Goal: Task Accomplishment & Management: Use online tool/utility

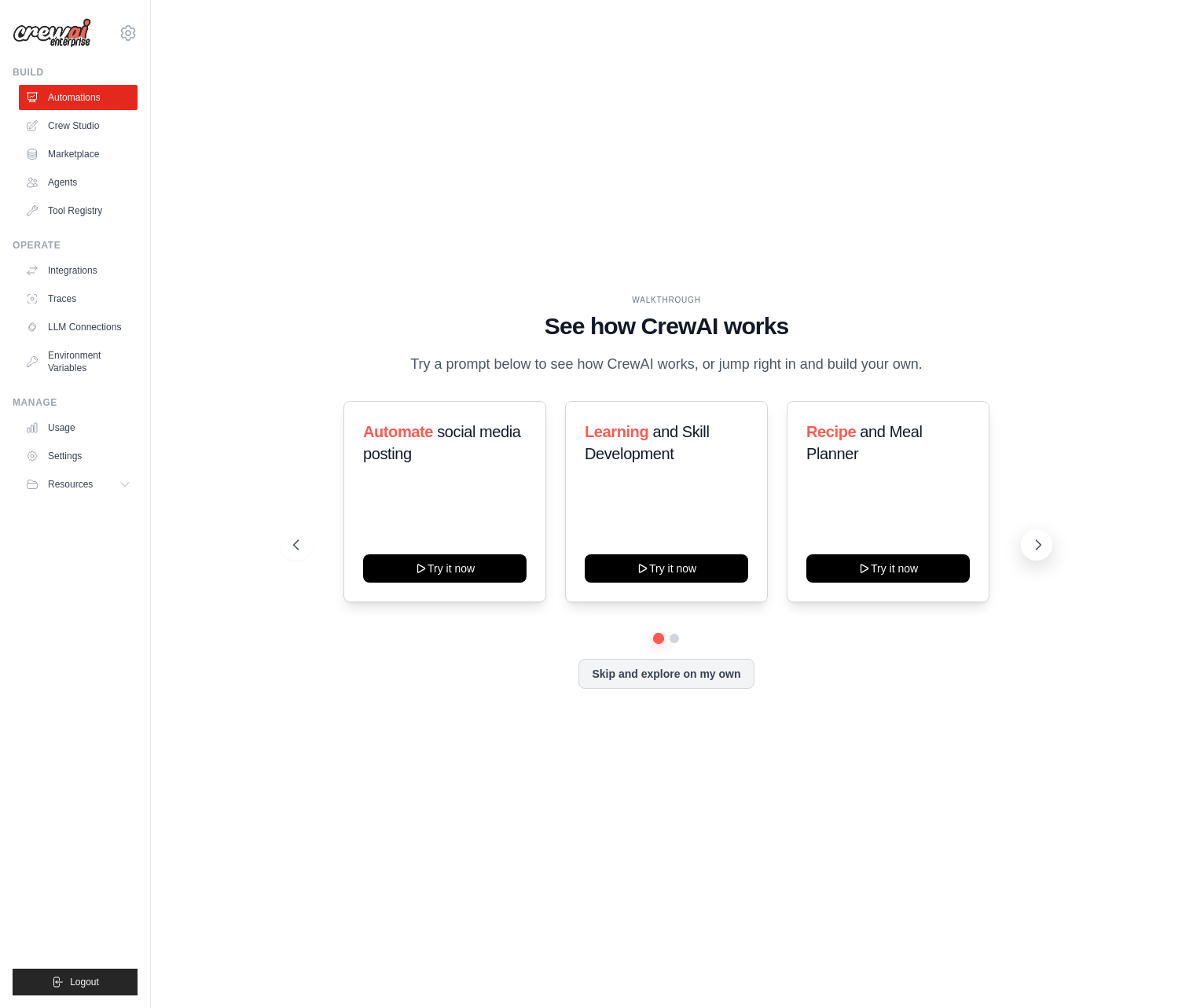
click at [1027, 556] on button at bounding box center [1037, 545] width 32 height 32
click at [79, 269] on link "Integrations" at bounding box center [79, 270] width 118 height 25
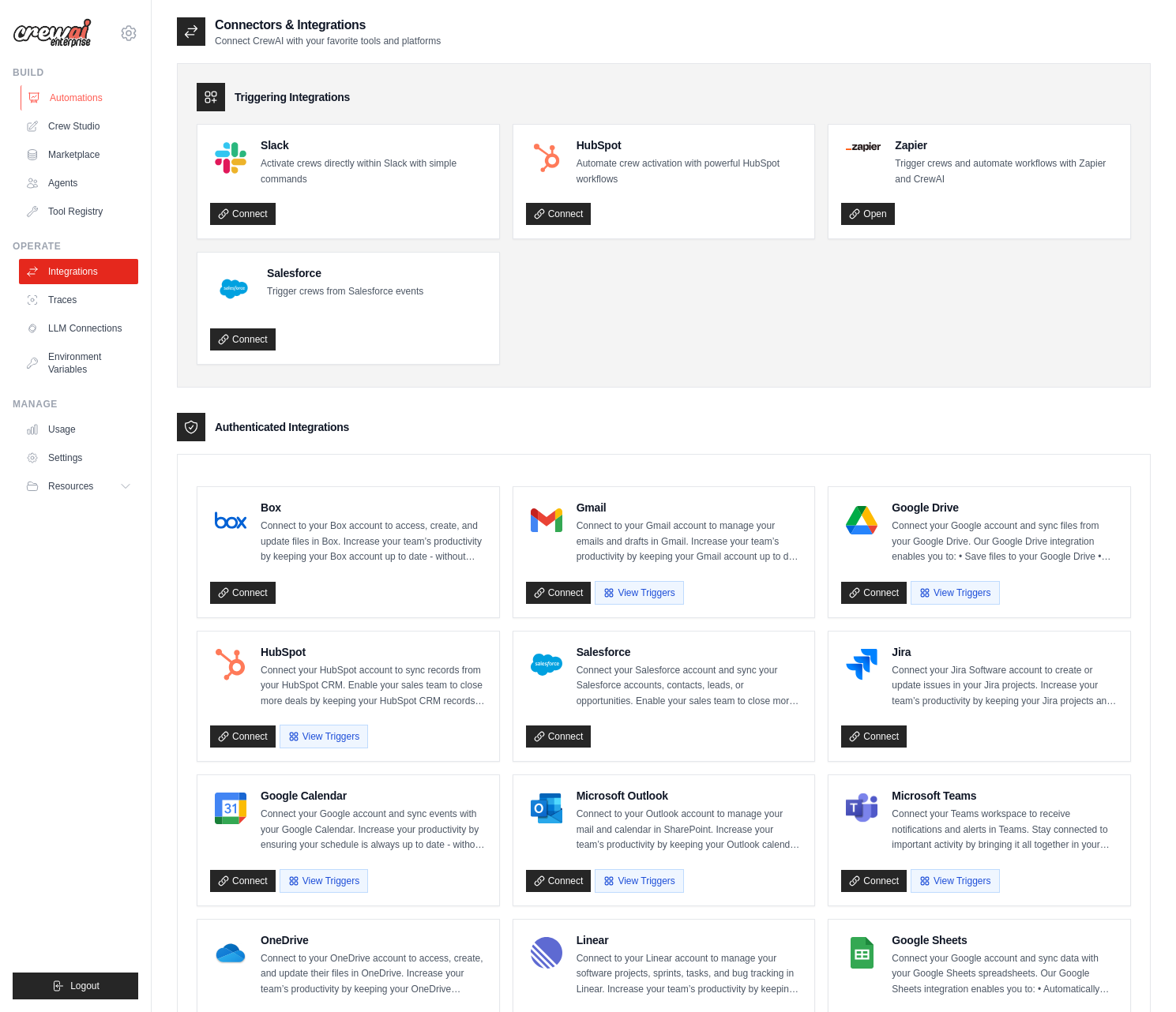
click at [94, 94] on link "Automations" at bounding box center [80, 97] width 119 height 25
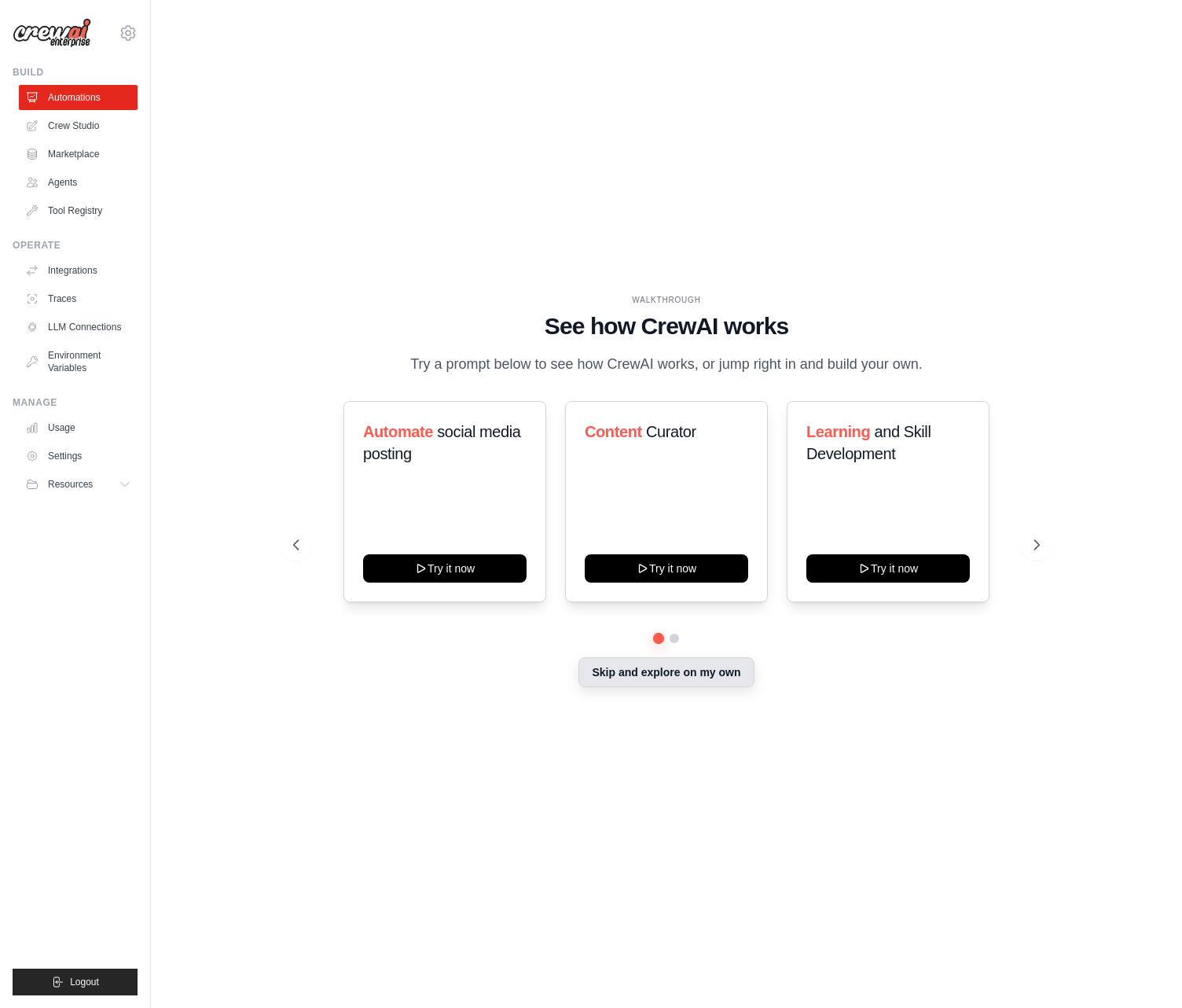
click at [675, 687] on button "Skip and explore on my own" at bounding box center [667, 672] width 175 height 30
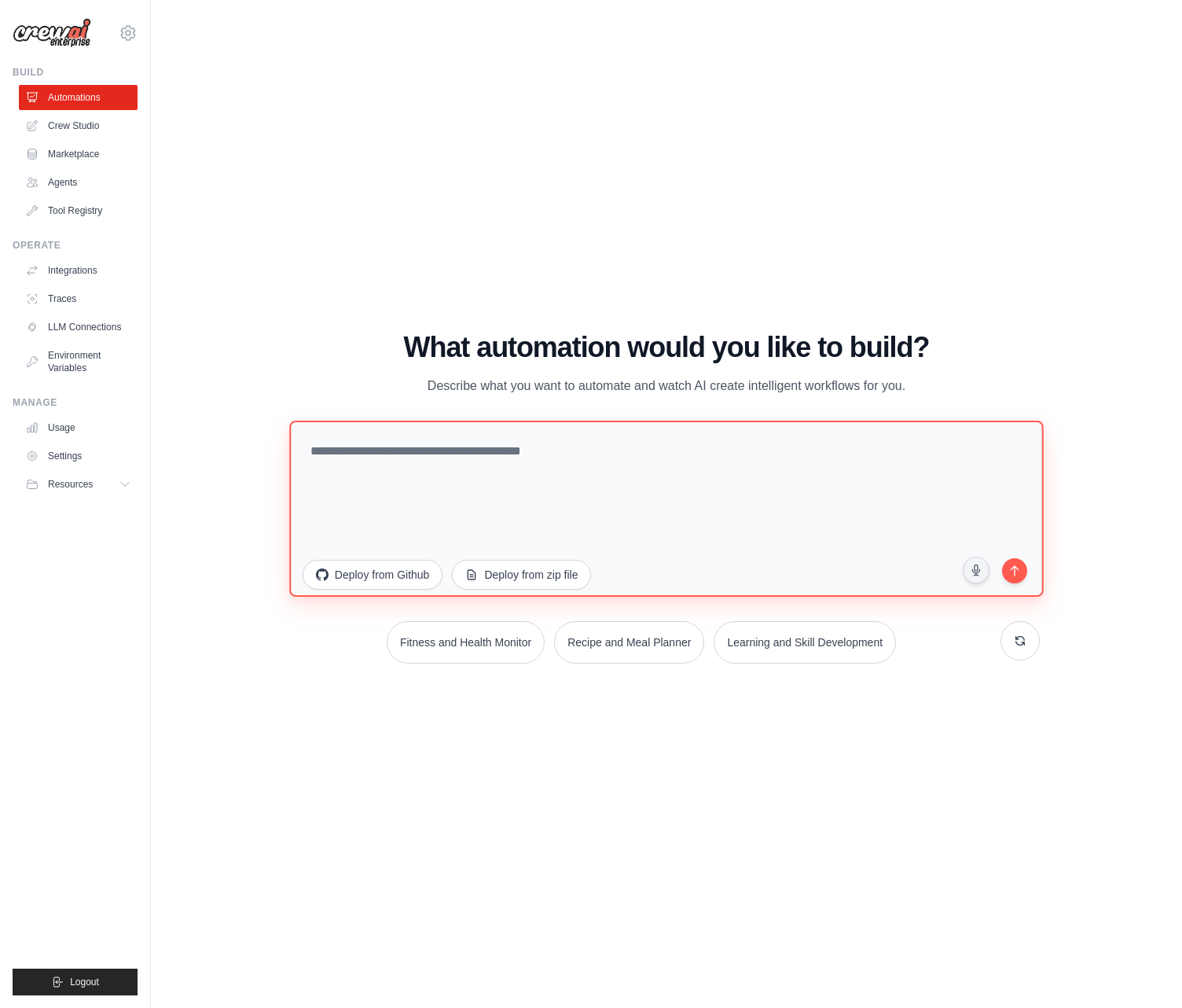
click at [581, 516] on textarea at bounding box center [667, 508] width 755 height 176
paste textarea "**********"
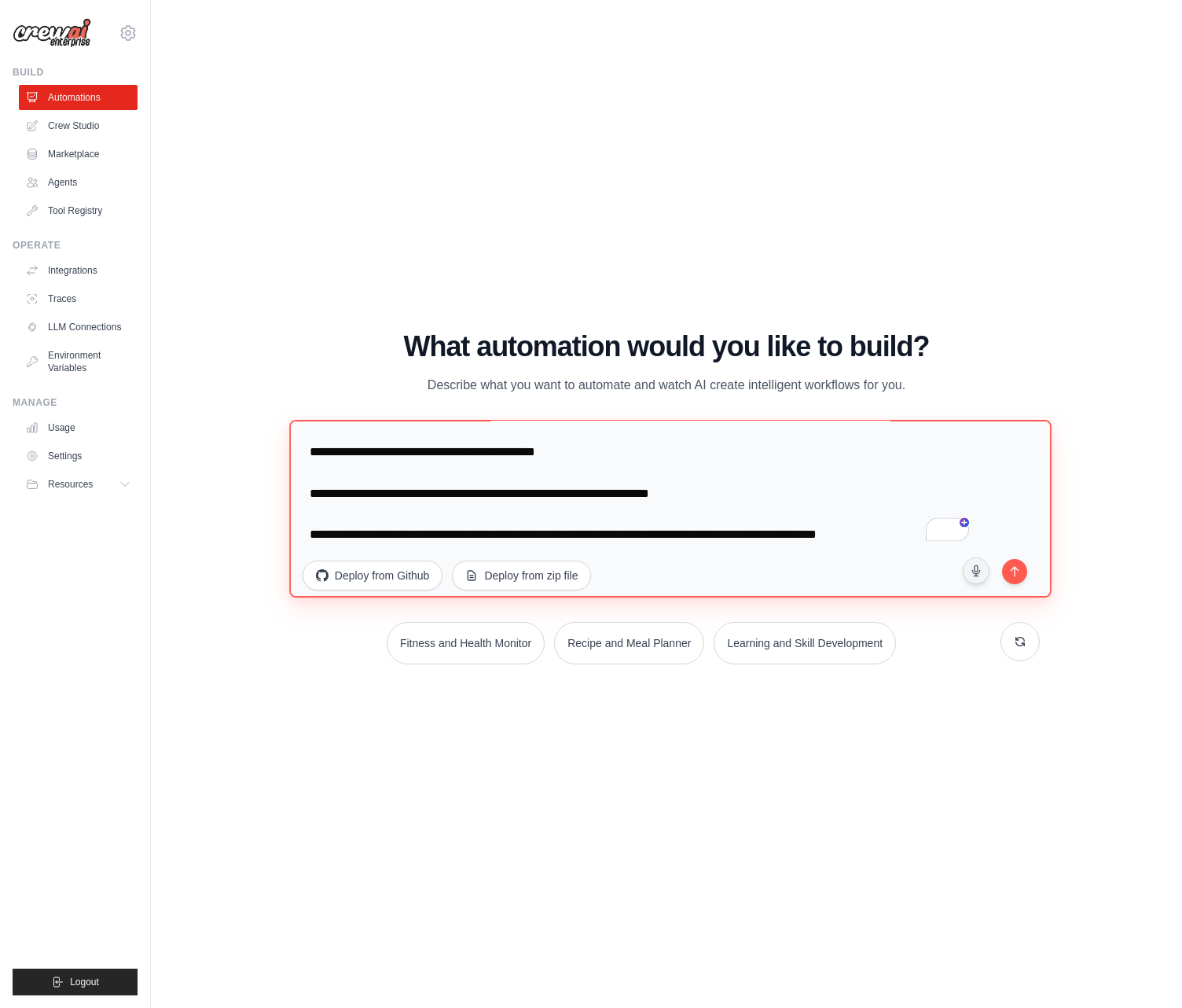
scroll to position [5769, 0]
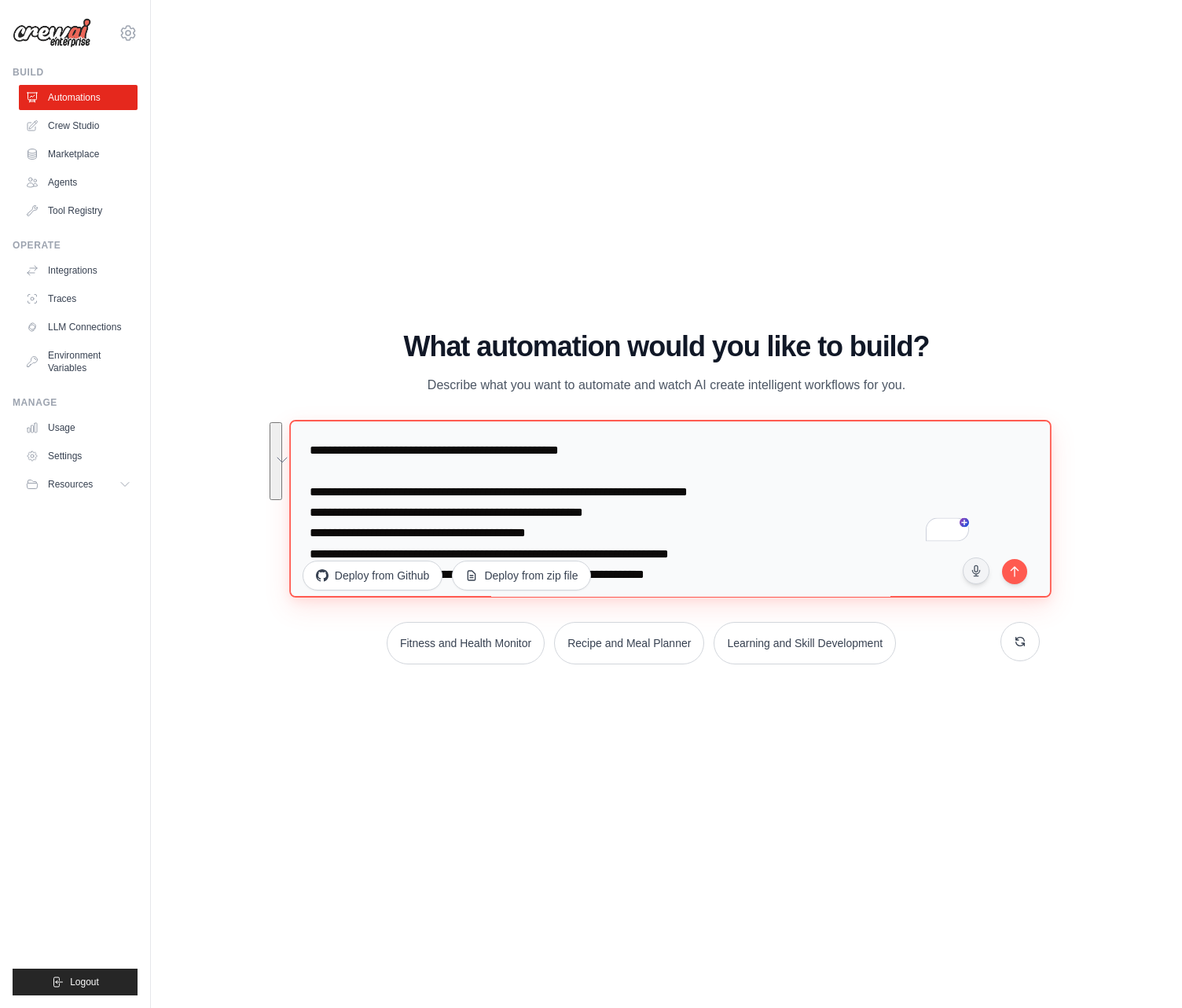
drag, startPoint x: 785, startPoint y: 515, endPoint x: 309, endPoint y: 522, distance: 476.1
click at [309, 522] on textarea "To enrich screen reader interactions, please activate Accessibility in Grammarl…" at bounding box center [669, 508] width 762 height 178
drag, startPoint x: 594, startPoint y: 534, endPoint x: 293, endPoint y: 532, distance: 301.0
click at [294, 534] on div "jsaldana7676@gmail.com Settings Build Automations Crew Studio" at bounding box center [591, 504] width 1182 height 1008
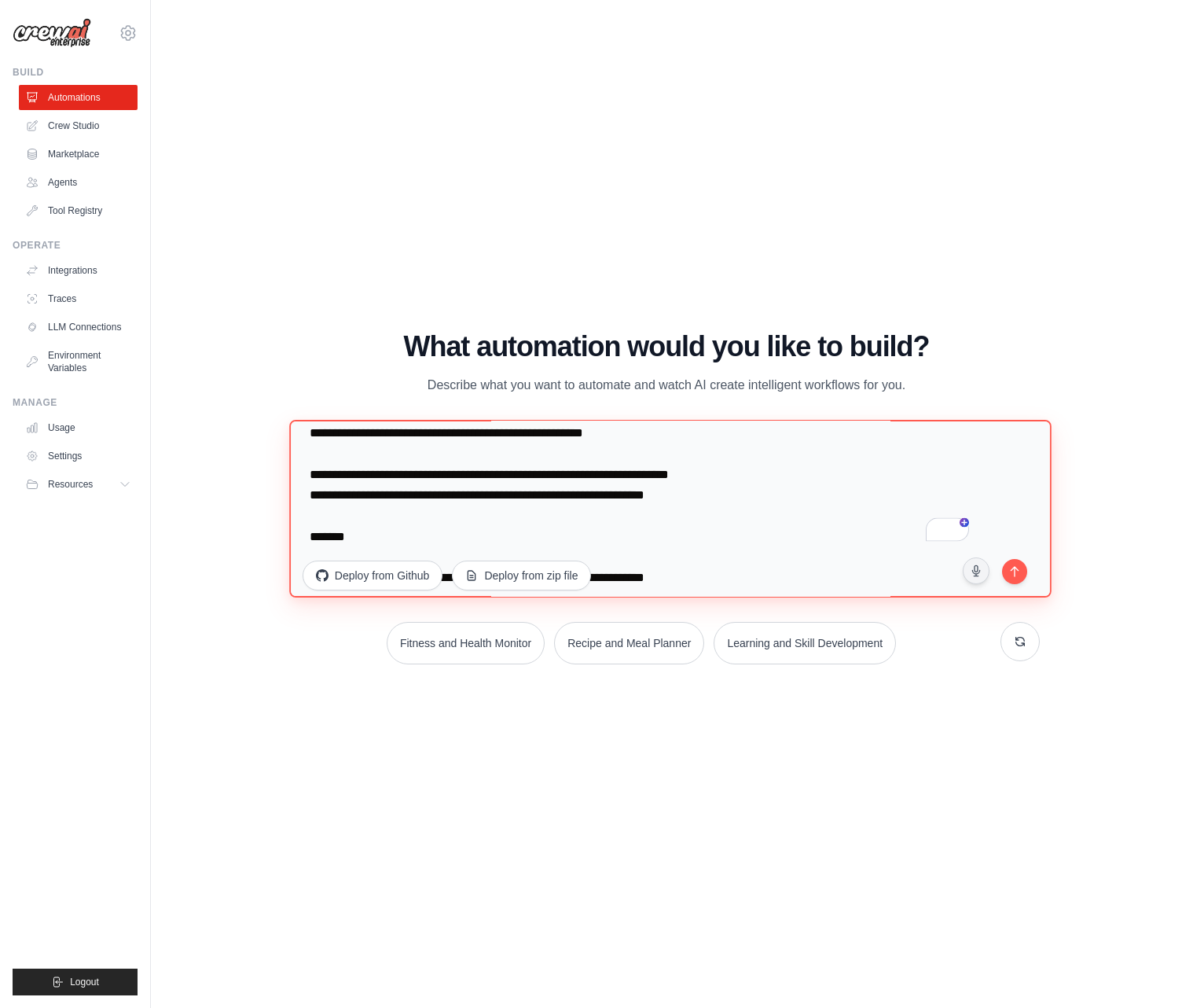
click at [414, 498] on textarea "To enrich screen reader interactions, please activate Accessibility in Grammarl…" at bounding box center [669, 508] width 762 height 178
click at [417, 500] on textarea "To enrich screen reader interactions, please activate Accessibility in Grammarl…" at bounding box center [669, 508] width 762 height 178
type textarea "**********"
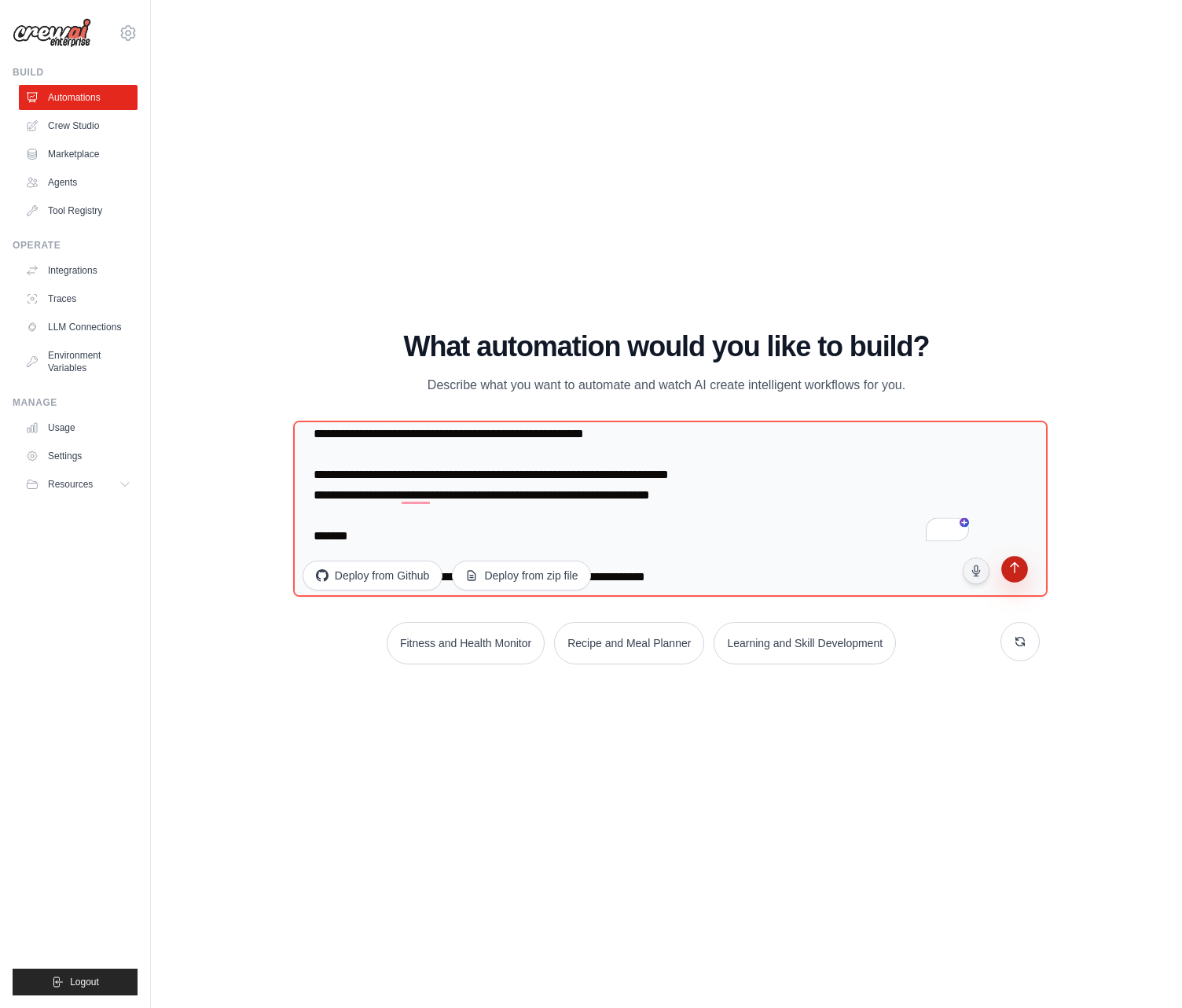
click at [1012, 567] on icon "submit" at bounding box center [1015, 570] width 15 height 15
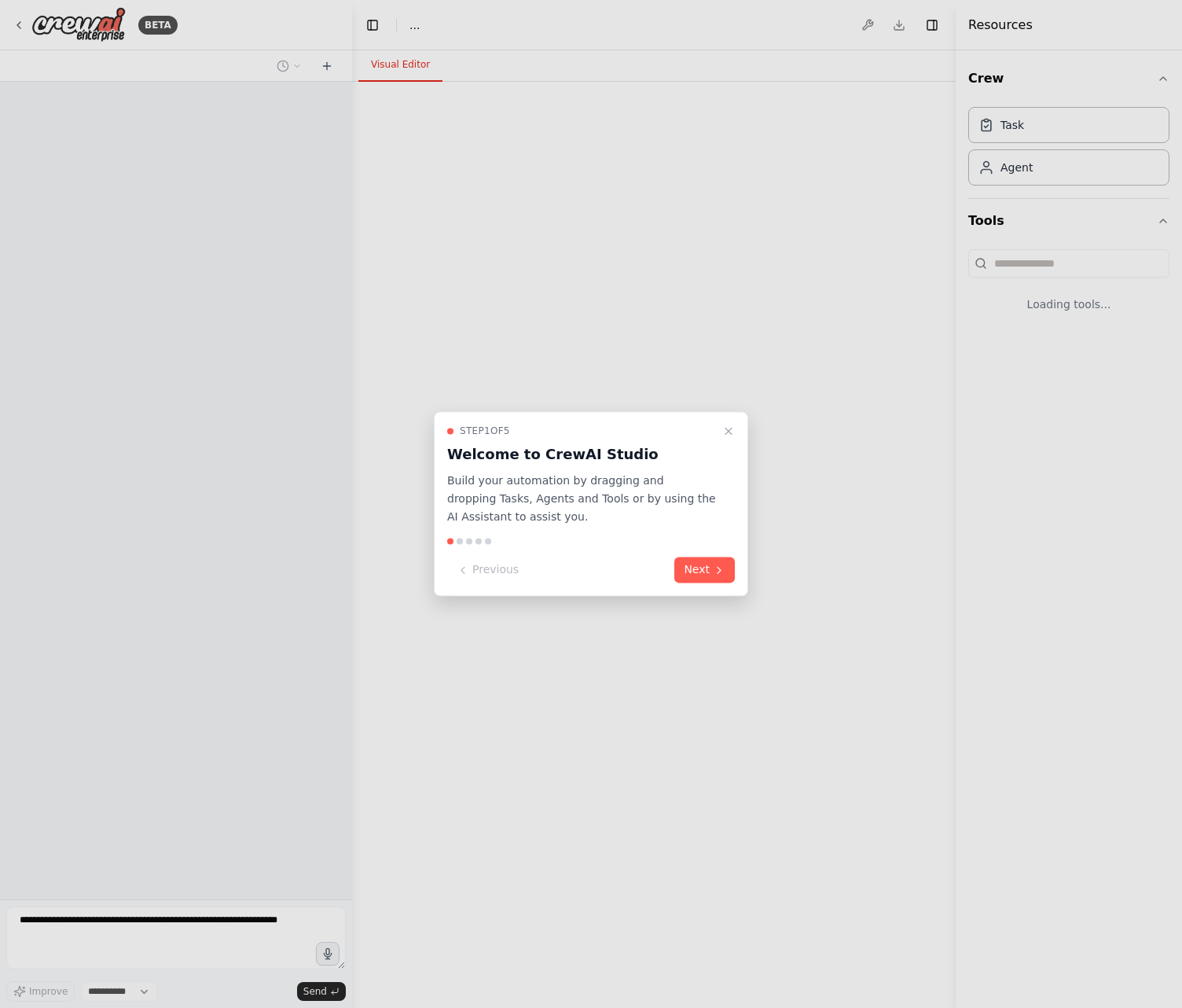
select select "****"
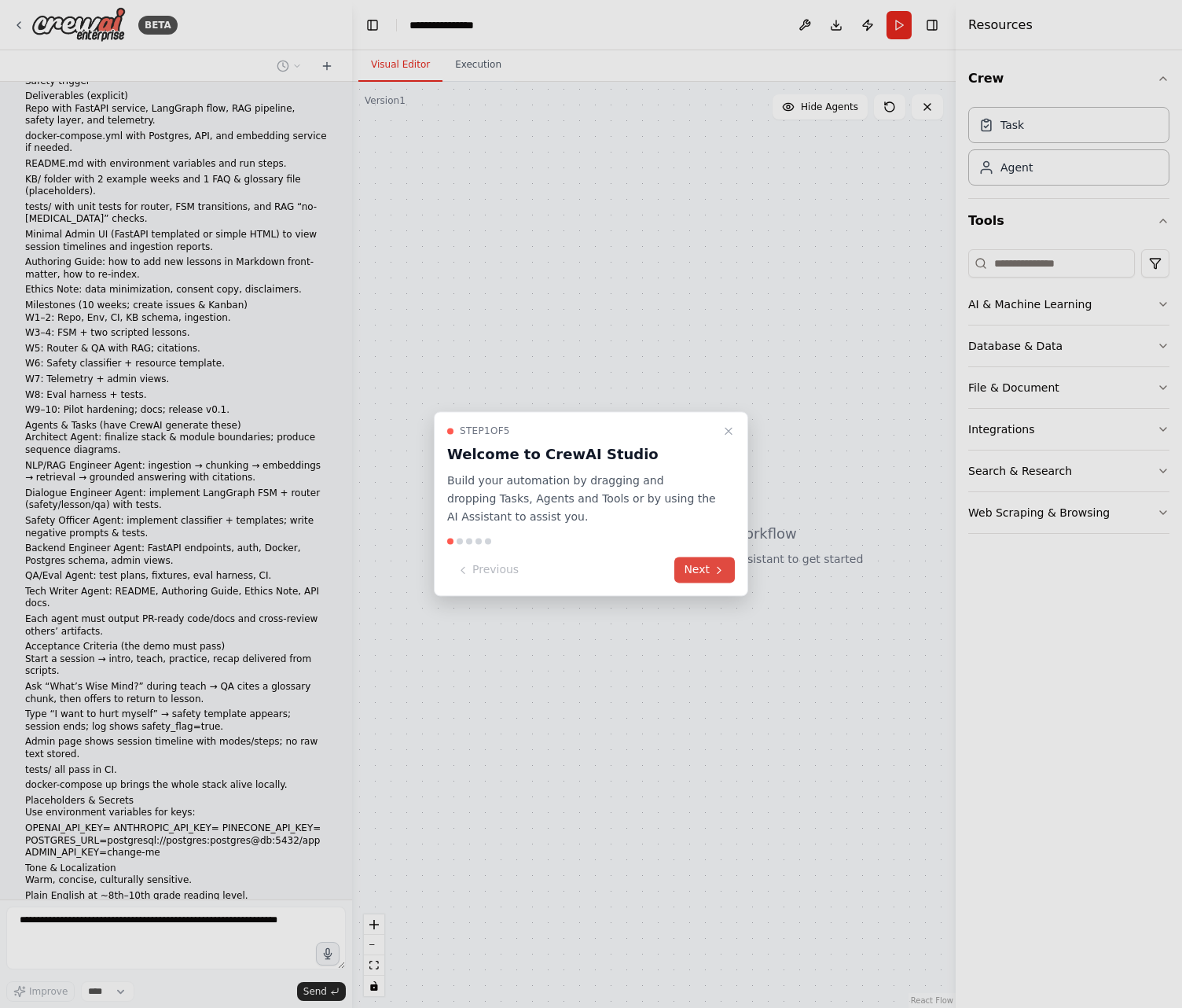
click at [722, 563] on button "Next" at bounding box center [705, 571] width 61 height 26
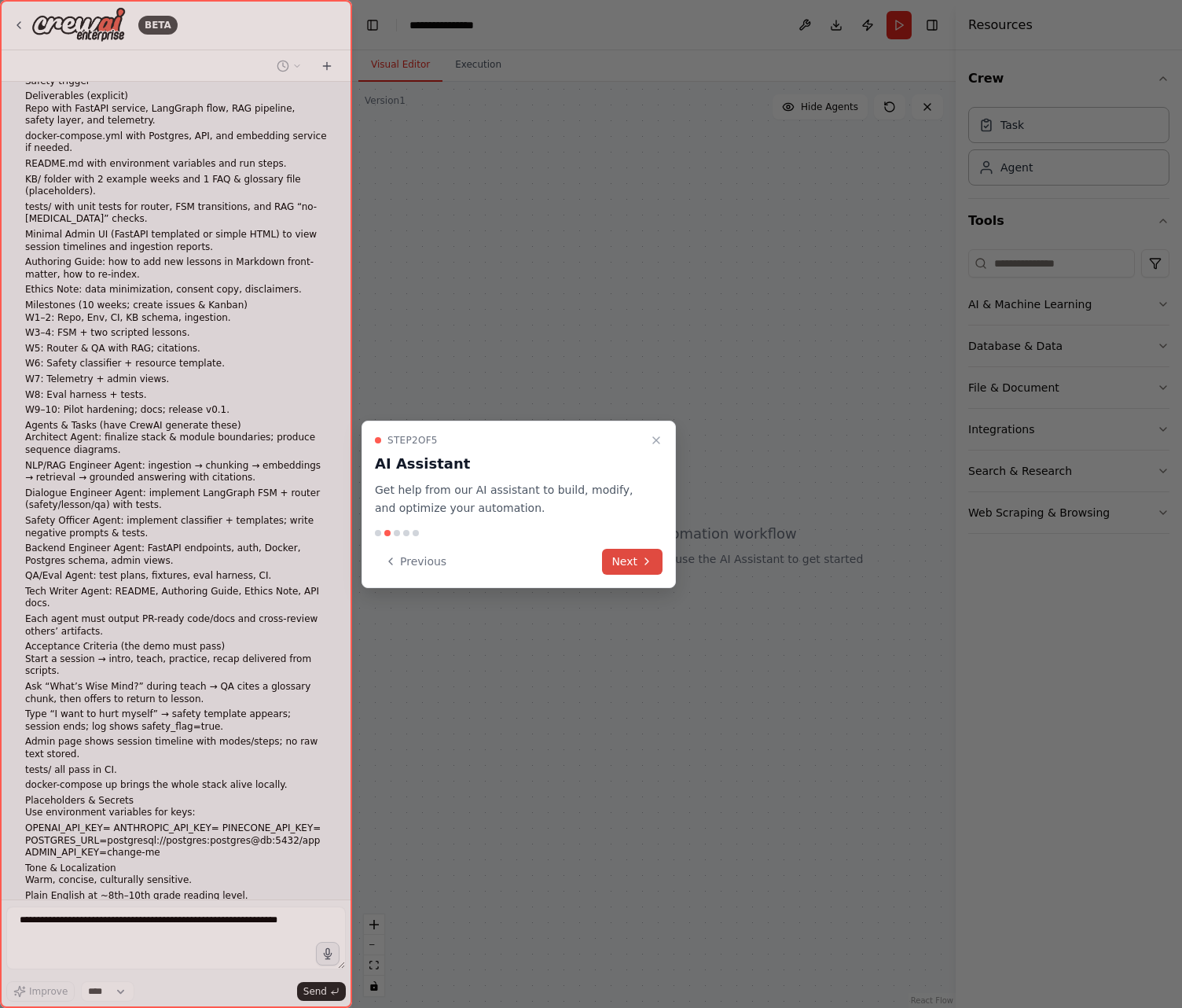
click at [627, 564] on button "Next" at bounding box center [632, 562] width 61 height 26
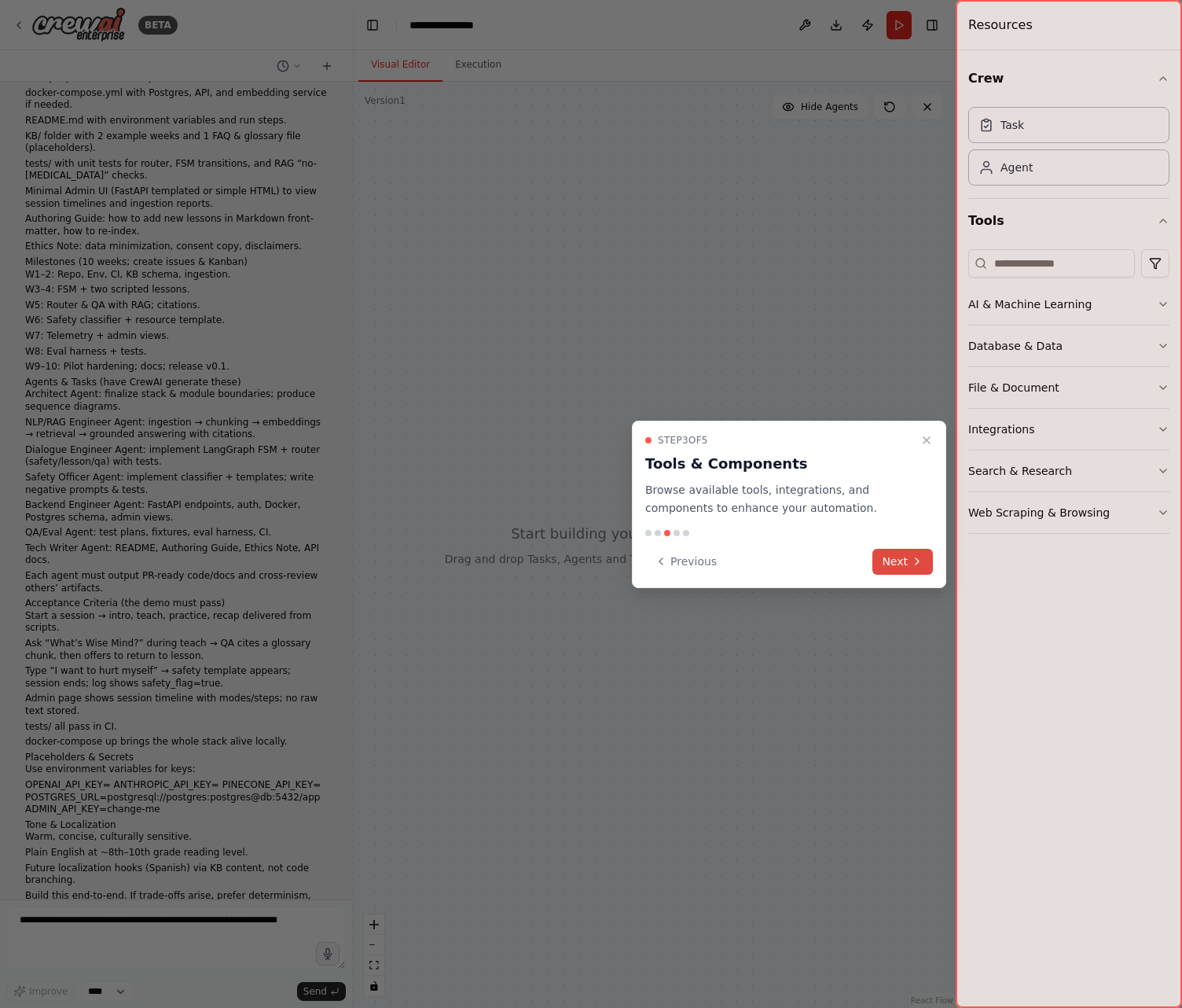
click at [876, 566] on button "Next" at bounding box center [902, 562] width 61 height 26
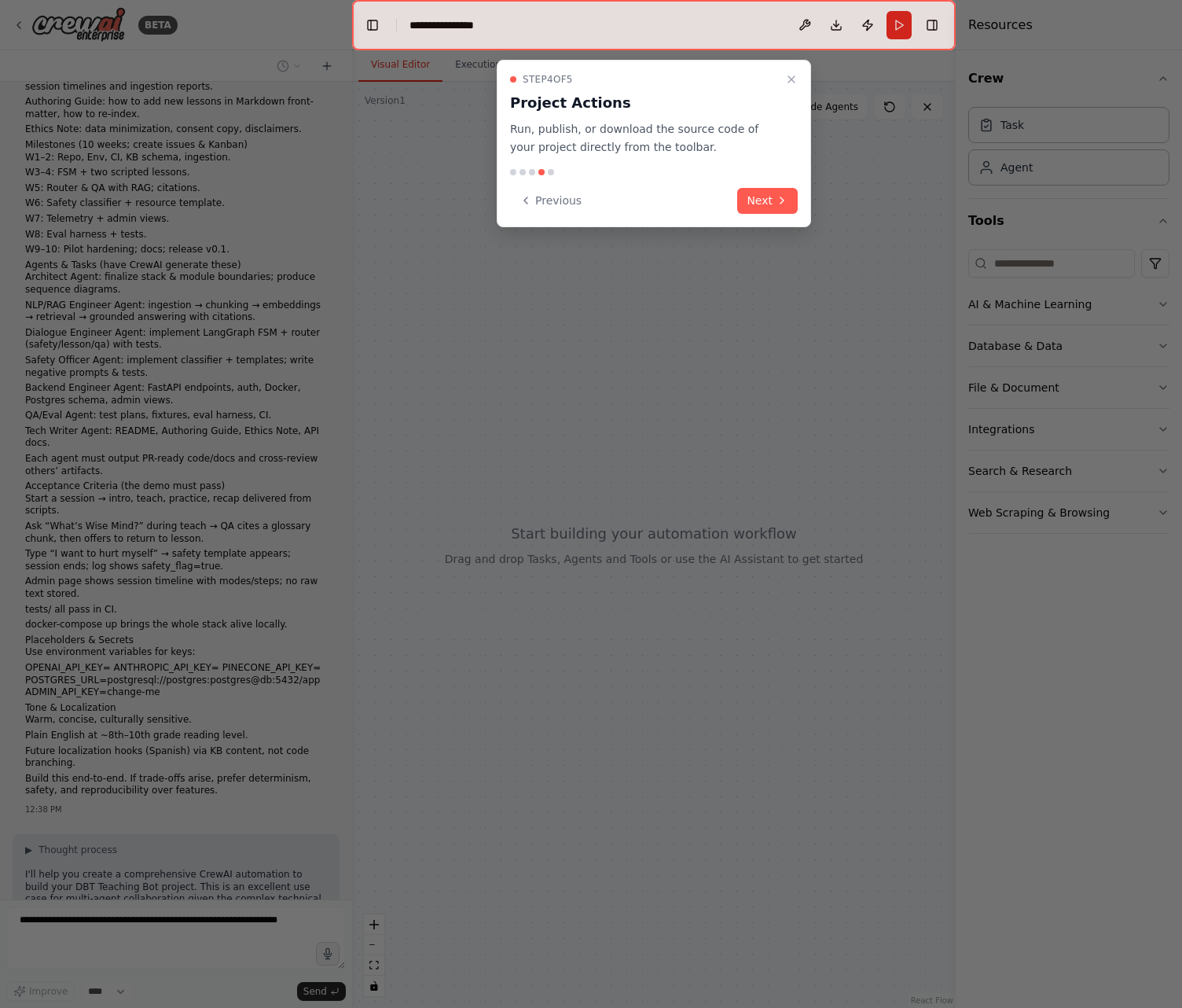
scroll to position [2190, 0]
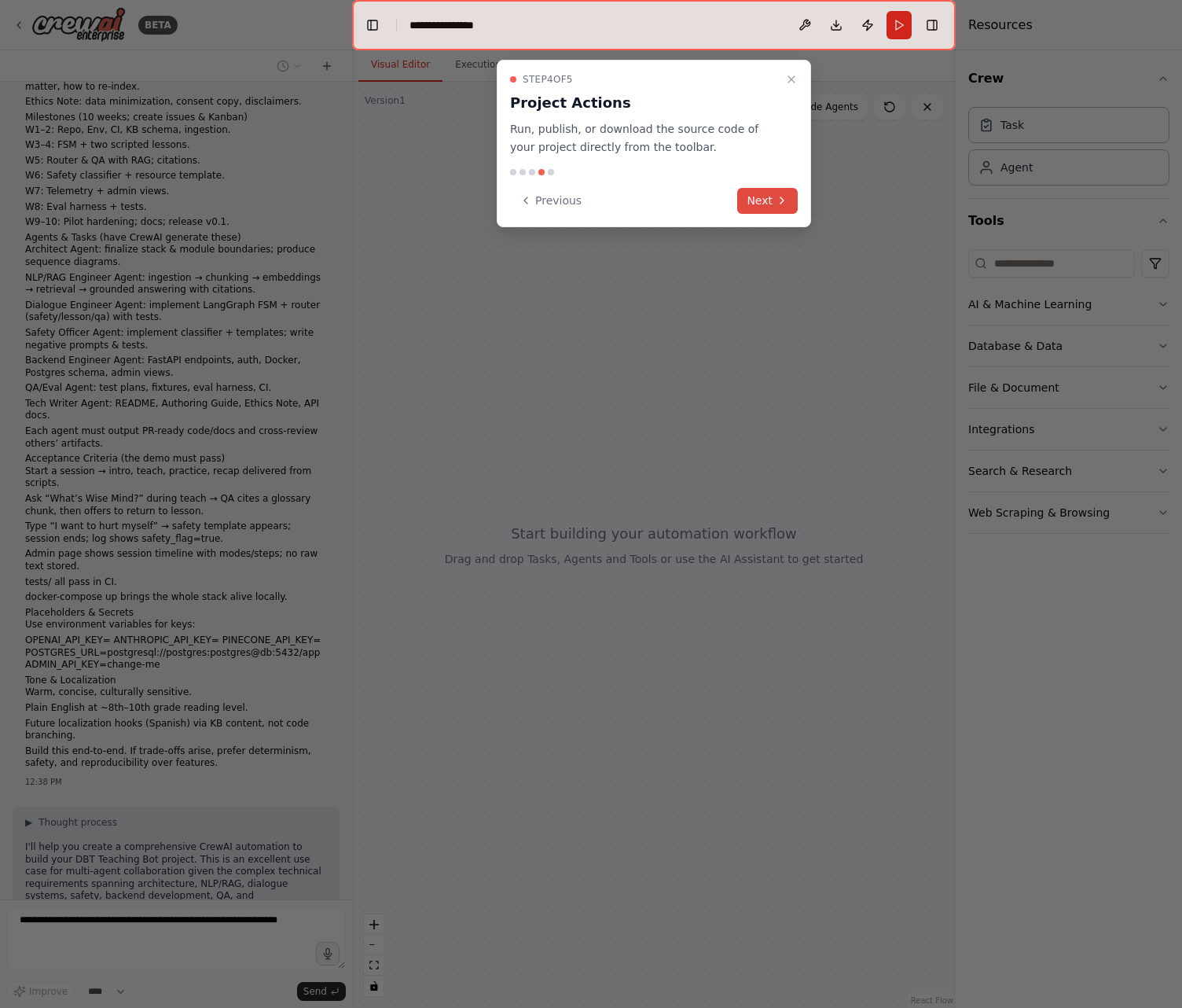
click at [783, 203] on icon at bounding box center [781, 200] width 12 height 12
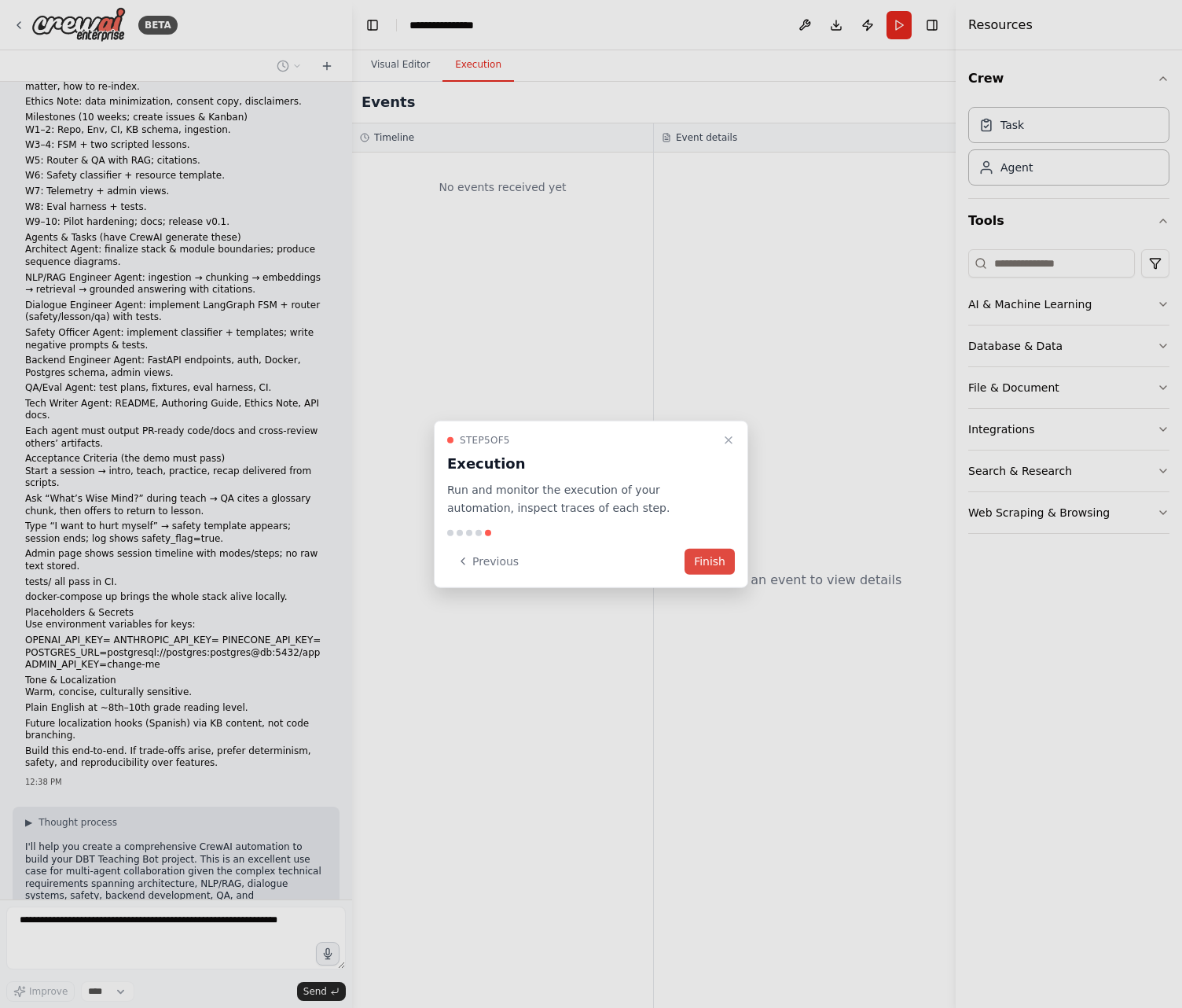
scroll to position [2230, 0]
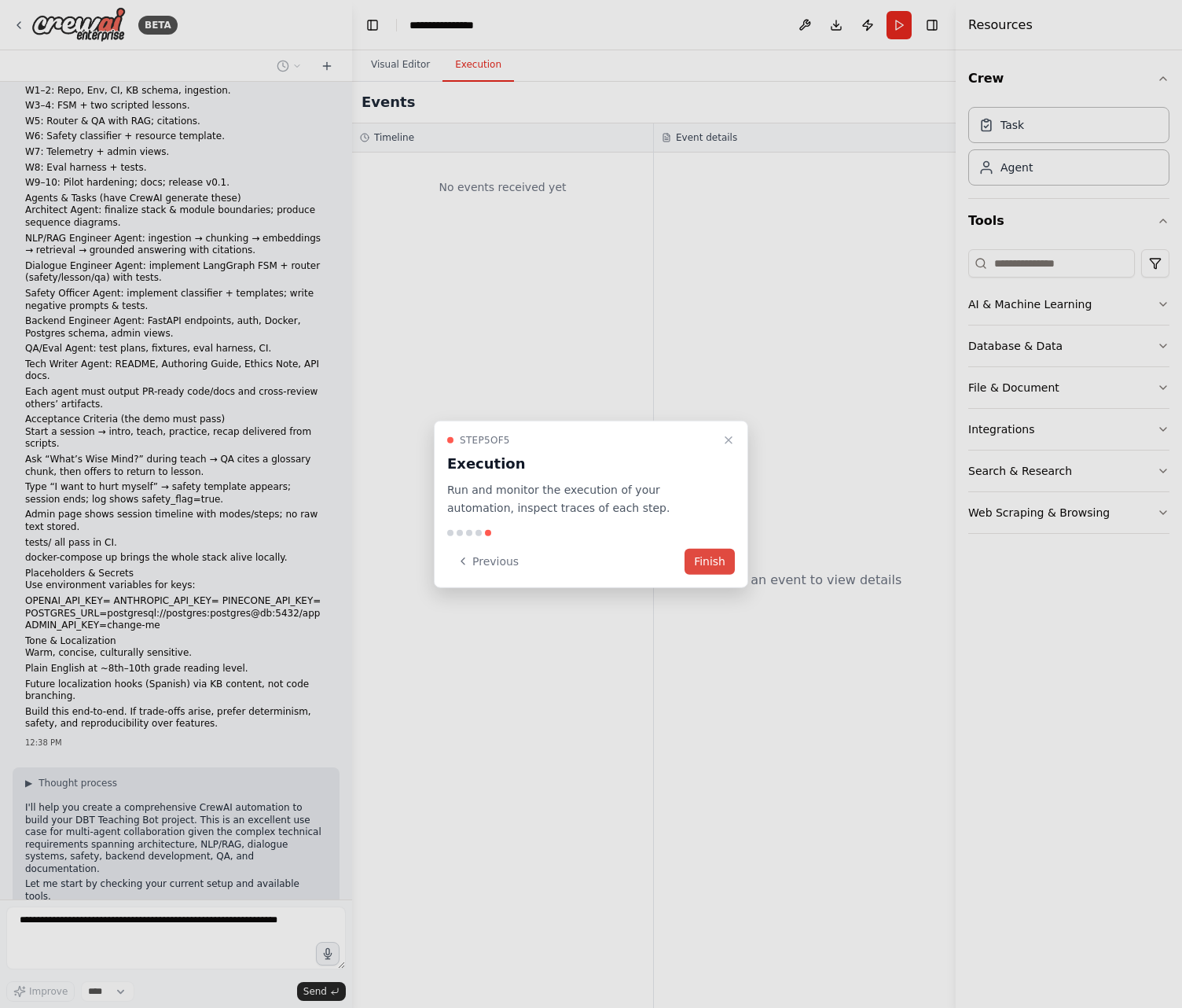
click at [718, 552] on button "Finish" at bounding box center [709, 561] width 50 height 26
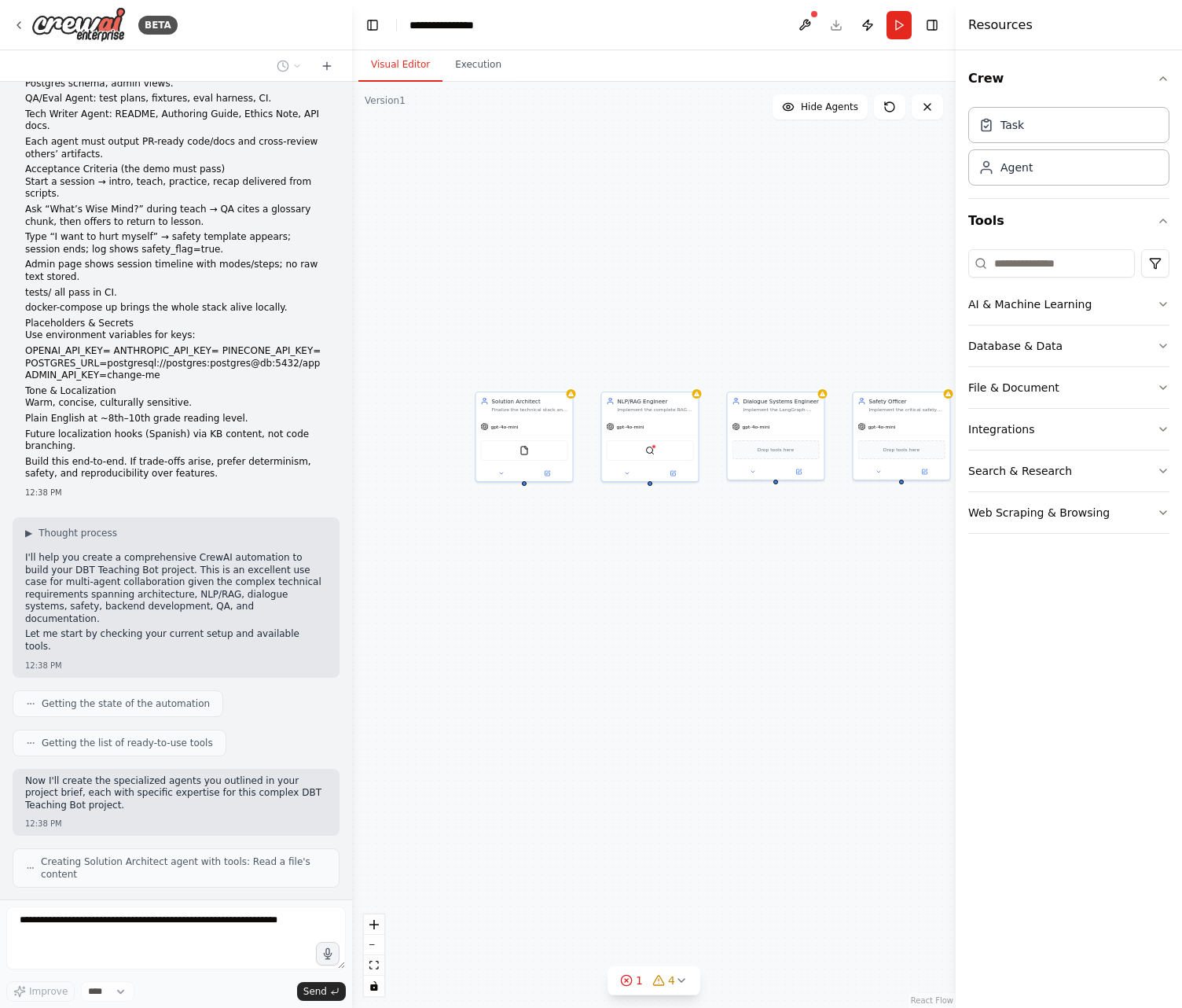
scroll to position [2520, 0]
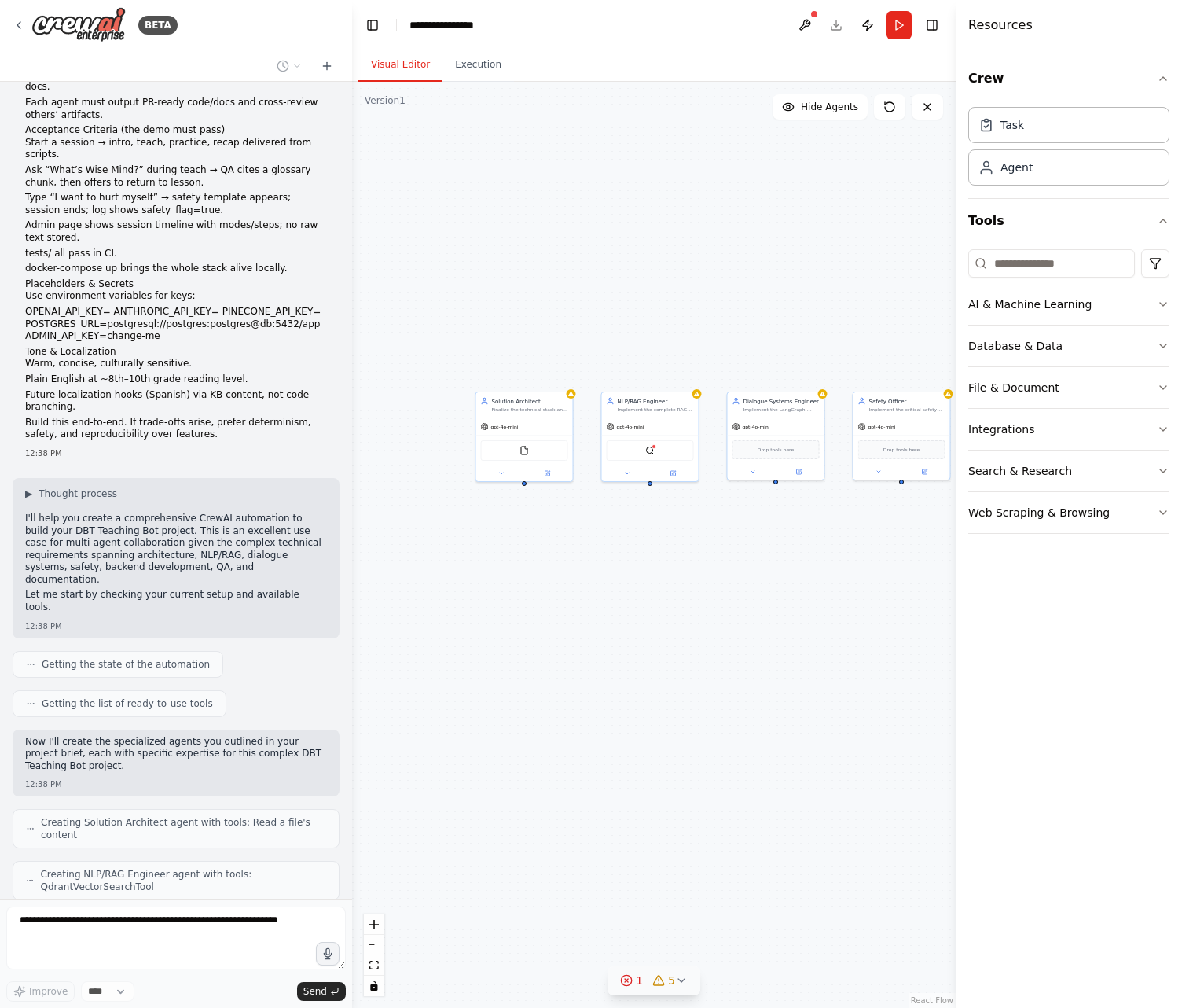
click at [675, 988] on button "1 5" at bounding box center [654, 980] width 93 height 29
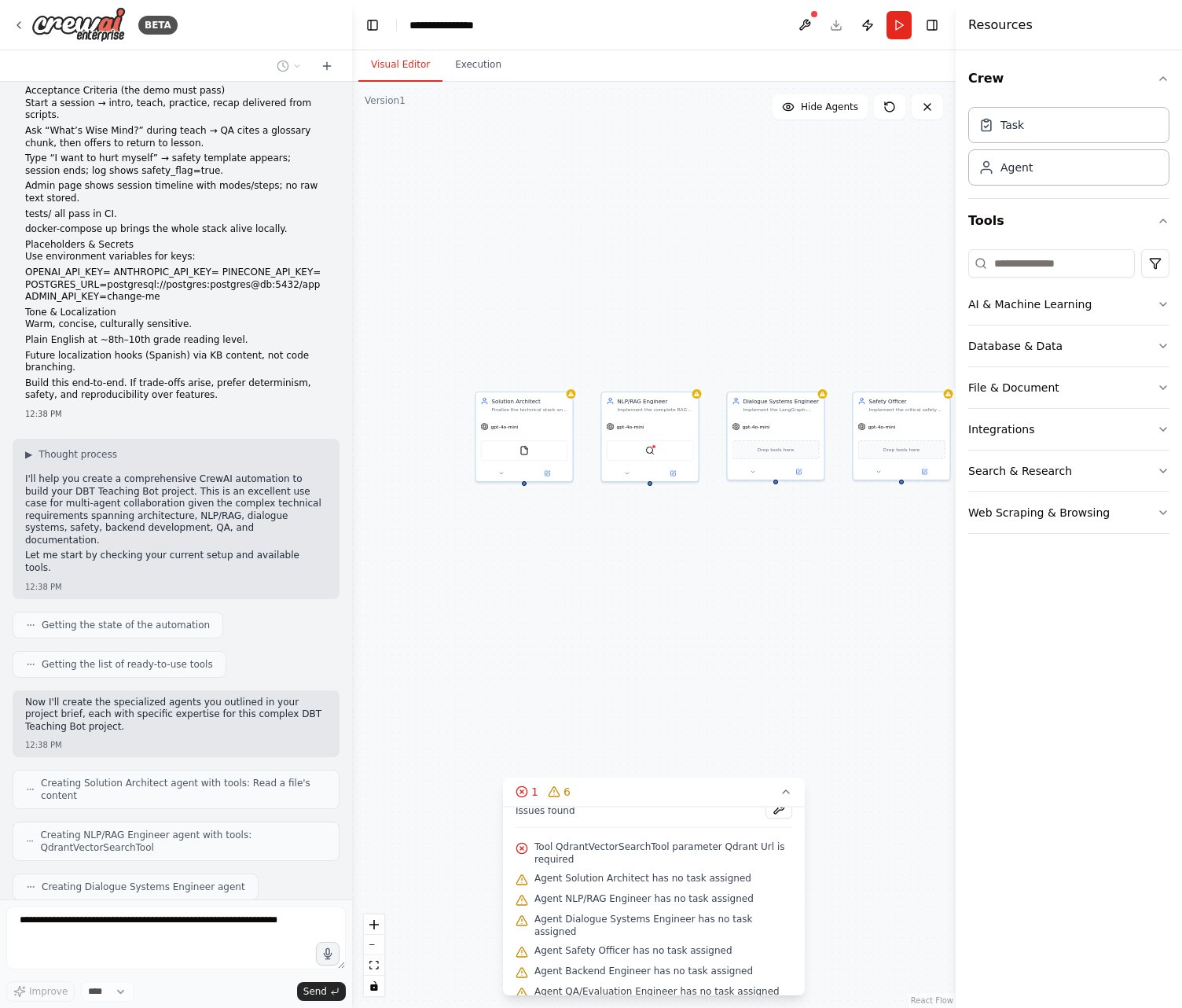
scroll to position [16, 0]
drag, startPoint x: 716, startPoint y: 605, endPoint x: 566, endPoint y: 600, distance: 150.1
click at [568, 600] on div "Solution Architect Finalize the technical stack and module boundaries for the {…" at bounding box center [654, 545] width 604 height 926
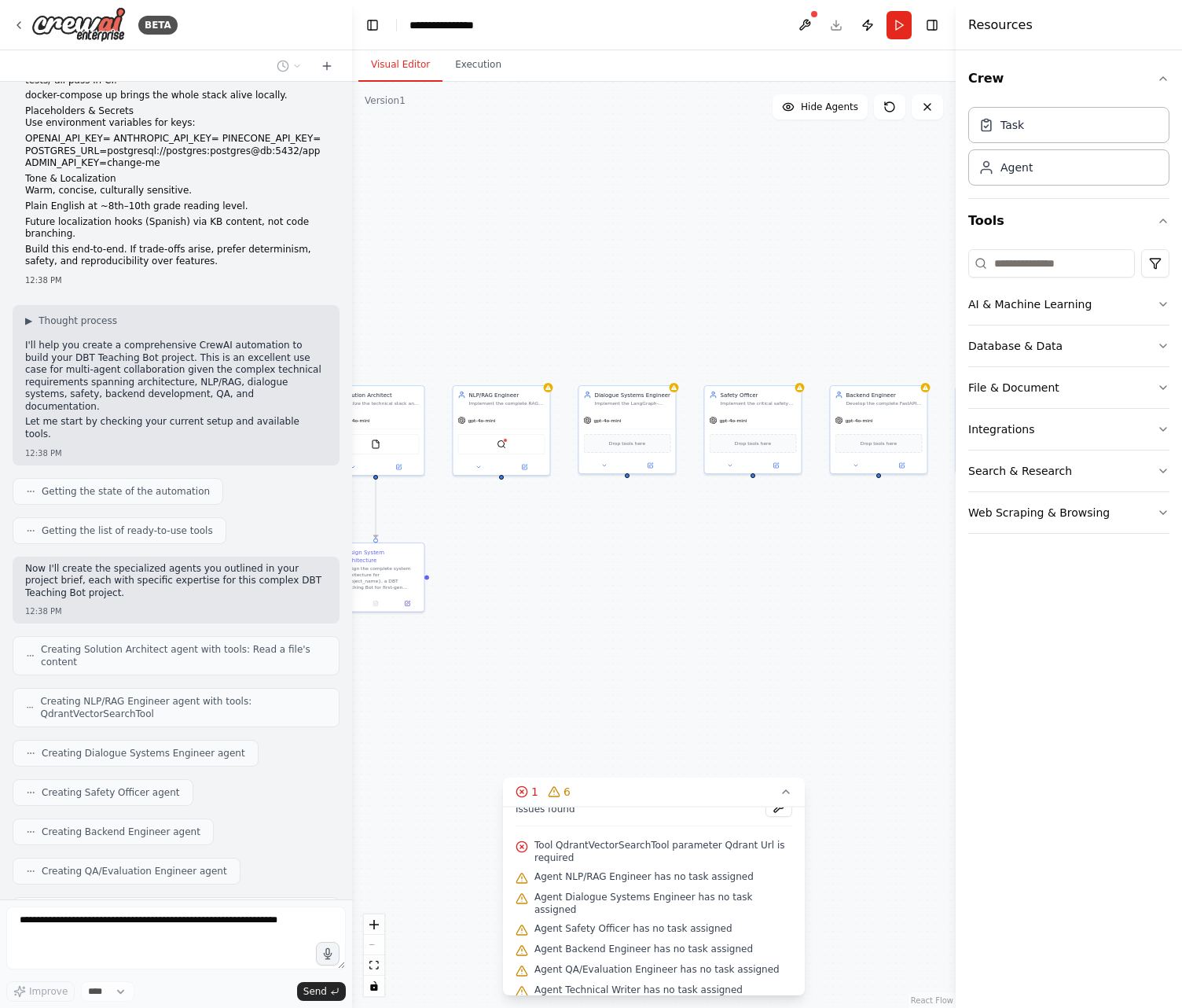
scroll to position [2705, 0]
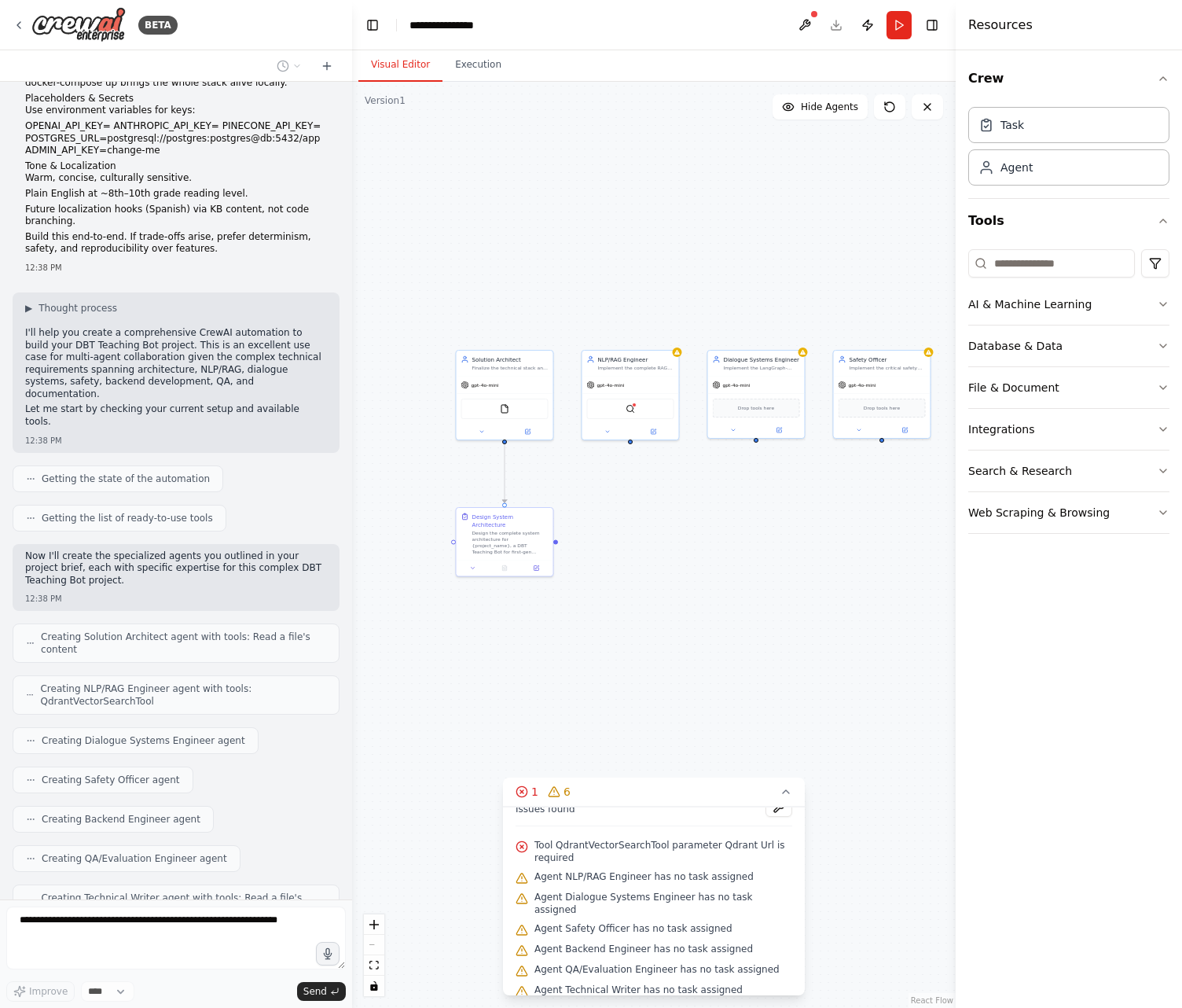
drag, startPoint x: 503, startPoint y: 695, endPoint x: 632, endPoint y: 659, distance: 133.9
click at [632, 659] on div ".deletable-edge-delete-btn { width: 20px; height: 20px; border: 0px solid #ffff…" at bounding box center [654, 545] width 604 height 926
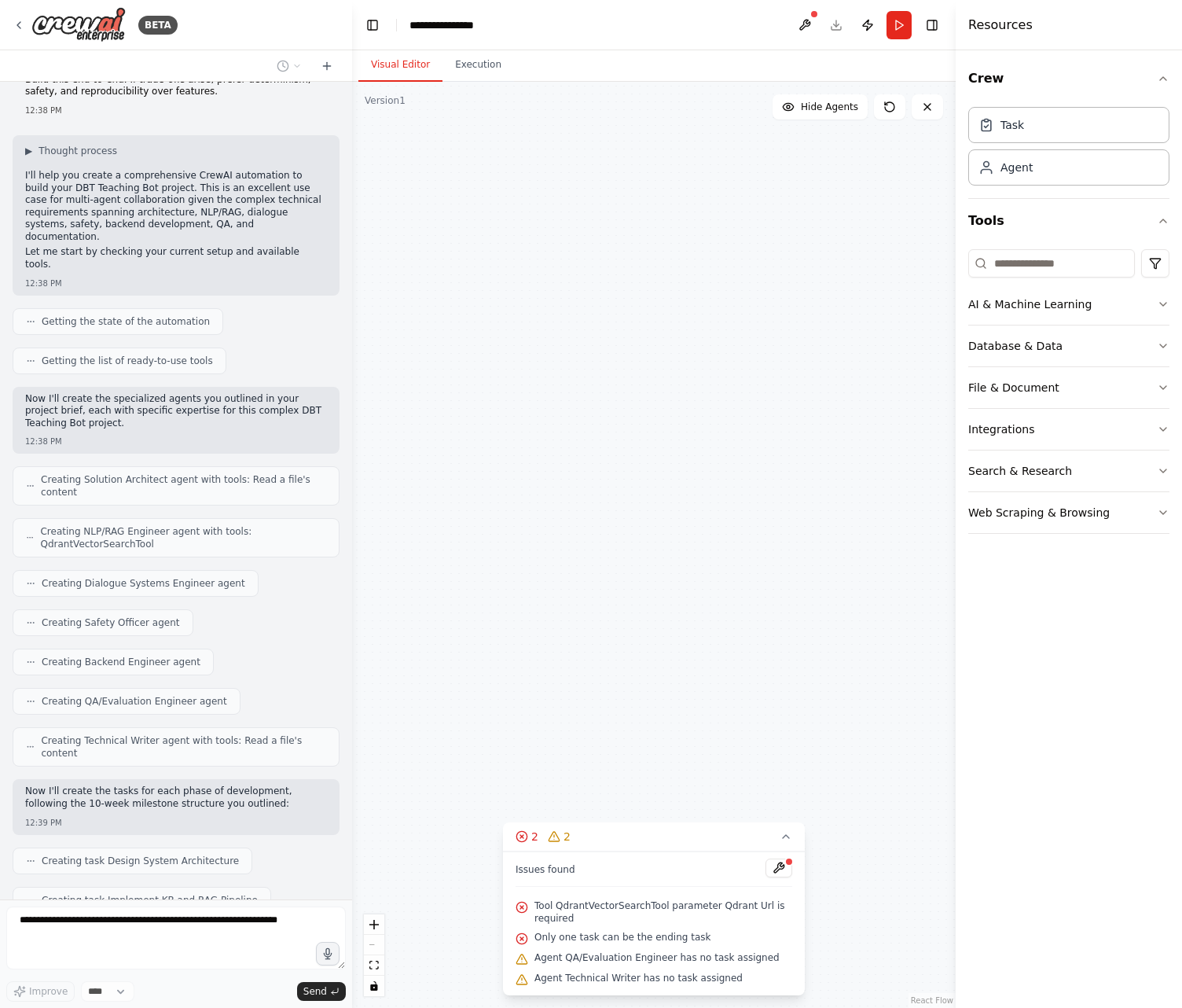
scroll to position [2902, 0]
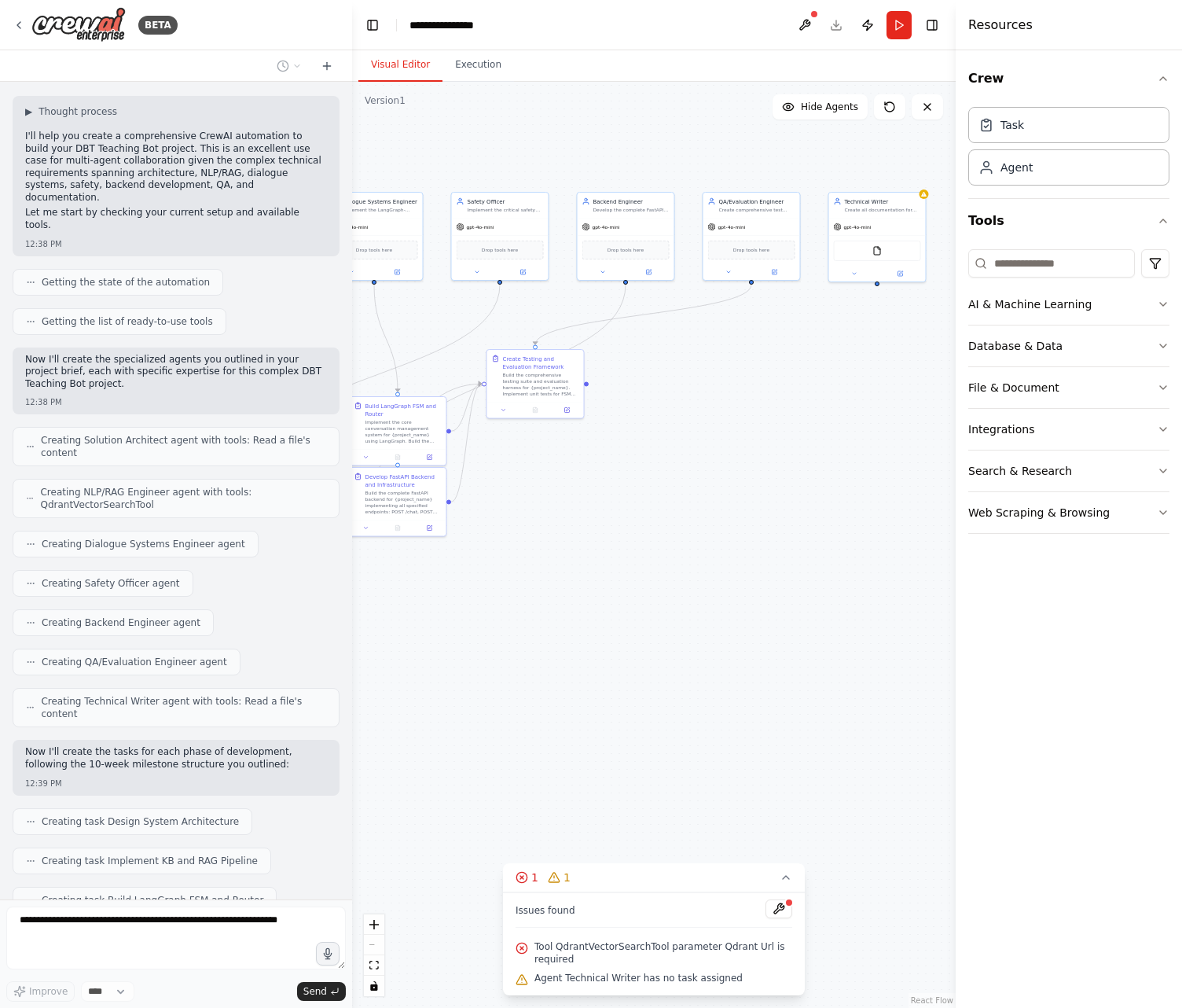
drag, startPoint x: 556, startPoint y: 761, endPoint x: 173, endPoint y: 603, distance: 414.3
click at [173, 603] on div "BETA CREWAI PROJECT BRIEF (PASTE THIS AS A SINGLE PROMPT) Project Title: DBT Te…" at bounding box center [591, 504] width 1182 height 1008
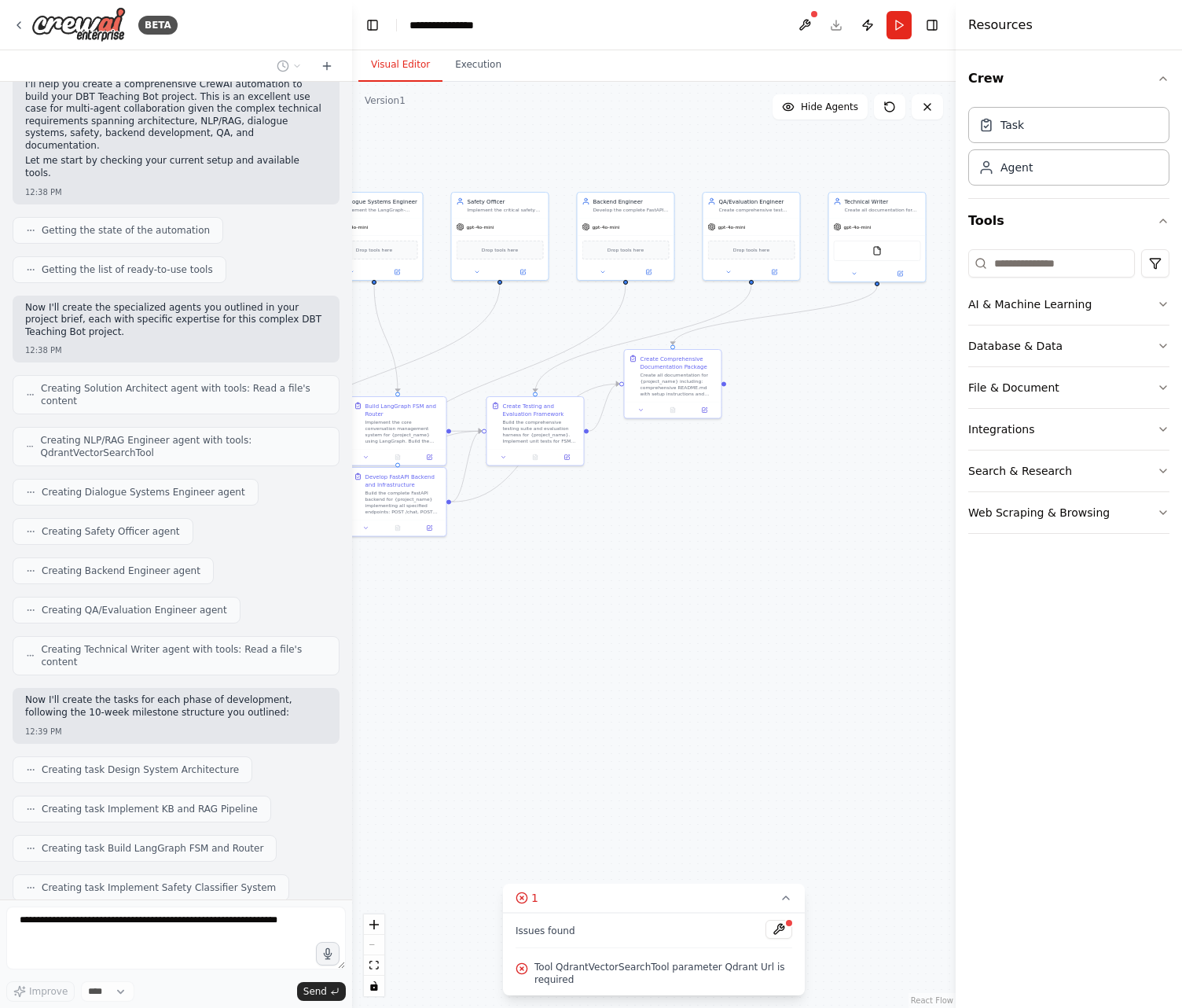
scroll to position [2941, 0]
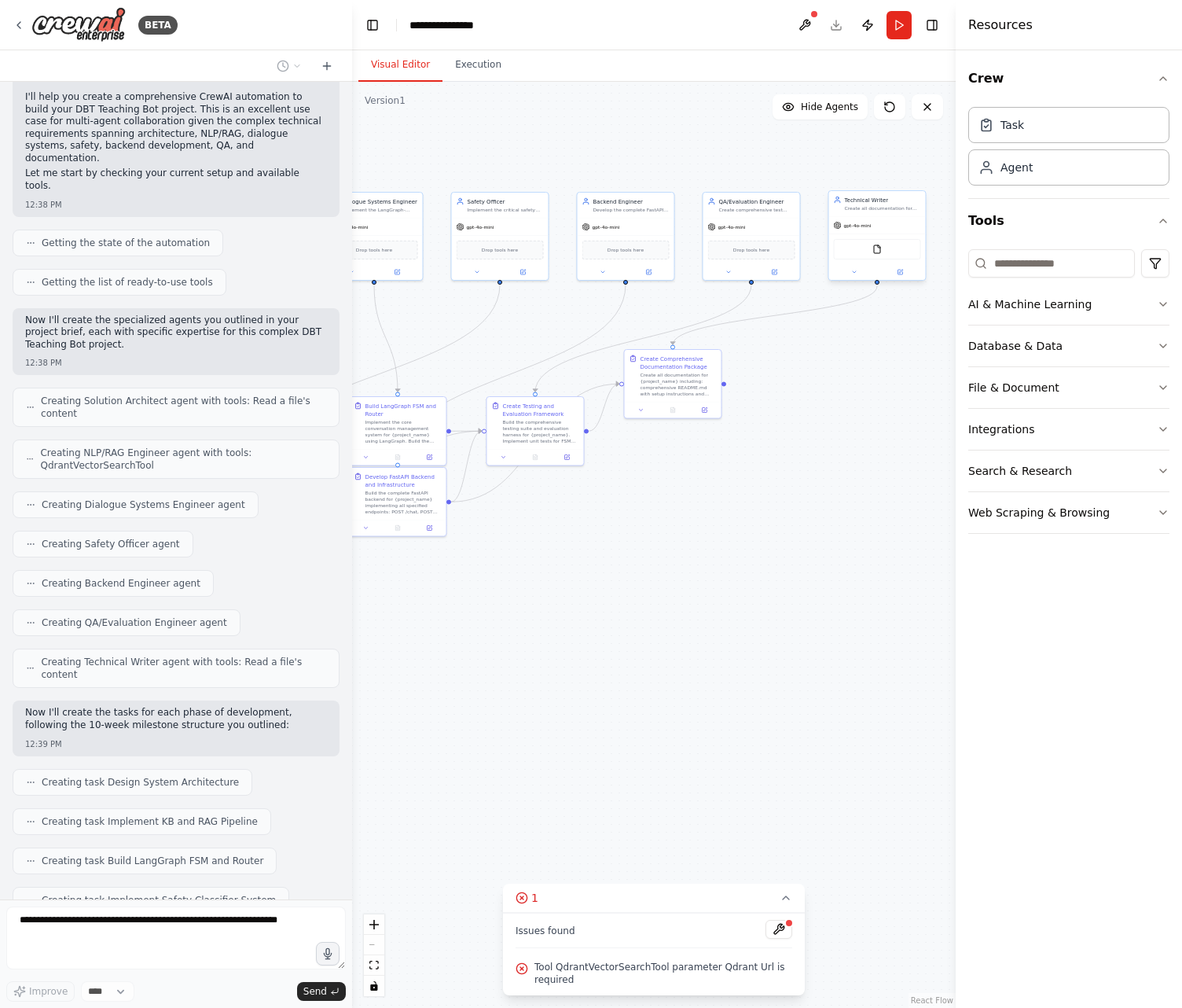
click at [865, 228] on span "gpt-4o-mini" at bounding box center [859, 226] width 28 height 7
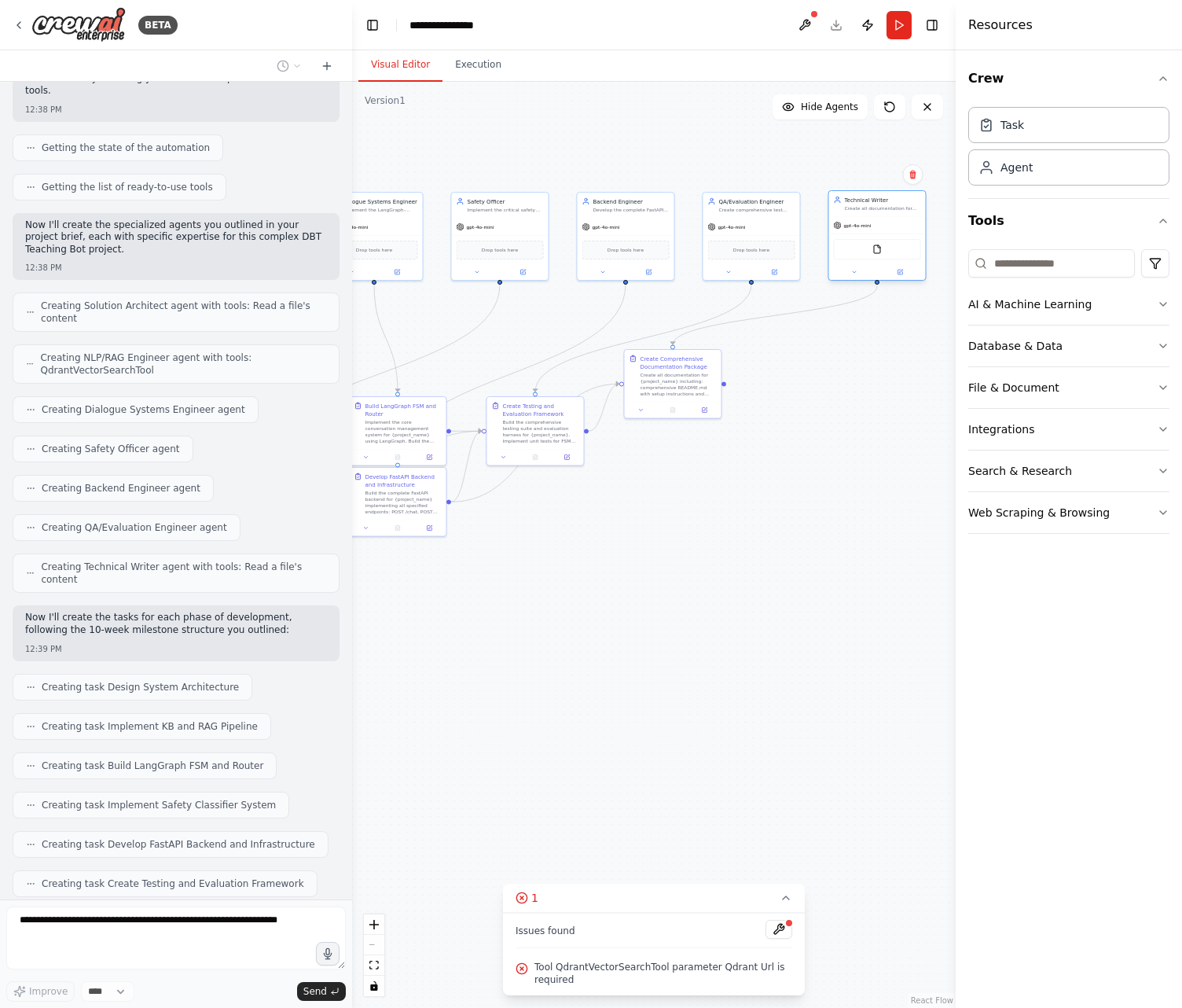
click at [865, 228] on span "gpt-4o-mini" at bounding box center [859, 226] width 28 height 7
click at [698, 539] on div ".deletable-edge-delete-btn { width: 20px; height: 20px; border: 0px solid #ffff…" at bounding box center [654, 545] width 604 height 926
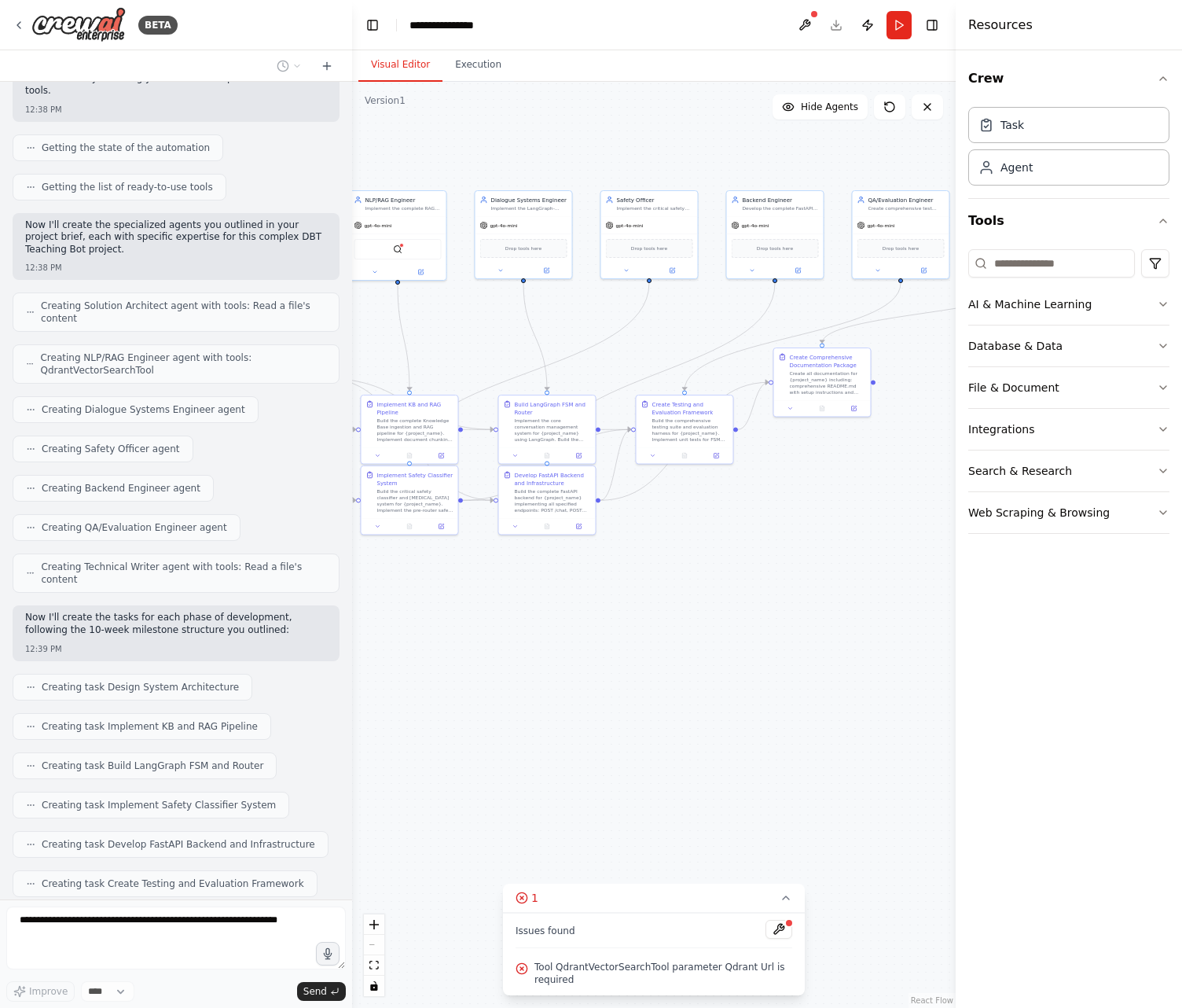
drag, startPoint x: 675, startPoint y: 579, endPoint x: 825, endPoint y: 577, distance: 150.0
click at [825, 577] on div ".deletable-edge-delete-btn { width: 20px; height: 20px; border: 0px solid #ffff…" at bounding box center [654, 545] width 604 height 926
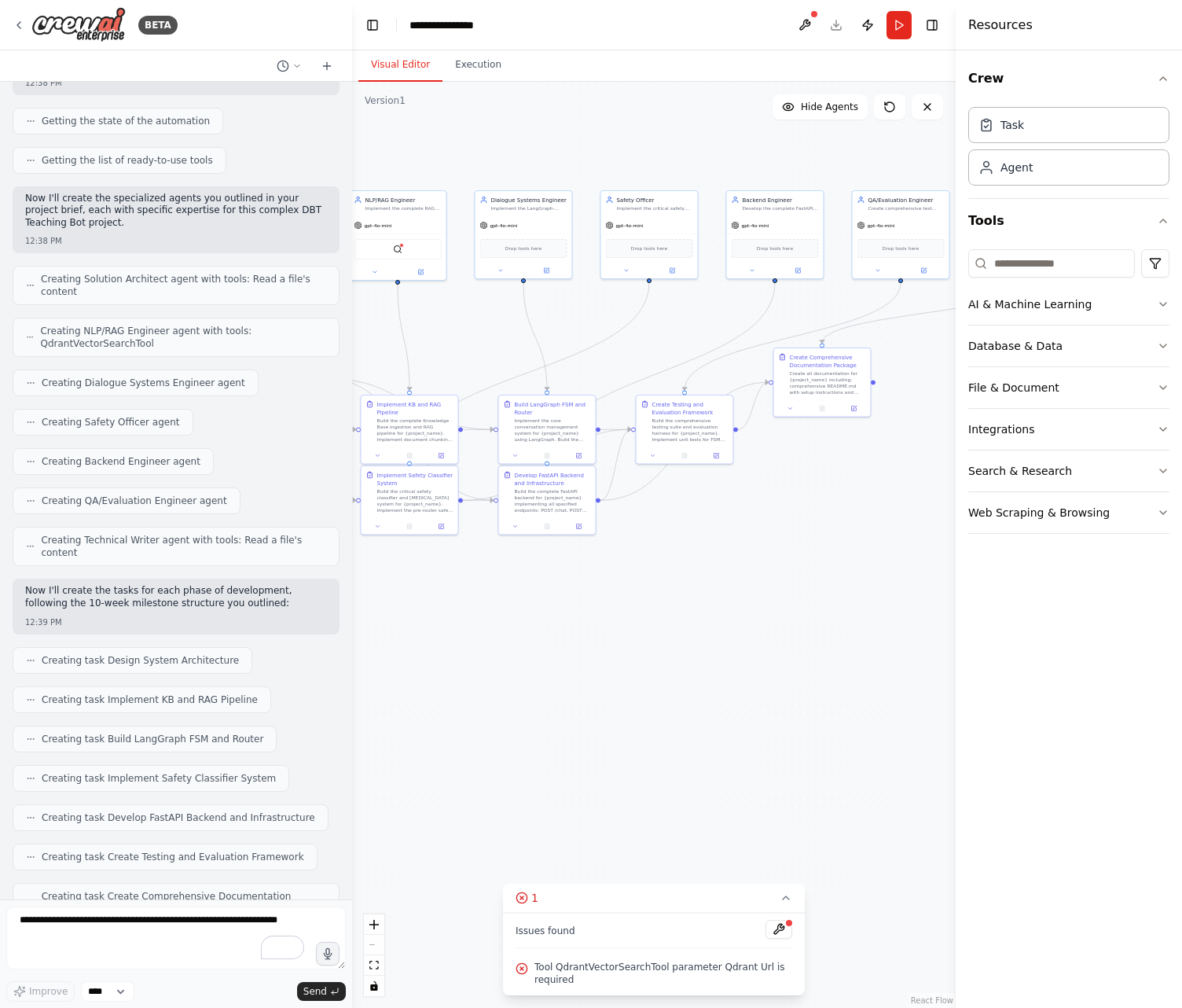
scroll to position [3197, 0]
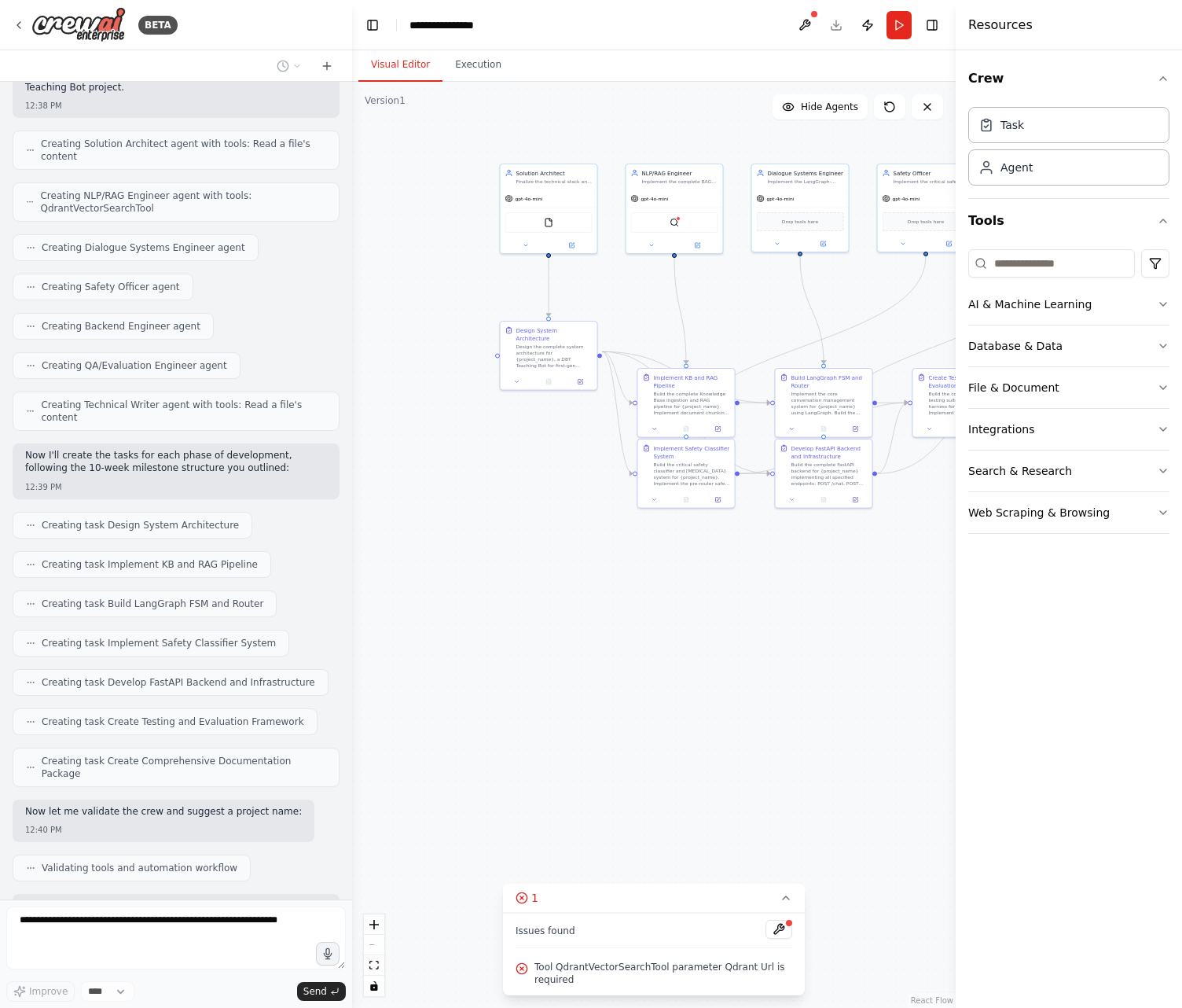
drag, startPoint x: 666, startPoint y: 590, endPoint x: 942, endPoint y: 564, distance: 277.2
click at [942, 564] on div ".deletable-edge-delete-btn { width: 20px; height: 20px; border: 0px solid #ffff…" at bounding box center [654, 545] width 604 height 926
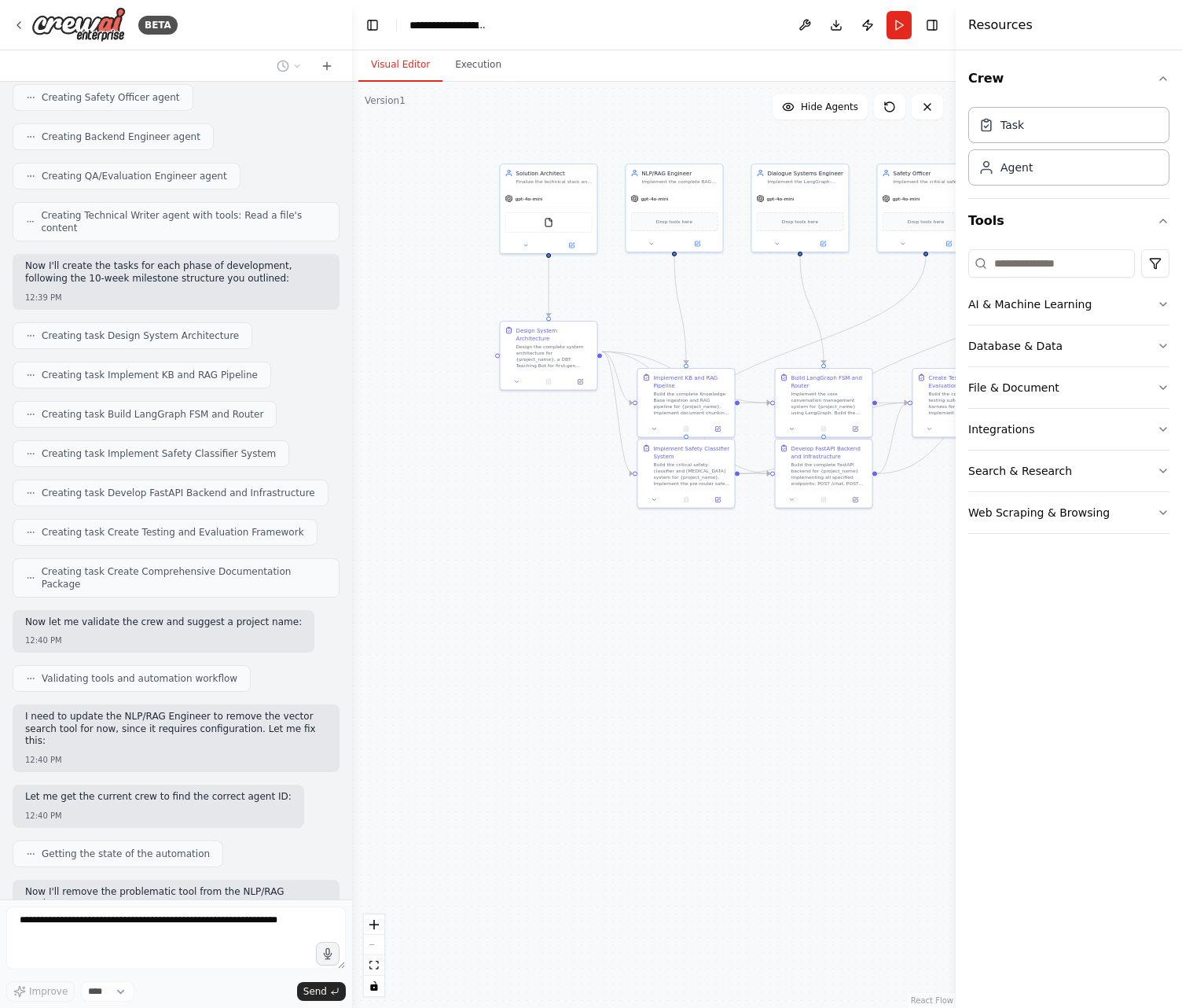
scroll to position [3427, 0]
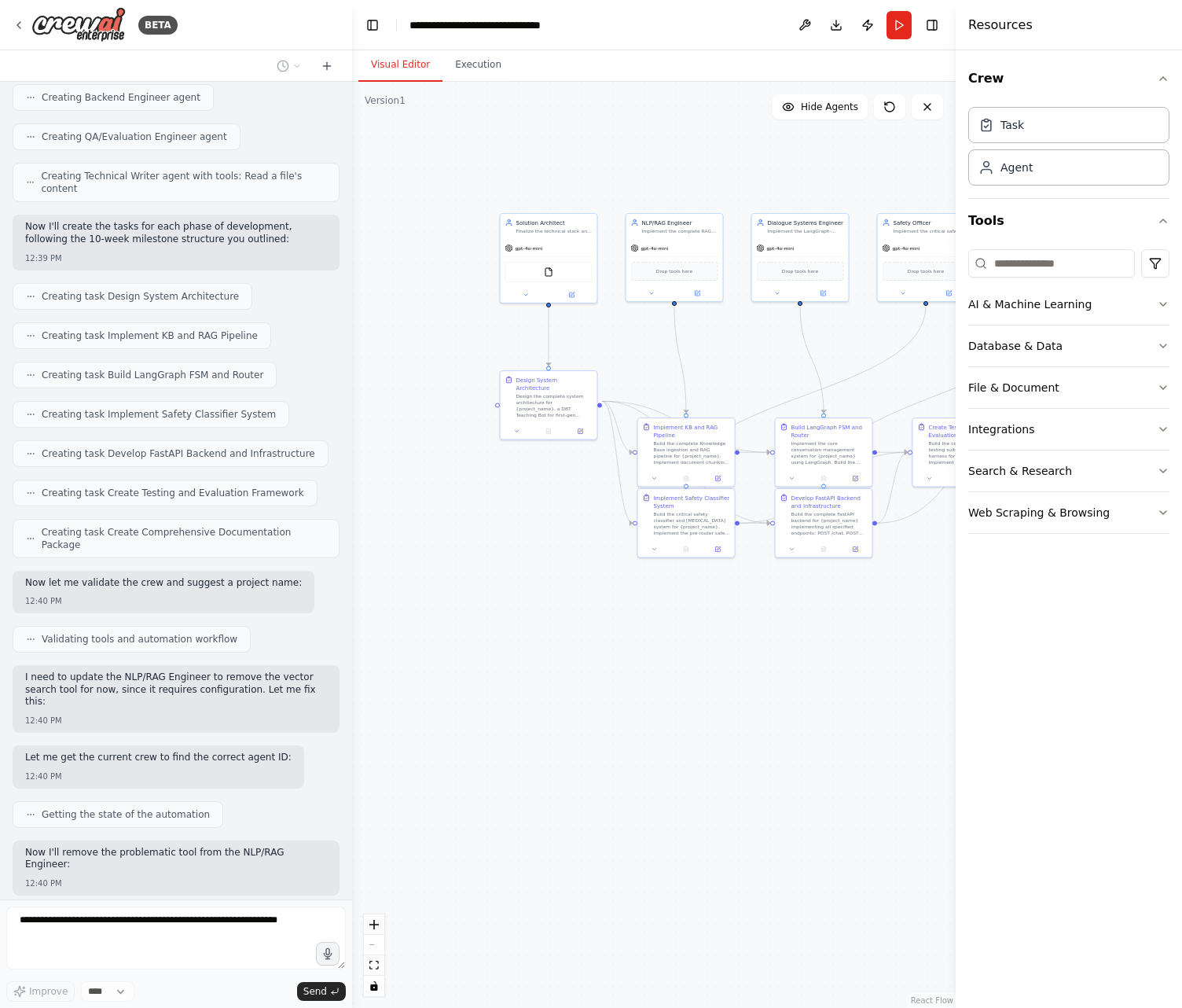
drag, startPoint x: 631, startPoint y: 697, endPoint x: 631, endPoint y: 747, distance: 50.0
click at [631, 747] on div ".deletable-edge-delete-btn { width: 20px; height: 20px; border: 0px solid #ffff…" at bounding box center [654, 545] width 604 height 926
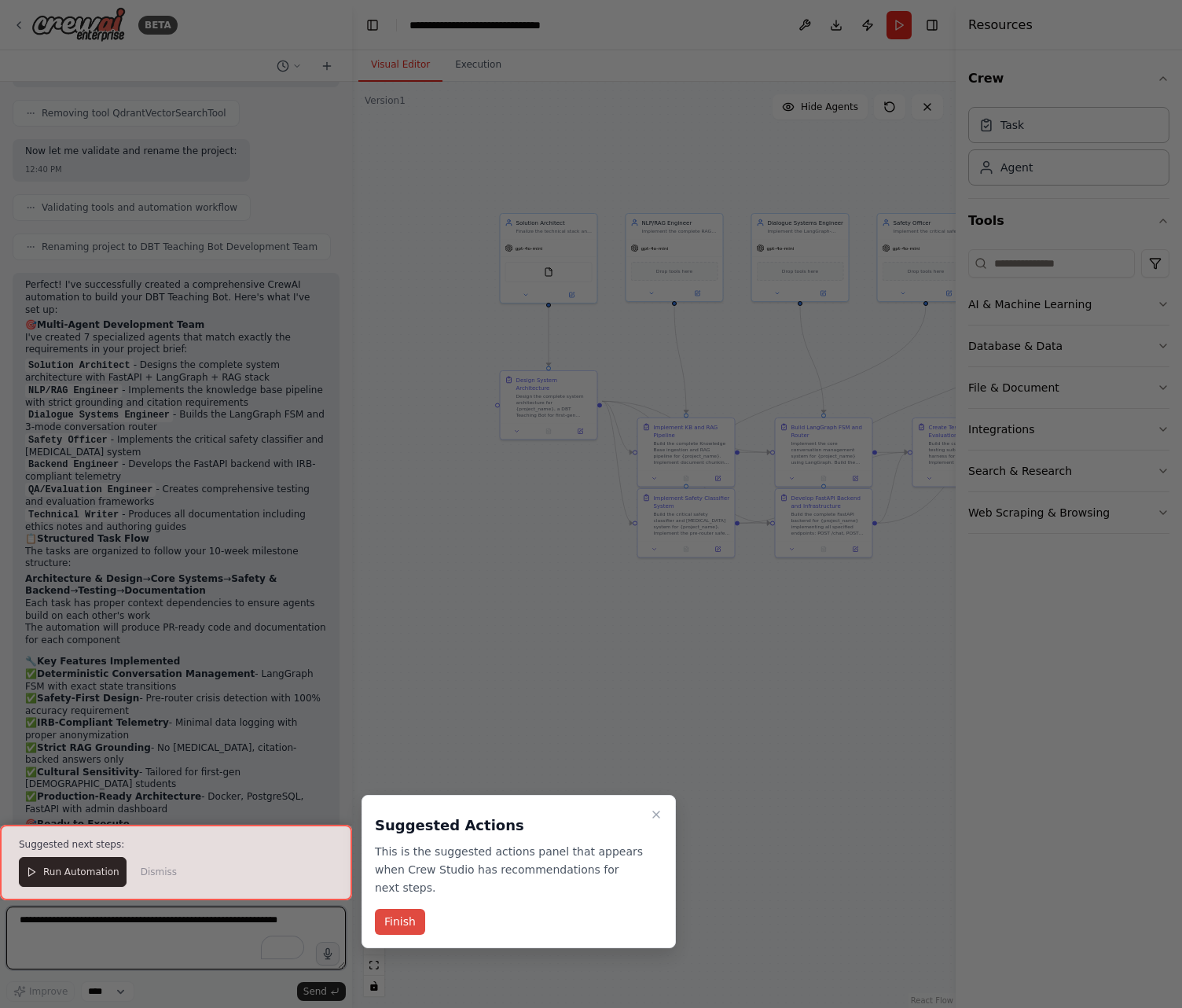
scroll to position [4246, 0]
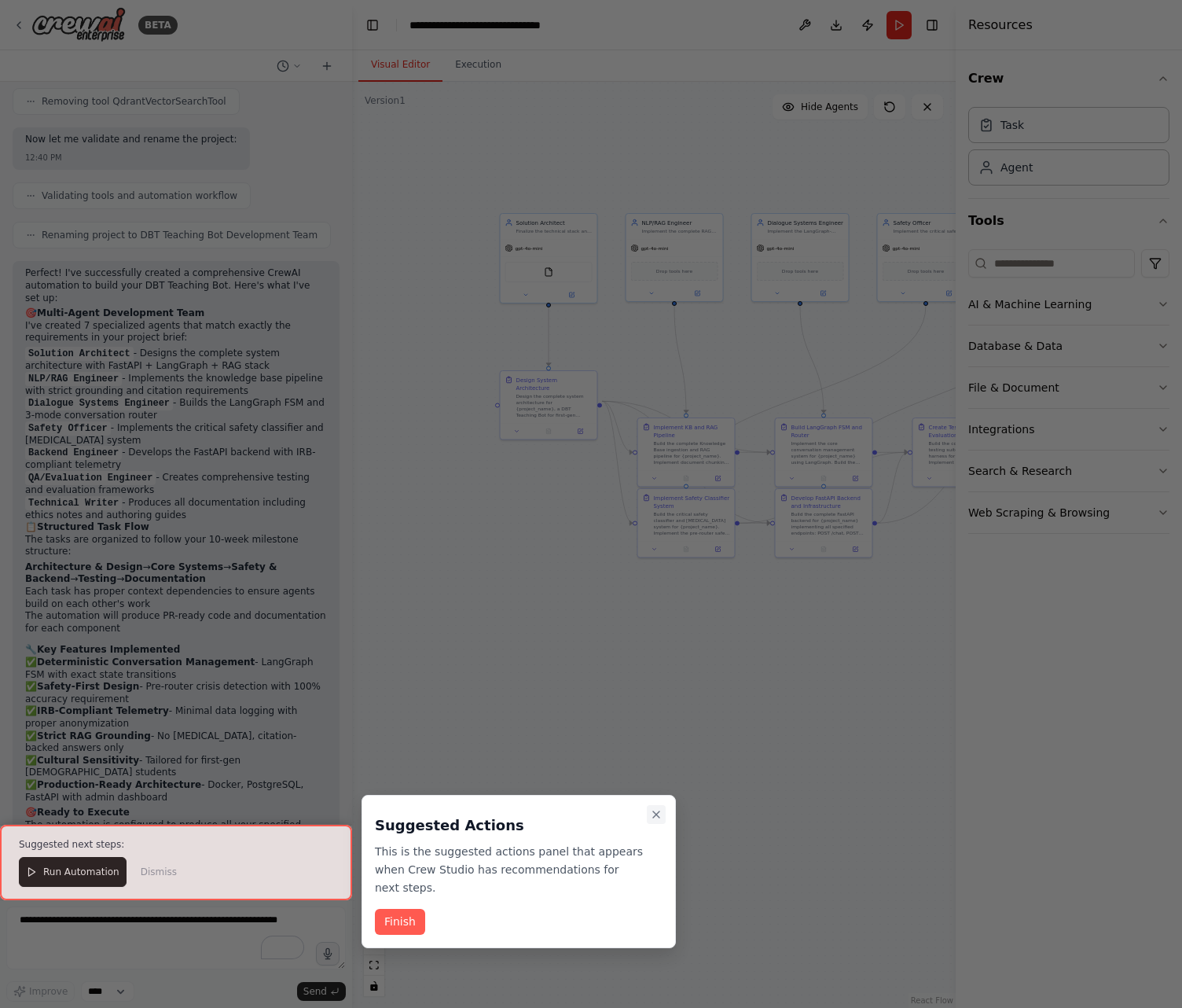
click at [654, 811] on icon "Close walkthrough" at bounding box center [655, 814] width 12 height 12
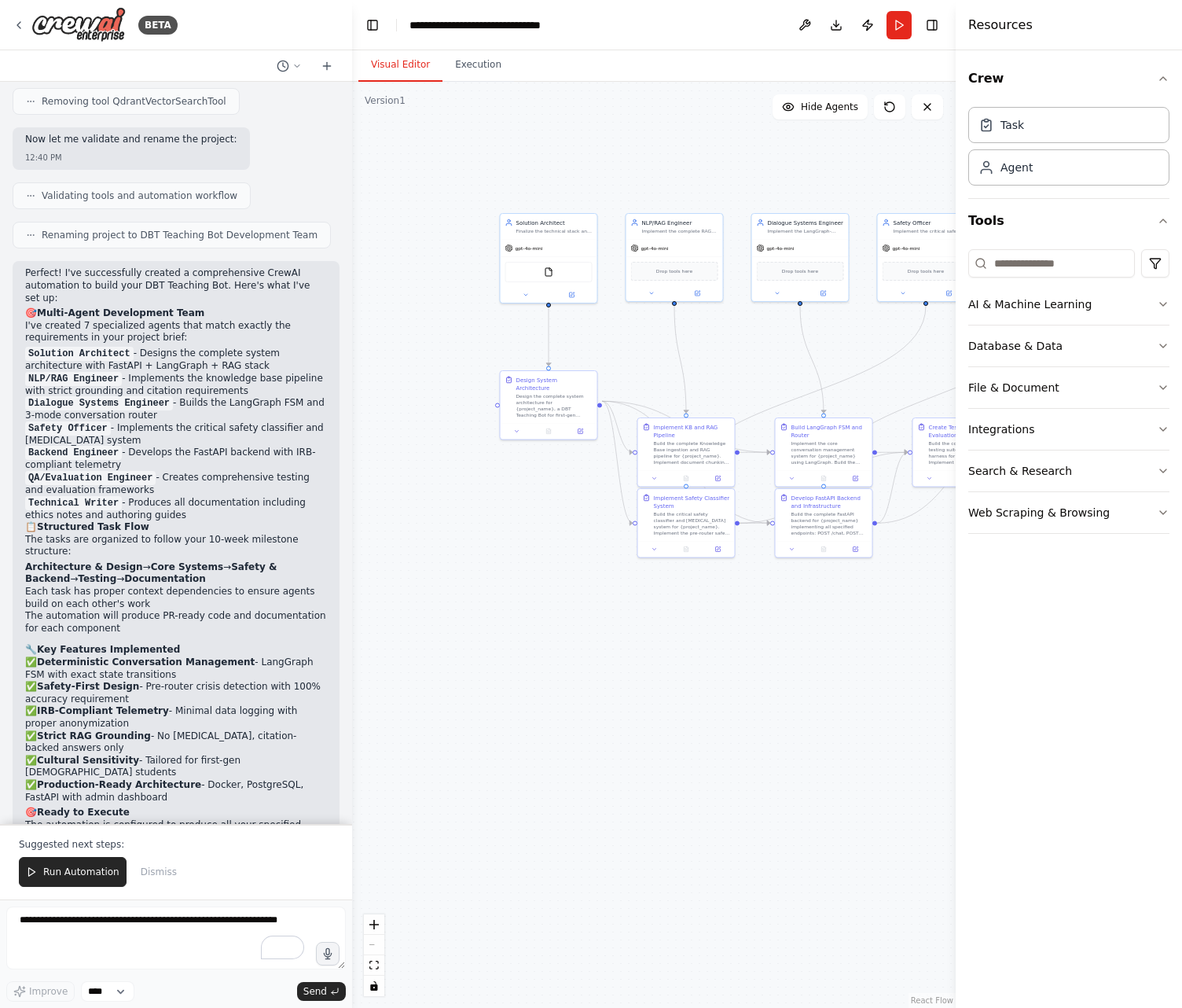
click at [84, 871] on span "Run Automation" at bounding box center [81, 871] width 76 height 12
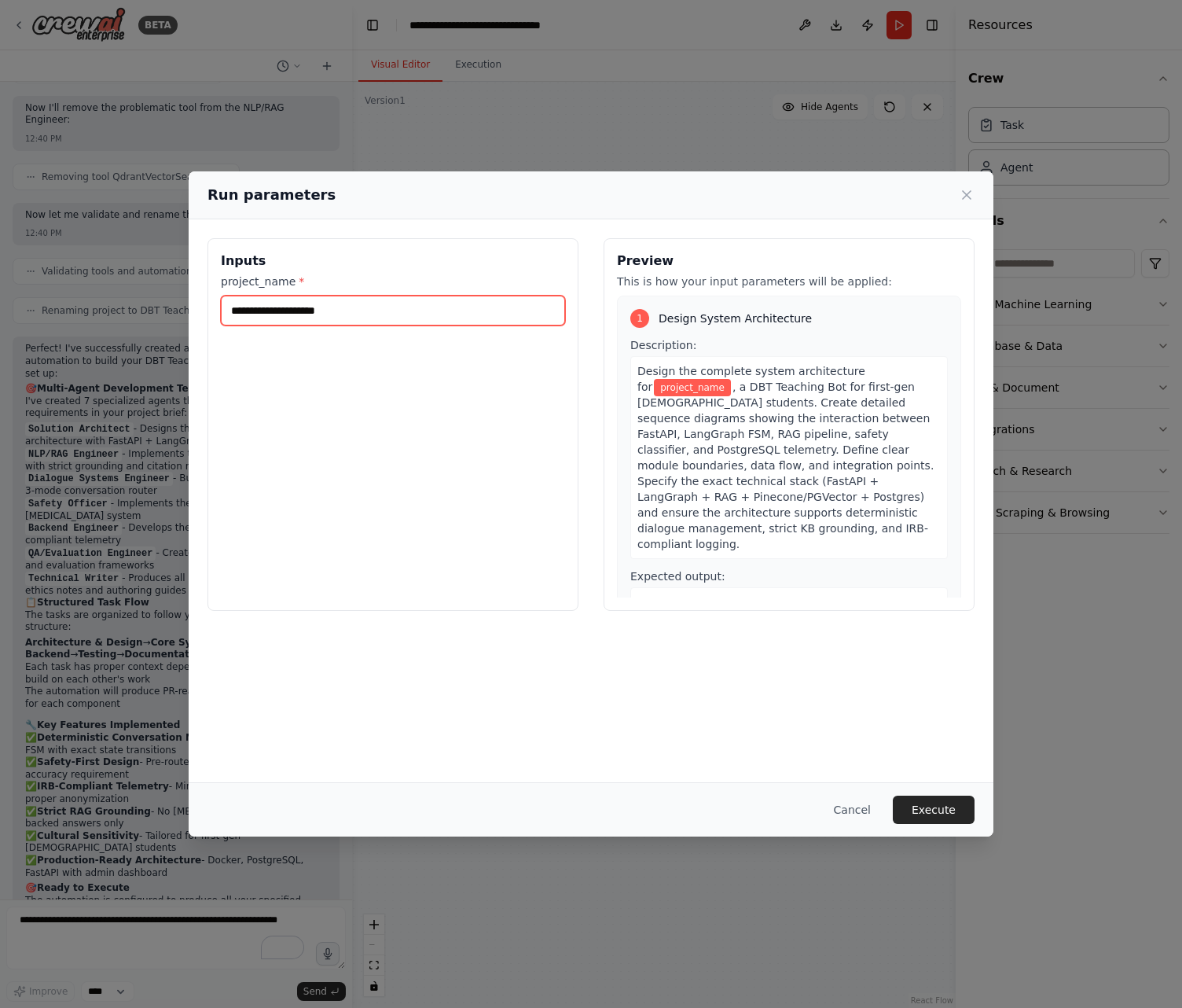
click at [399, 312] on input "project_name *" at bounding box center [392, 311] width 344 height 30
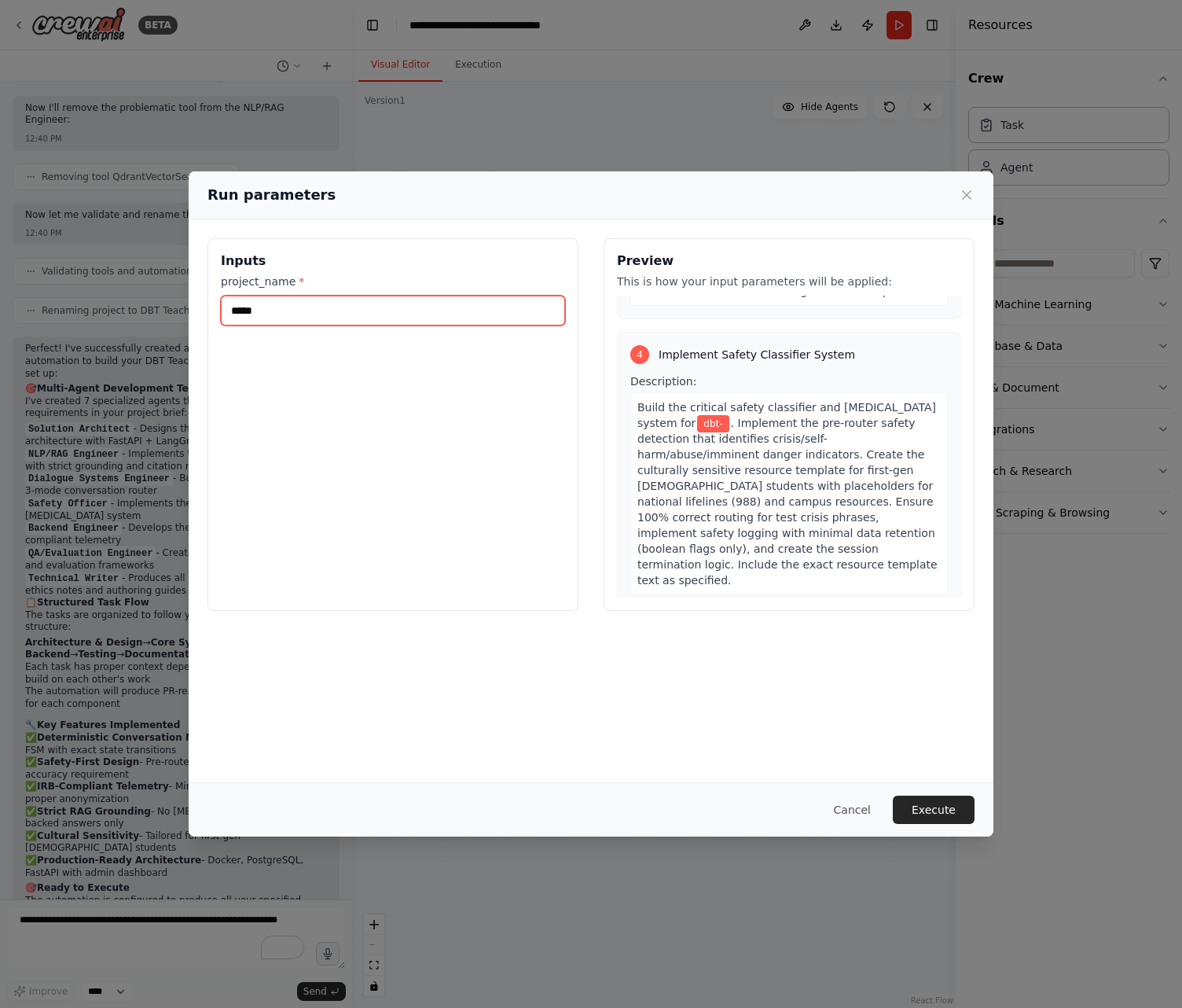
scroll to position [1258, 0]
type input "**********"
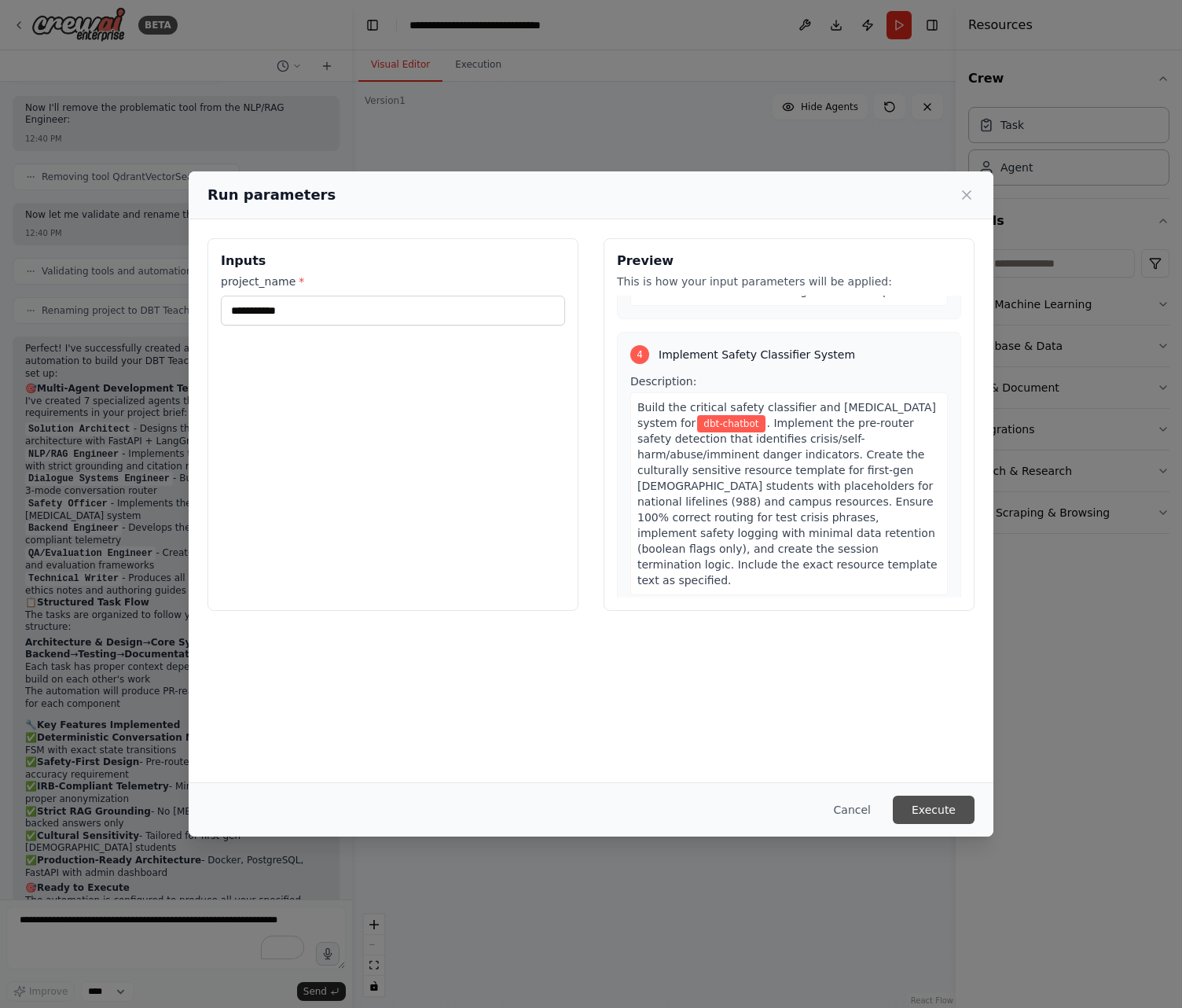
click at [955, 814] on button "Execute" at bounding box center [934, 809] width 82 height 28
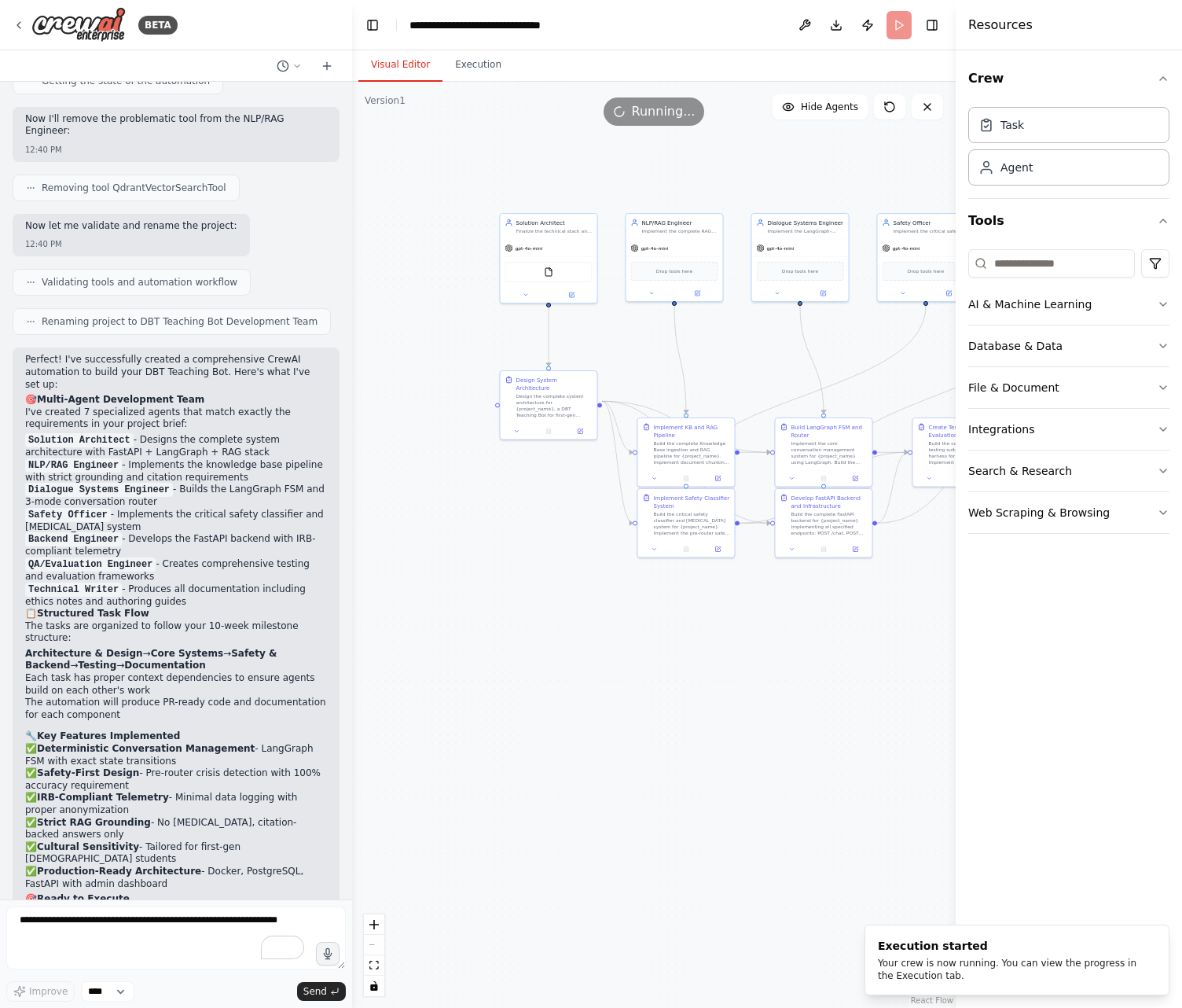
scroll to position [4171, 0]
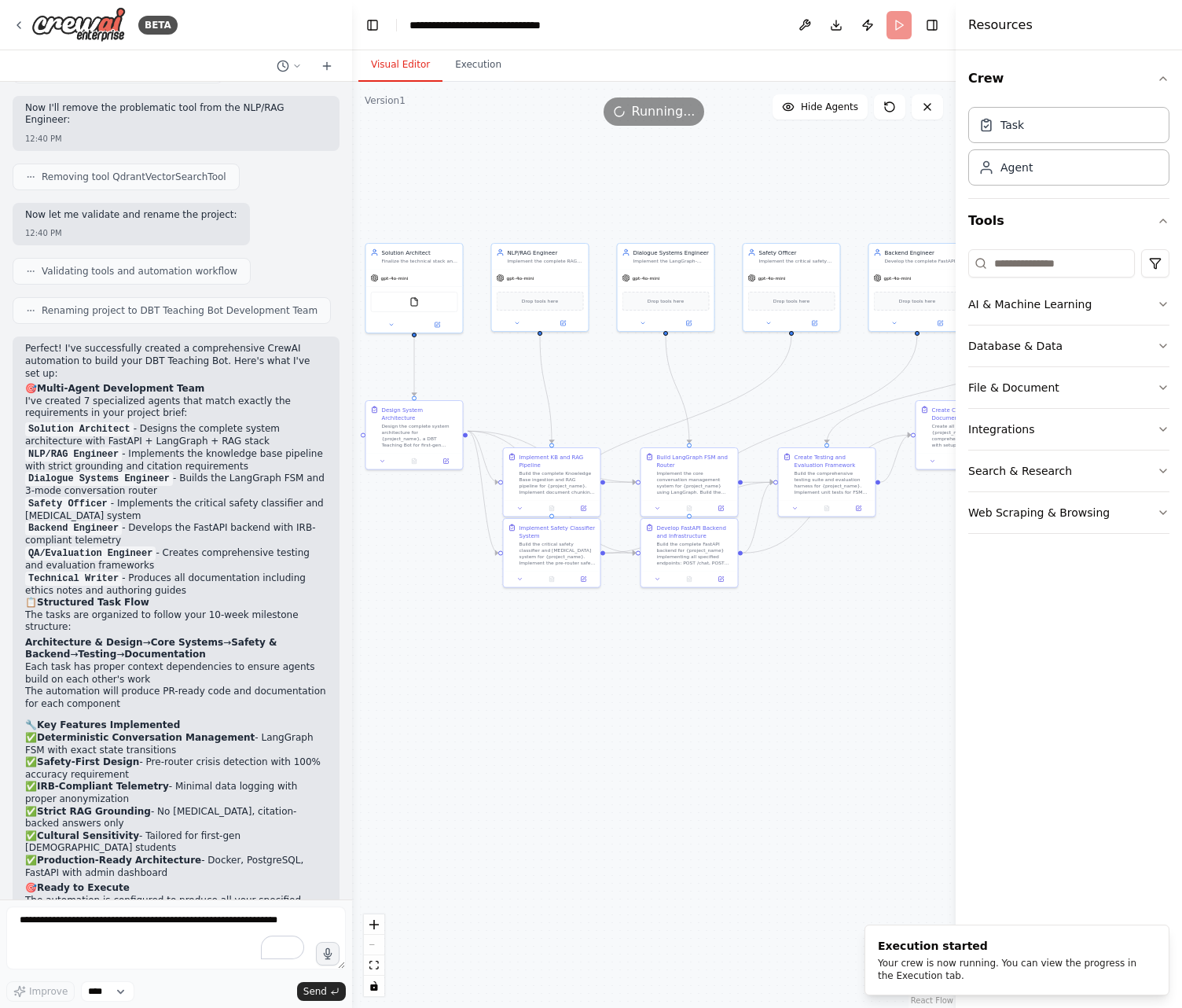
drag, startPoint x: 681, startPoint y: 706, endPoint x: 547, endPoint y: 736, distance: 137.3
click at [547, 736] on div ".deletable-edge-delete-btn { width: 20px; height: 20px; border: 0px solid #ffff…" at bounding box center [654, 545] width 604 height 926
click at [1139, 71] on button "Crew" at bounding box center [1069, 78] width 201 height 44
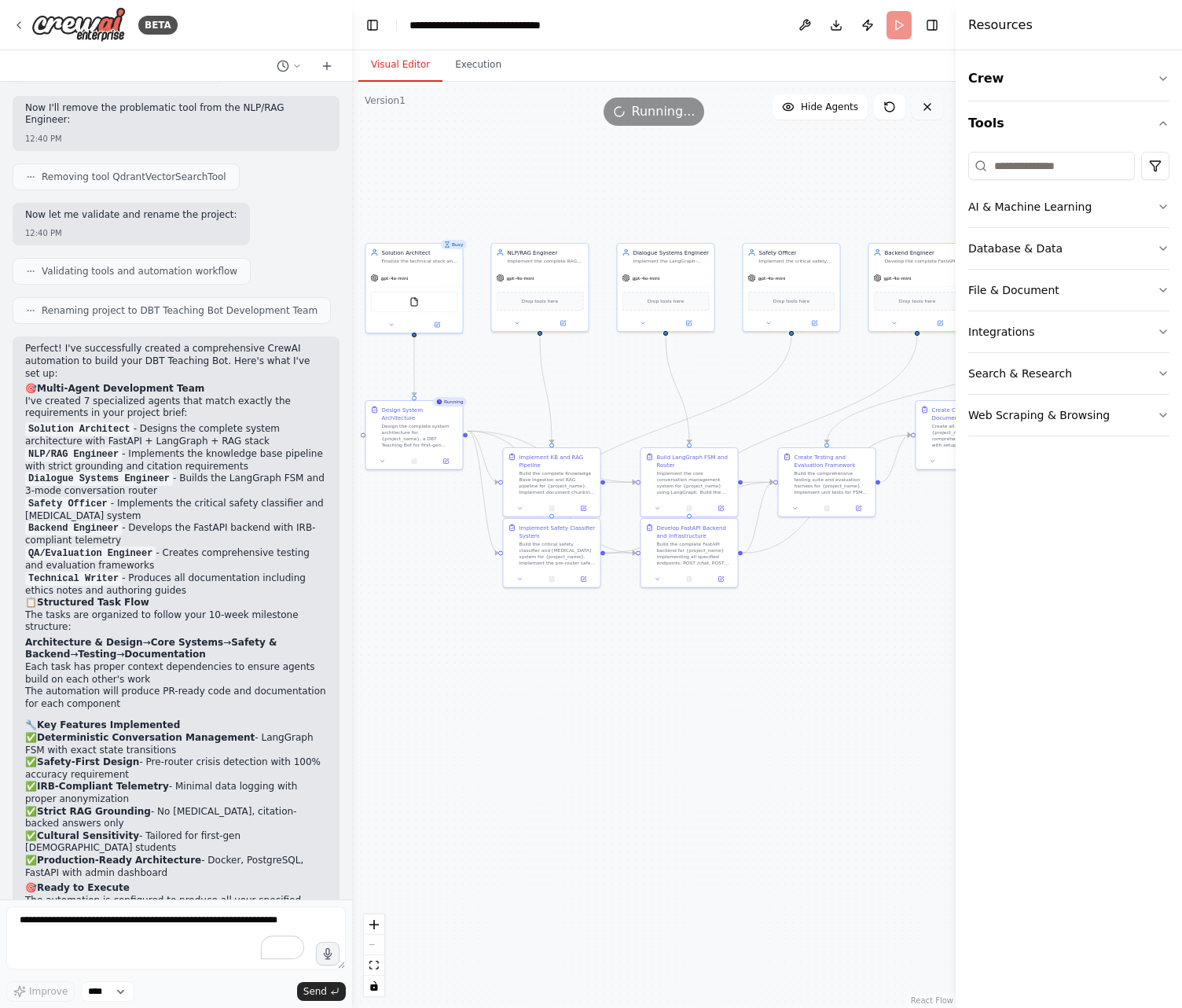
click at [927, 113] on icon at bounding box center [927, 106] width 12 height 12
click at [818, 669] on div ".deletable-edge-delete-btn { width: 20px; height: 20px; border: 0px solid #ffff…" at bounding box center [654, 545] width 604 height 926
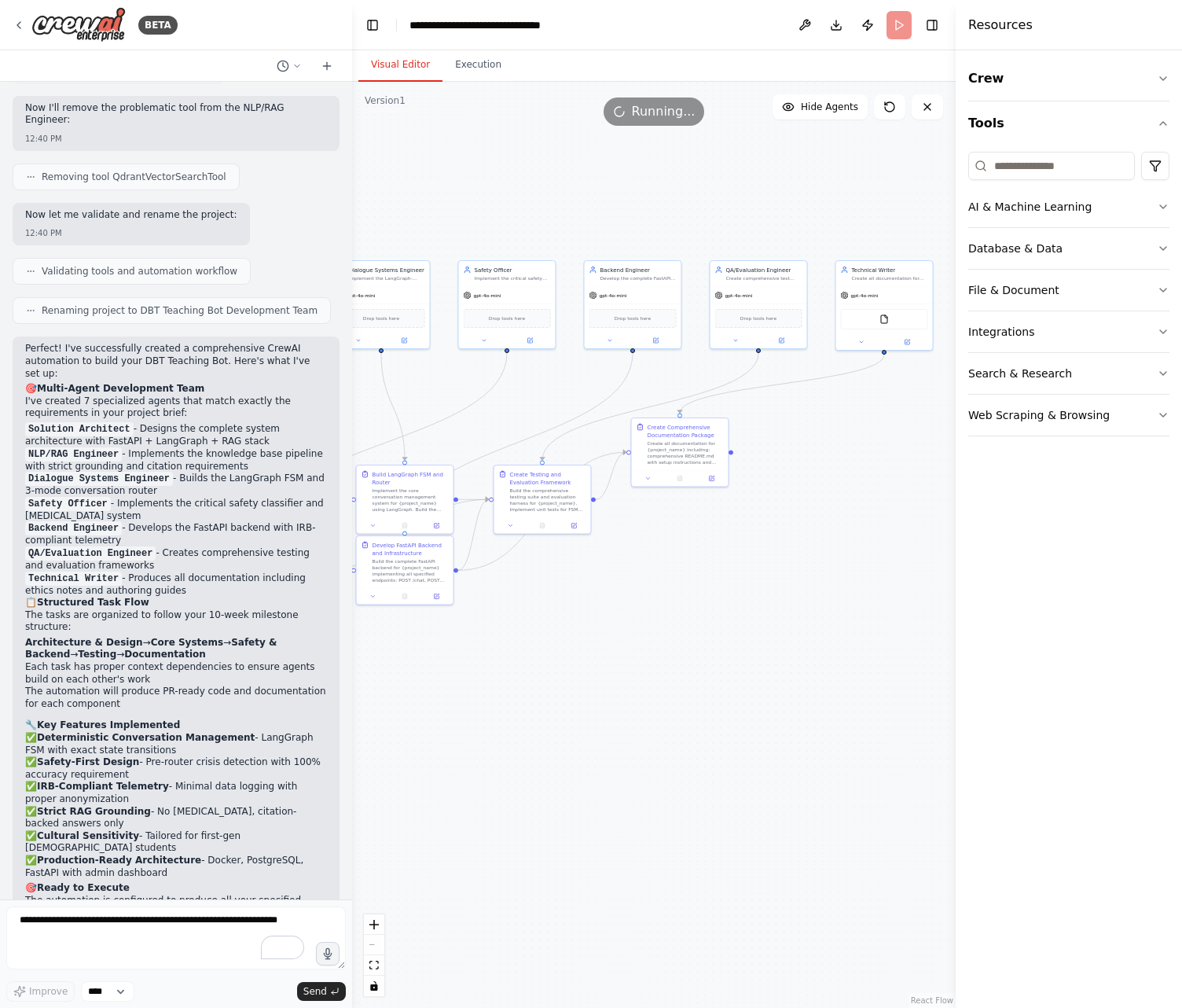
drag, startPoint x: 637, startPoint y: 755, endPoint x: 230, endPoint y: 779, distance: 407.7
click at [239, 785] on div "BETA CREWAI PROJECT BRIEF (PASTE THIS AS A SINGLE PROMPT) Project Title: DBT Te…" at bounding box center [591, 504] width 1182 height 1008
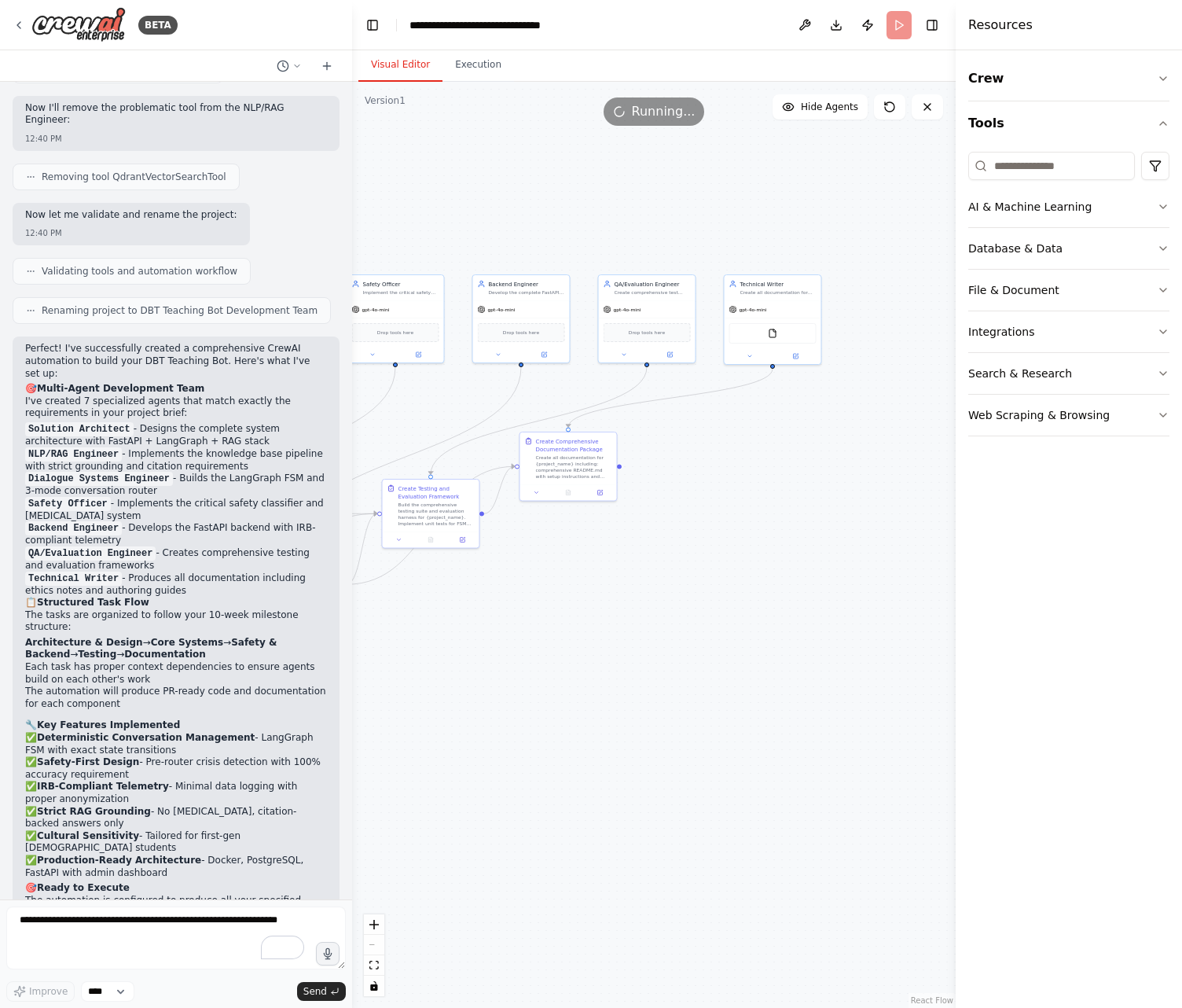
click at [656, 117] on span "Running..." at bounding box center [664, 112] width 63 height 19
click at [488, 82] on div ".deletable-edge-delete-btn { width: 20px; height: 20px; border: 0px solid #ffff…" at bounding box center [654, 545] width 604 height 926
click at [474, 67] on button "Execution" at bounding box center [478, 64] width 72 height 33
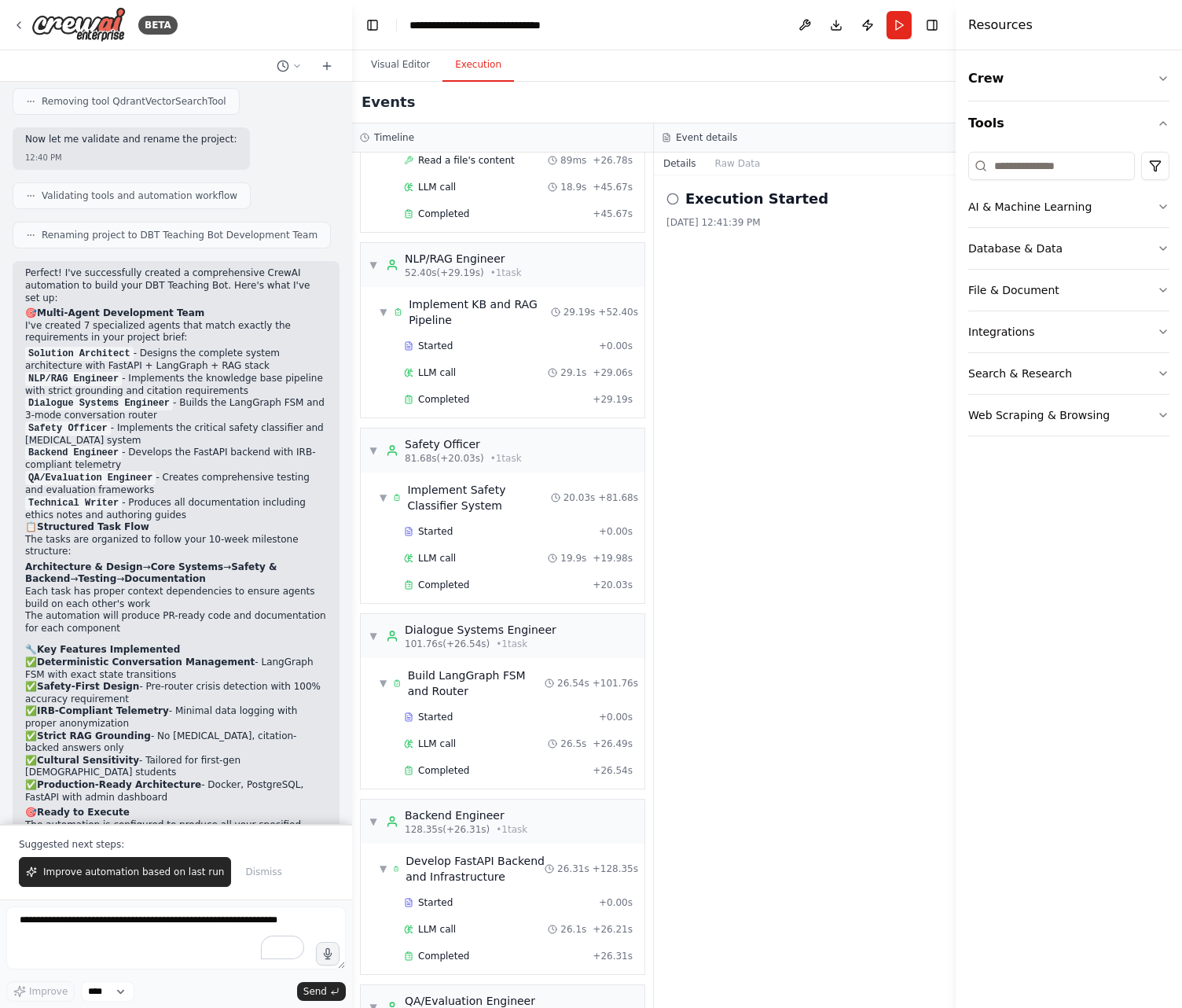
scroll to position [1031, 0]
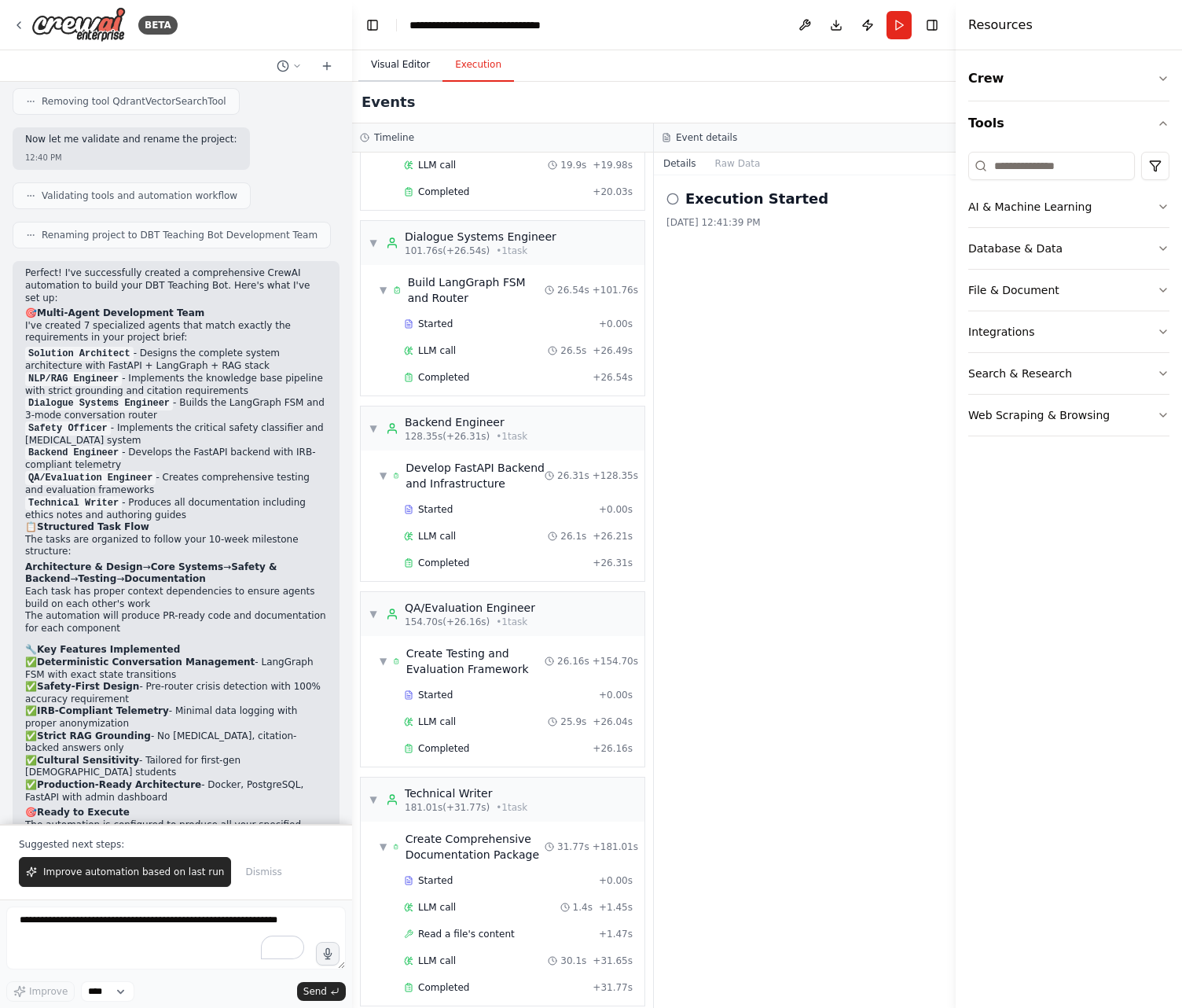
click at [389, 68] on button "Visual Editor" at bounding box center [401, 64] width 84 height 33
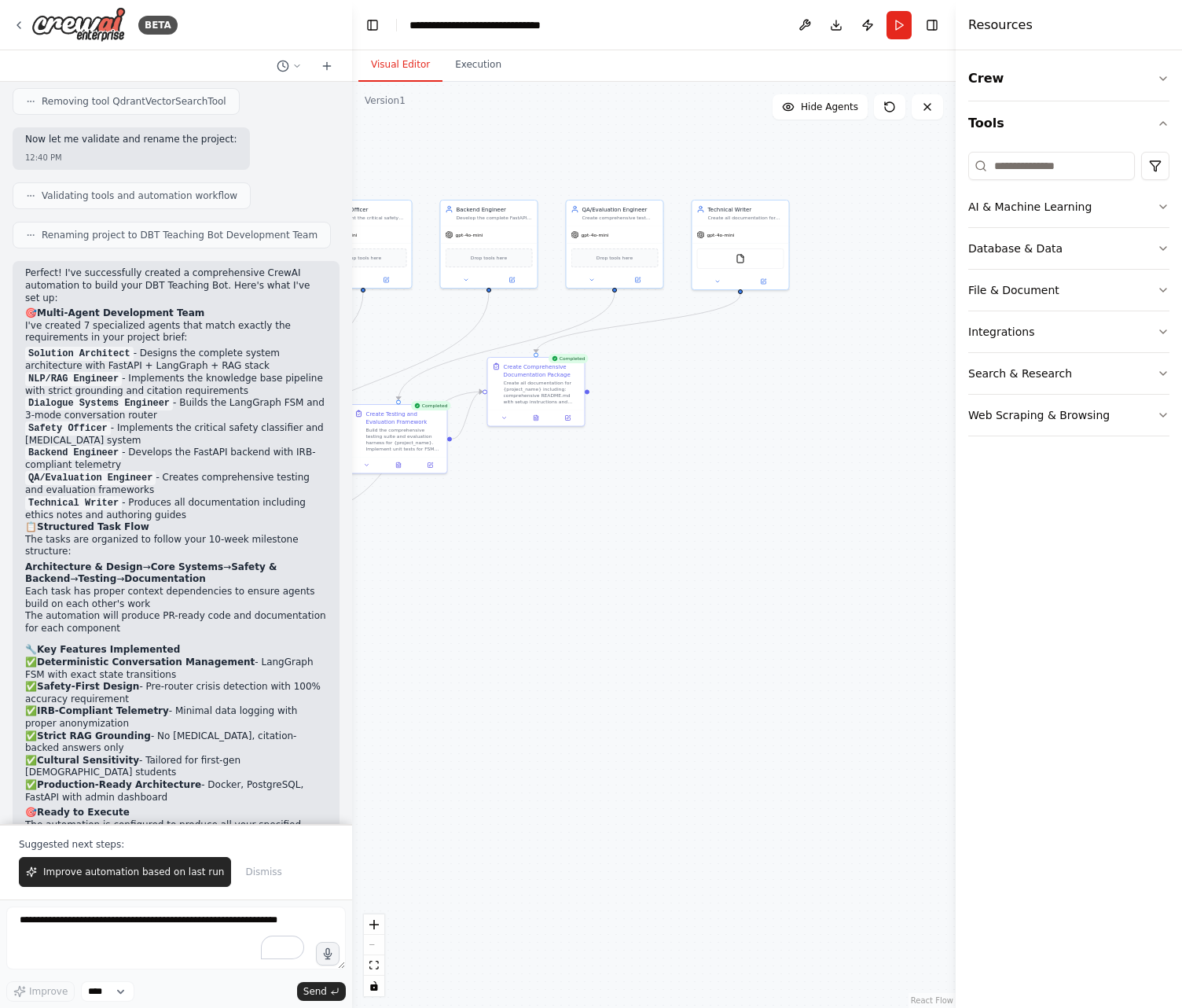
drag, startPoint x: 730, startPoint y: 566, endPoint x: 647, endPoint y: 507, distance: 101.8
click at [650, 505] on div ".deletable-edge-delete-btn { width: 20px; height: 20px; border: 0px solid #ffff…" at bounding box center [654, 545] width 604 height 926
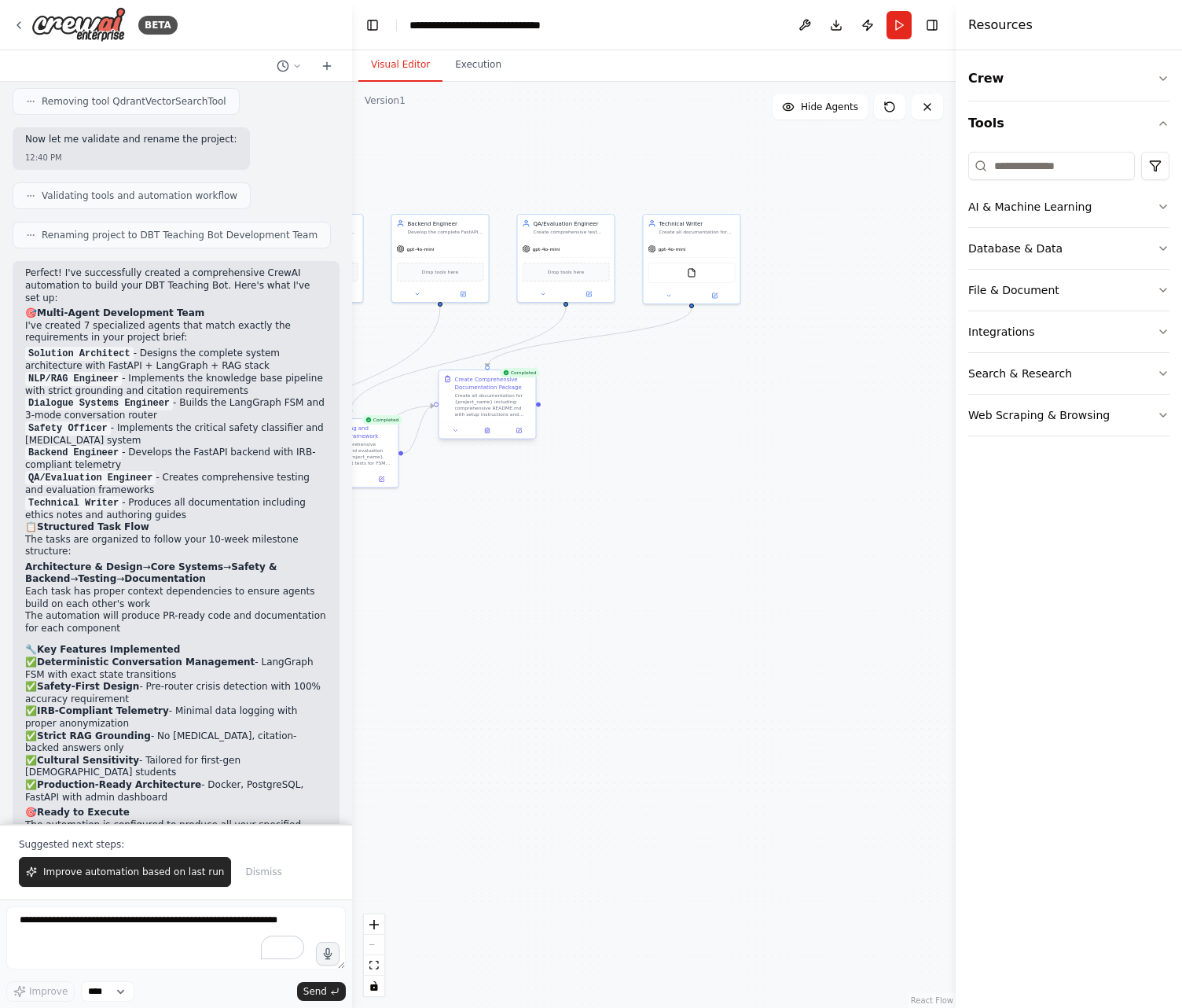
click at [447, 378] on rect at bounding box center [447, 377] width 3 height 2
click at [474, 404] on div "Create all documentation for {project_name} including: comprehensive README.md …" at bounding box center [493, 405] width 76 height 25
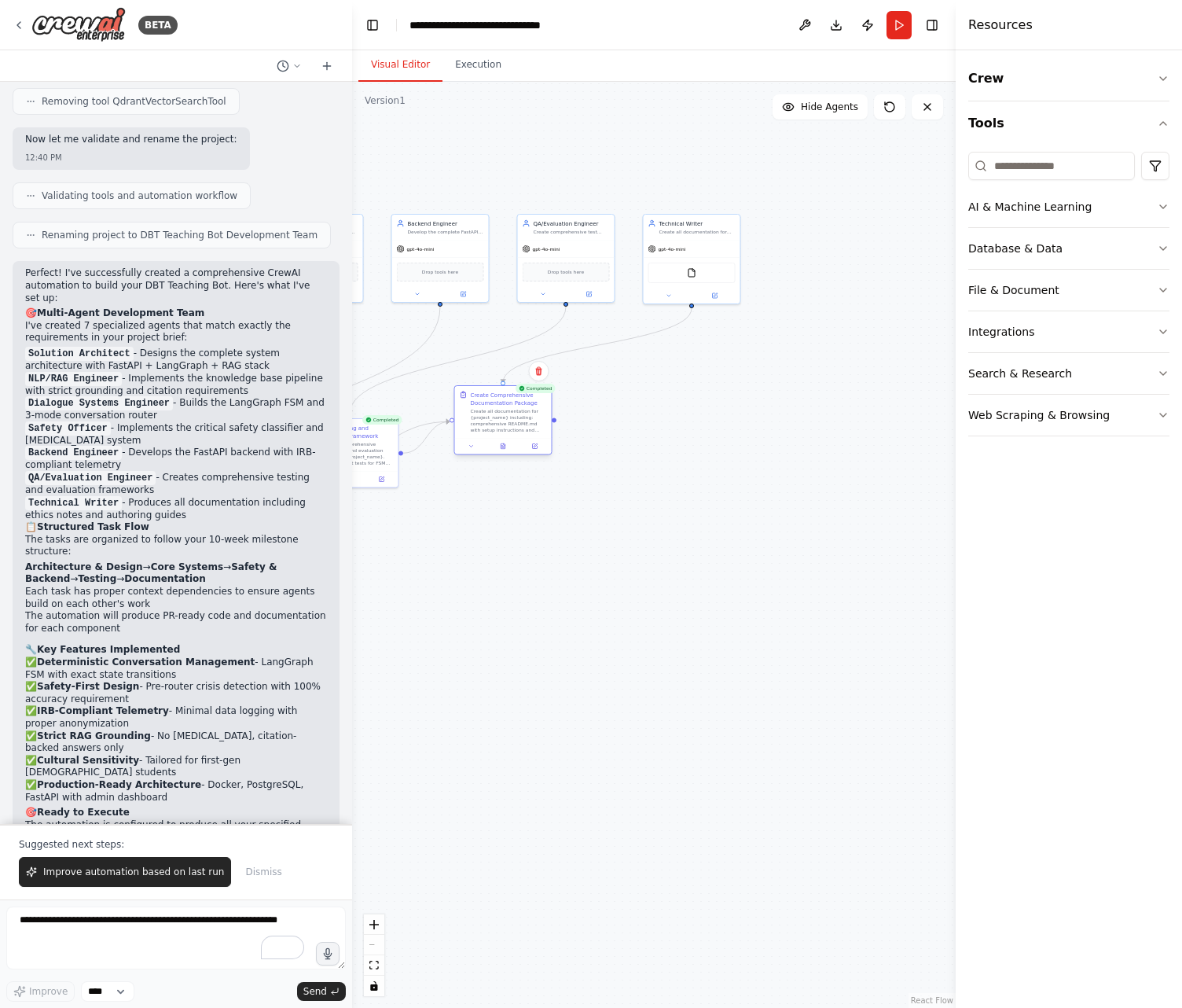
drag, startPoint x: 474, startPoint y: 404, endPoint x: 503, endPoint y: 424, distance: 35.2
click at [503, 424] on div "Create all documentation for {project_name} including: comprehensive README.md …" at bounding box center [509, 421] width 76 height 25
click at [466, 67] on button "Execution" at bounding box center [478, 64] width 72 height 33
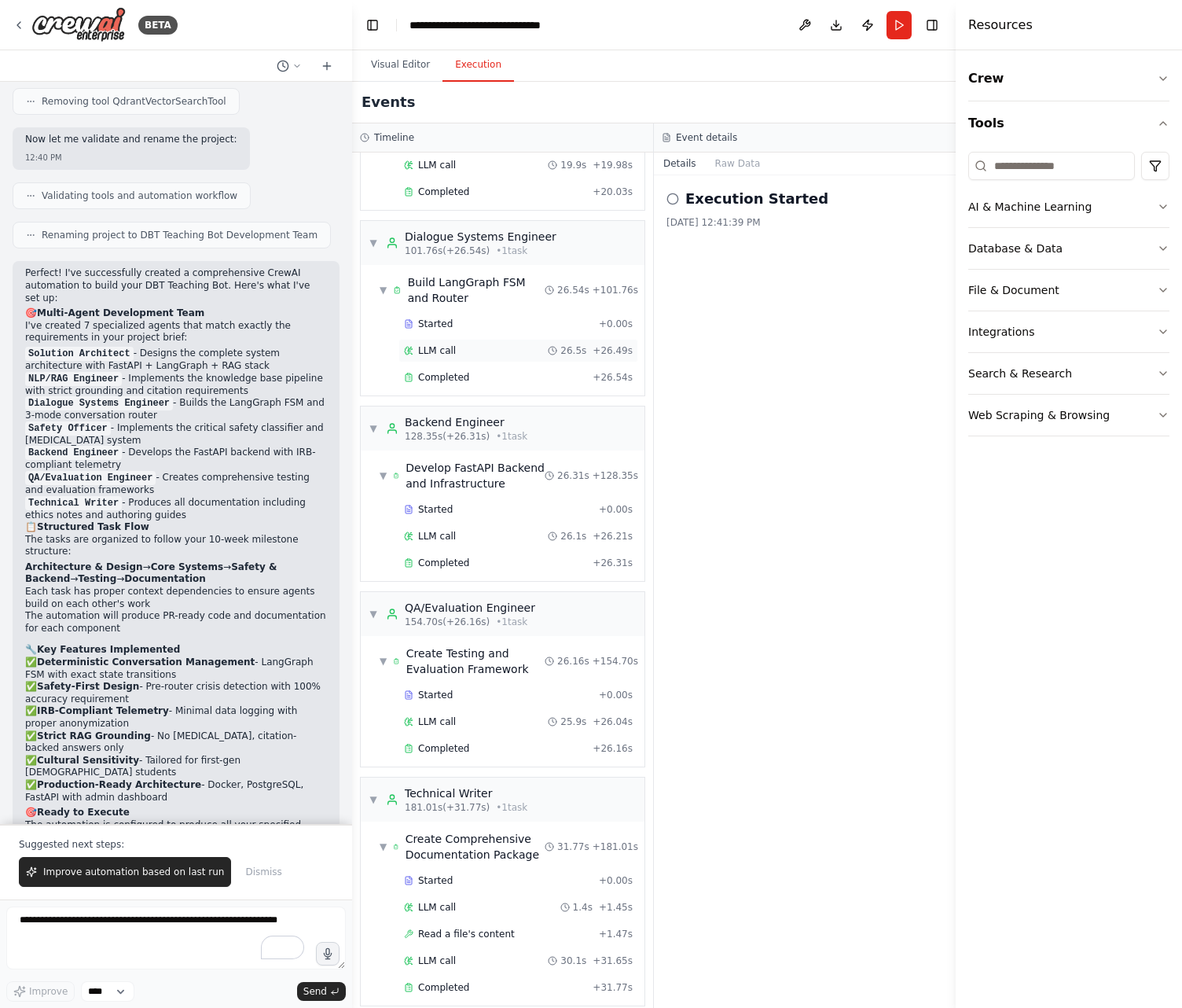
click at [488, 344] on div "LLM call 26.5s + 26.49s" at bounding box center [517, 350] width 228 height 12
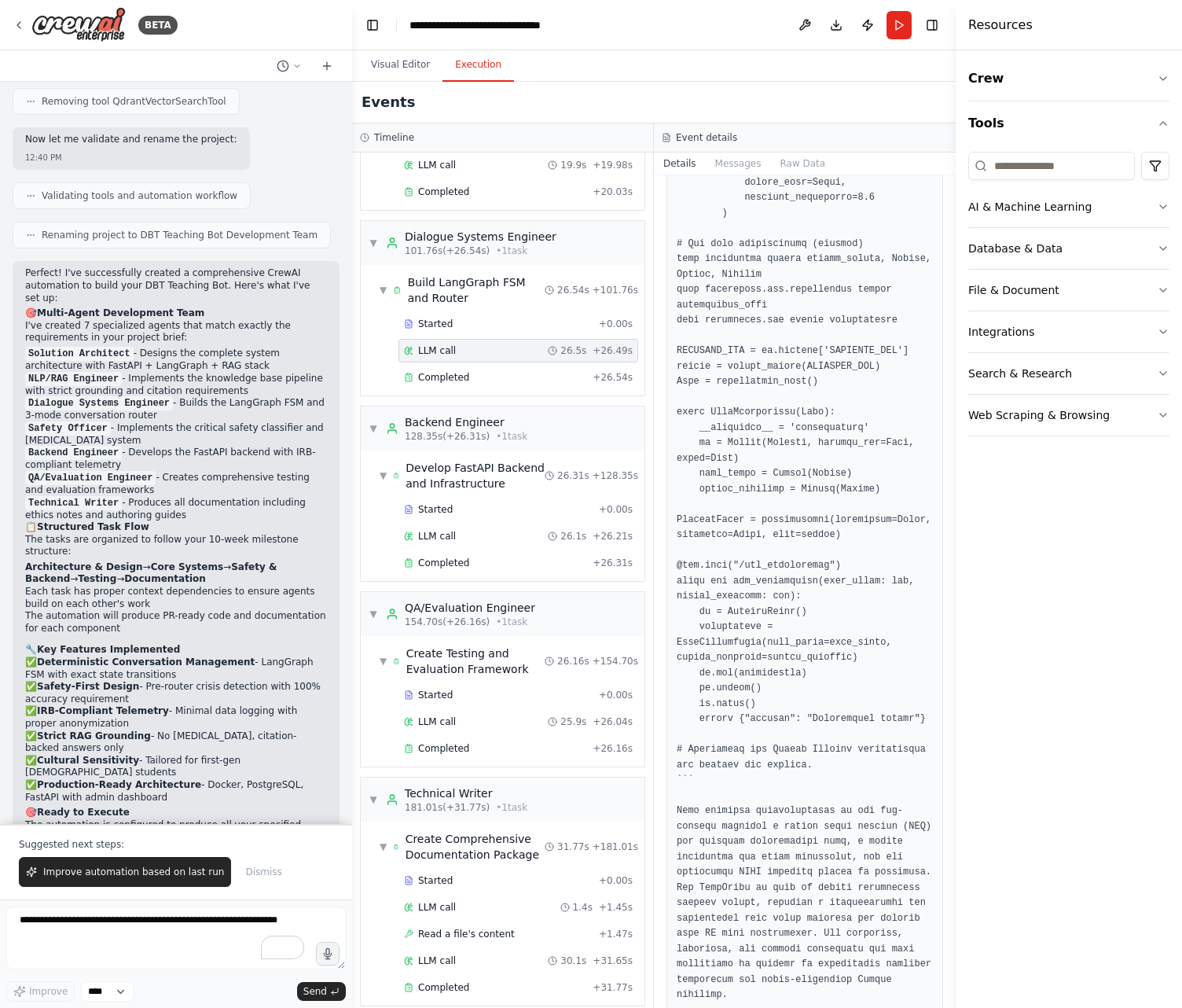
scroll to position [3277, 0]
click at [499, 655] on div "Create Testing and Evaluation Framework" at bounding box center [475, 661] width 138 height 32
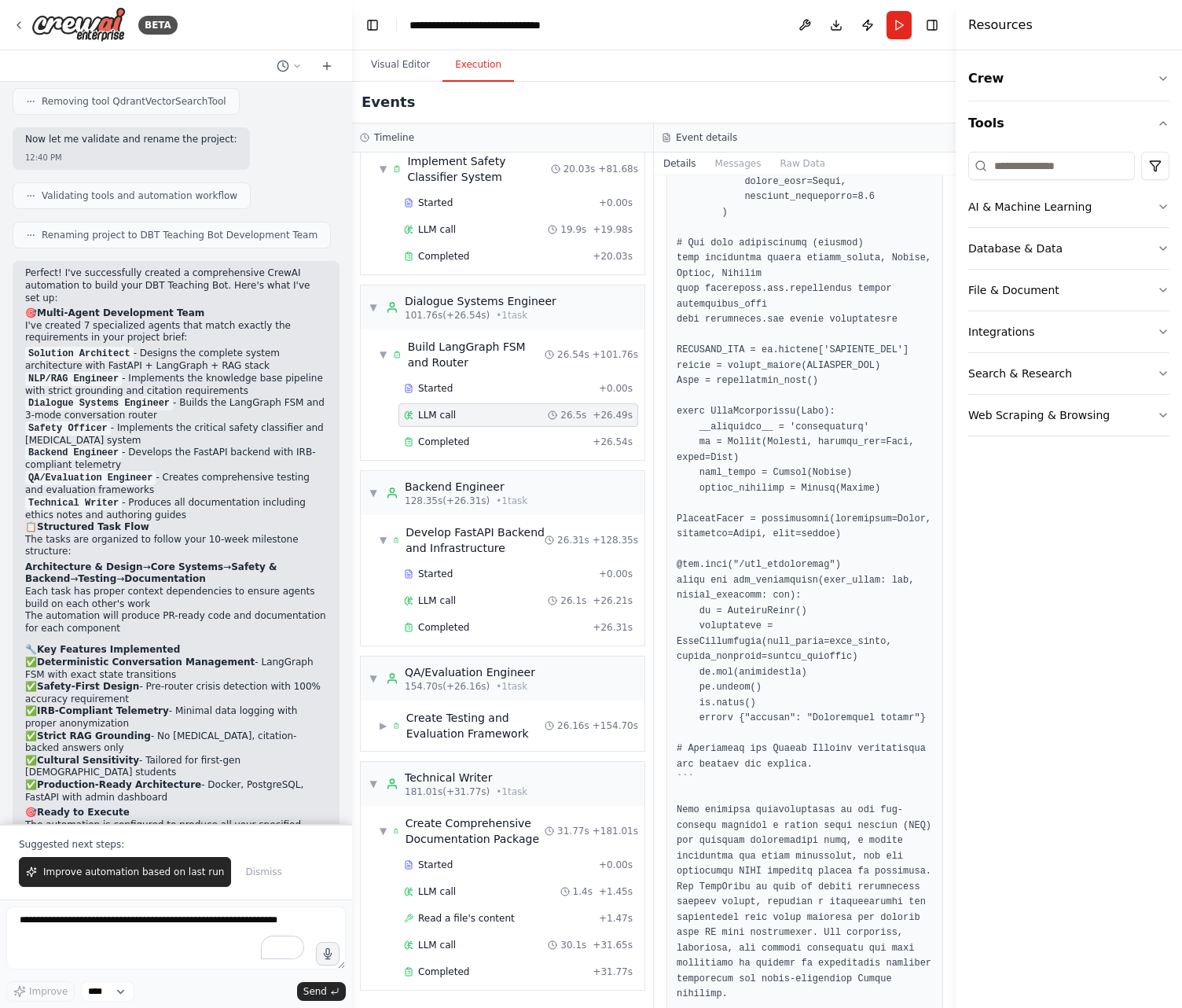
scroll to position [951, 0]
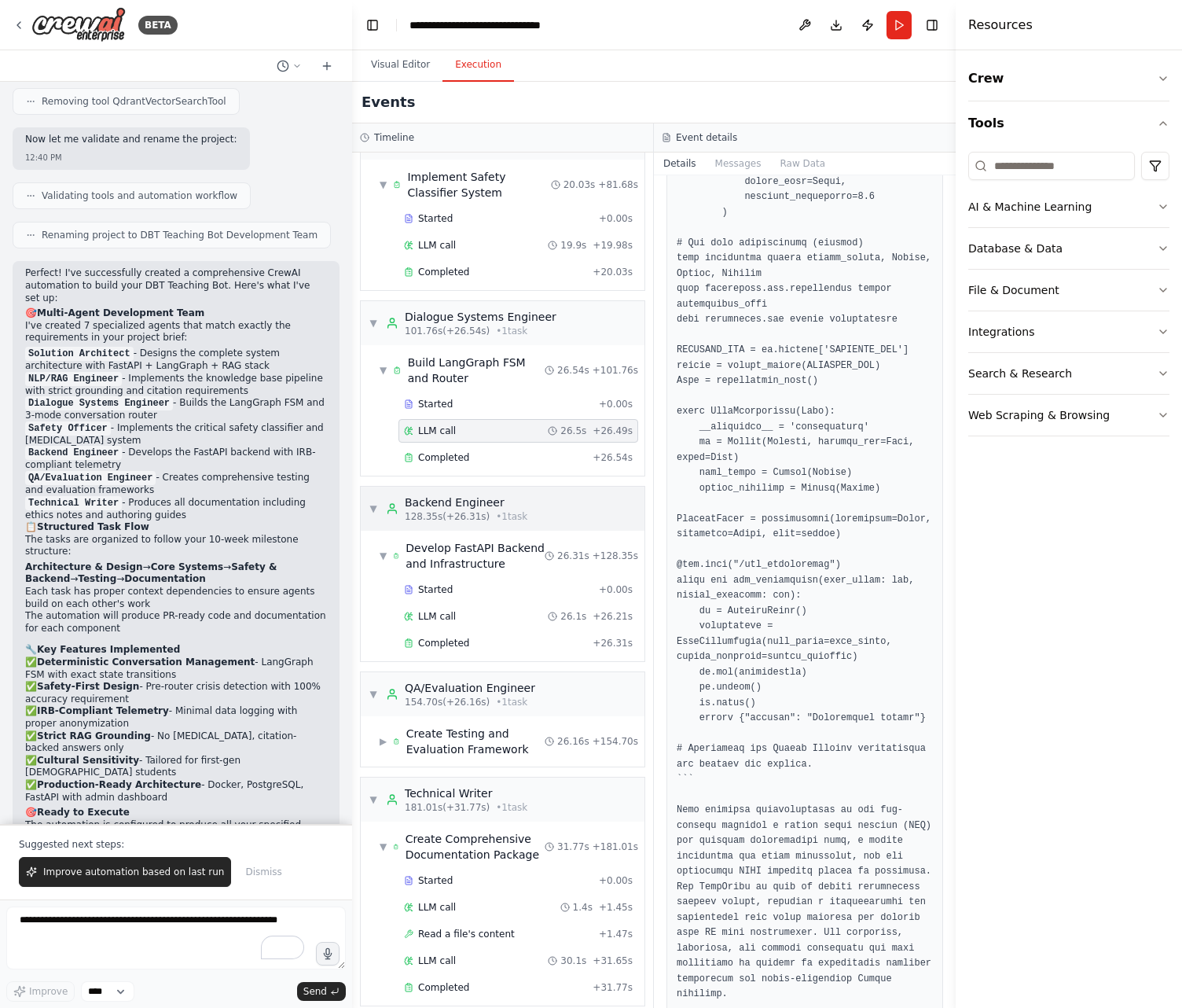
click at [496, 510] on span "• 1 task" at bounding box center [512, 516] width 32 height 12
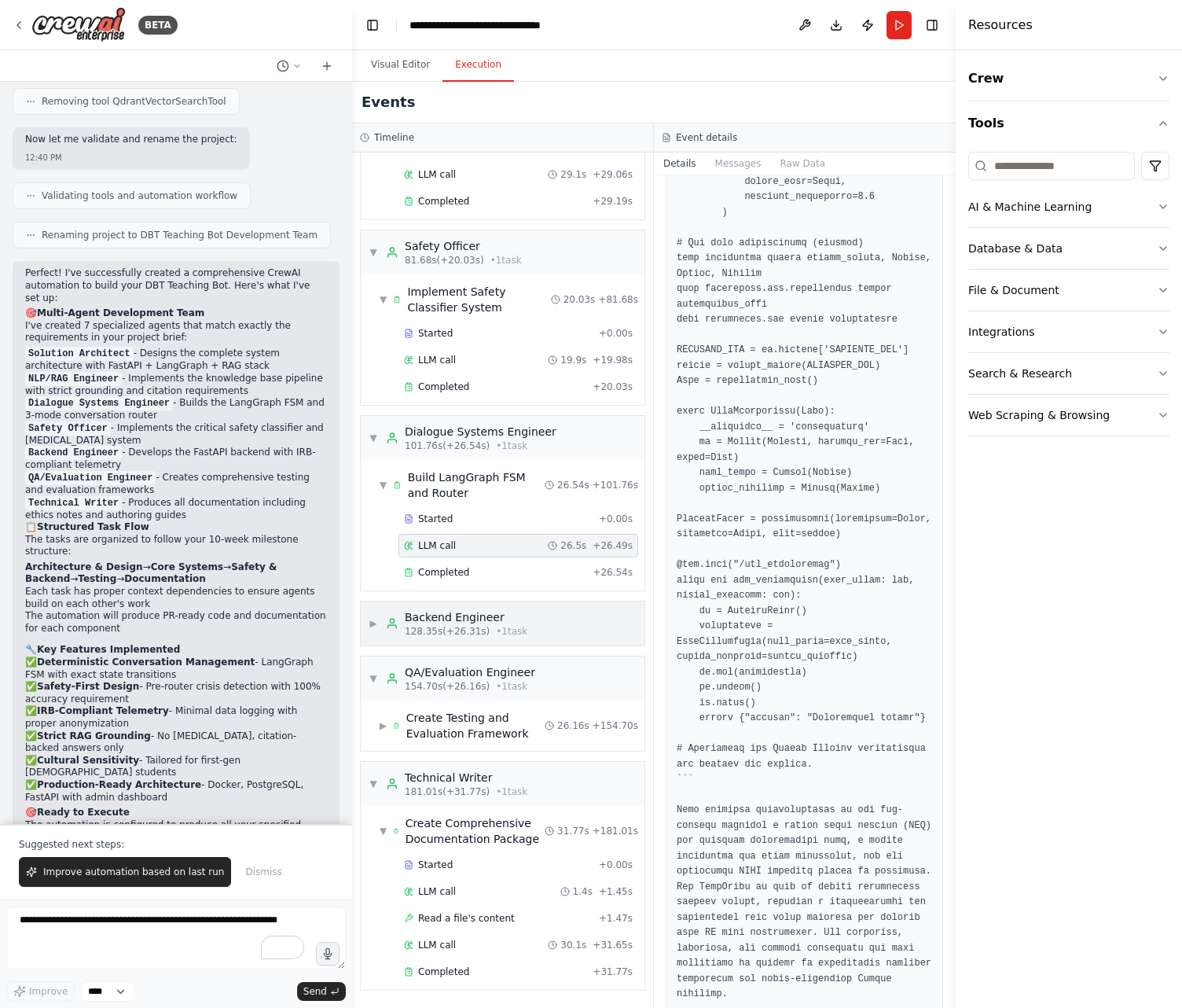
scroll to position [821, 0]
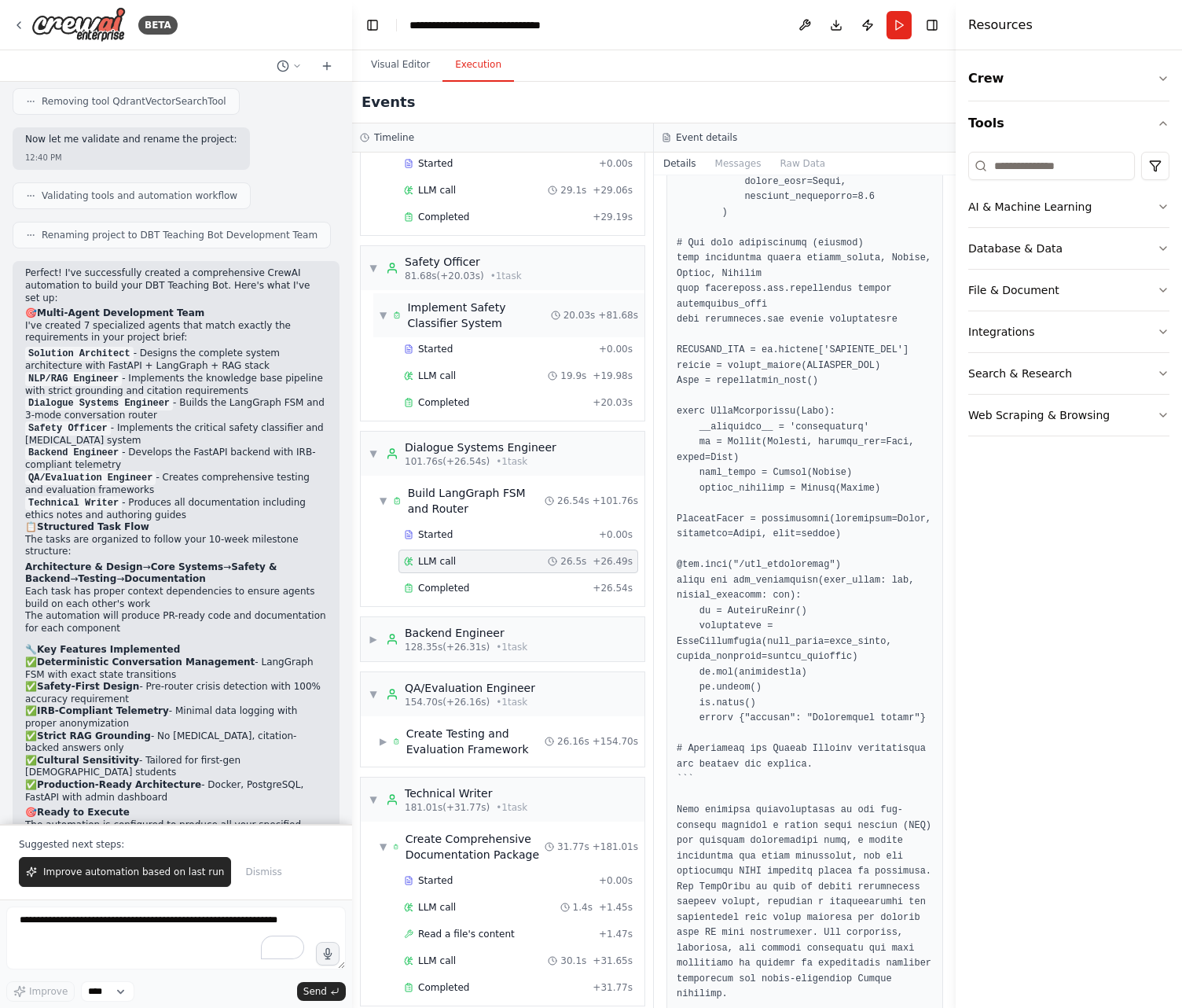
click at [502, 455] on span "• 1 task" at bounding box center [512, 461] width 32 height 12
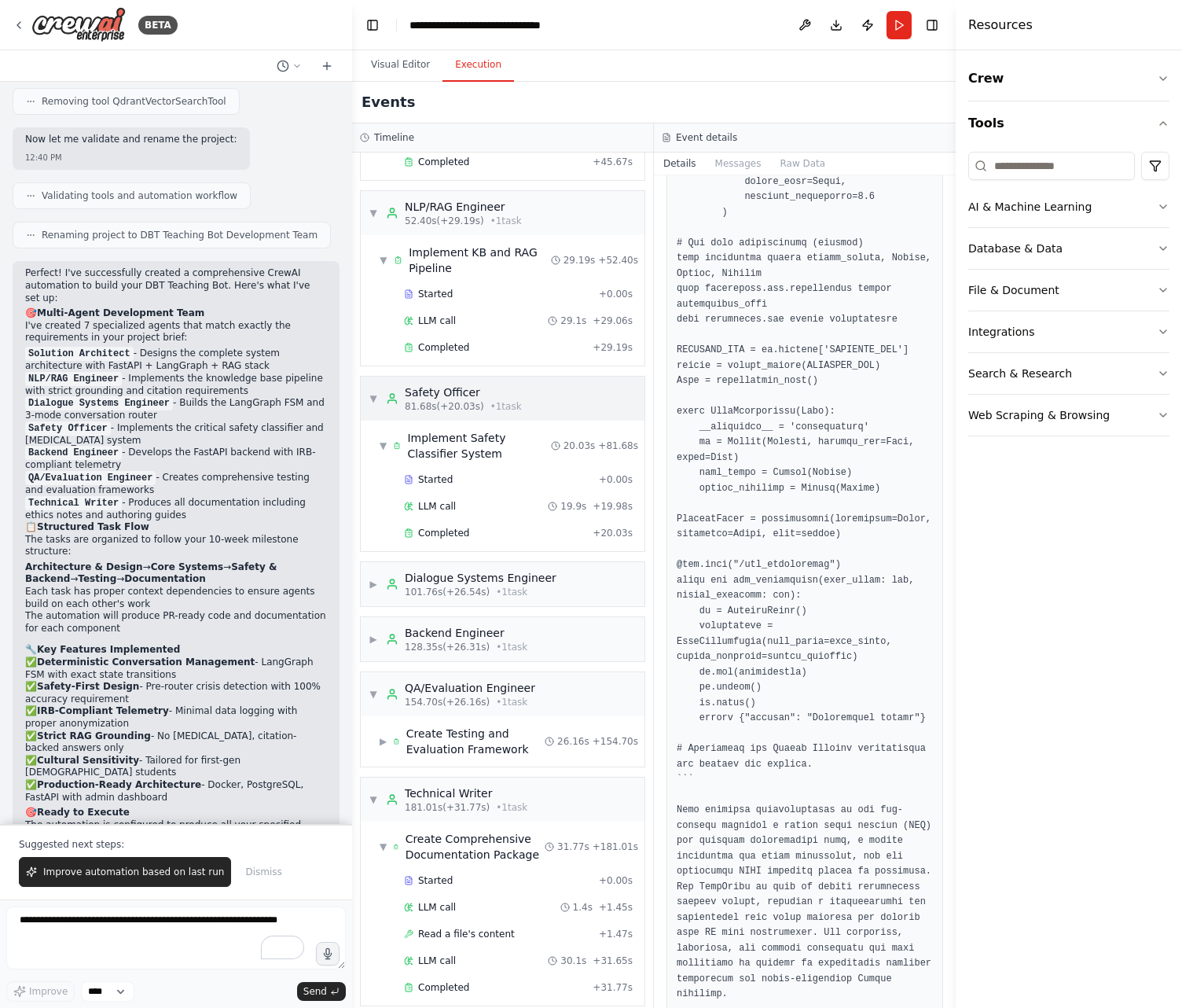
click at [482, 384] on div "Safety Officer" at bounding box center [463, 392] width 117 height 16
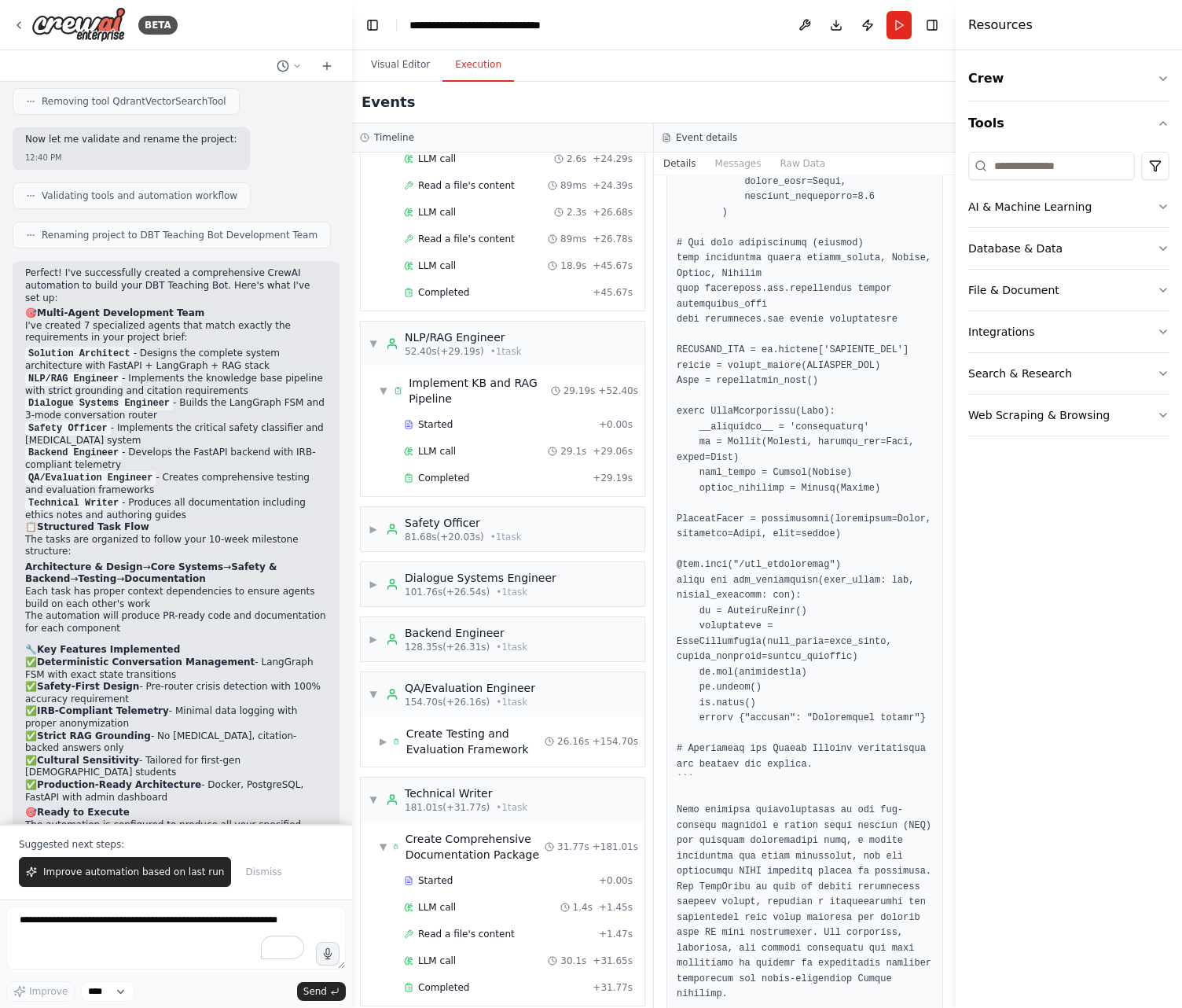
click at [484, 303] on div "▼ Solution Architect 6.62s (+45.67s) • 1 task ▼ Design System Architecture 45.6…" at bounding box center [502, 580] width 301 height 855
click at [483, 329] on div "NLP/RAG Engineer" at bounding box center [463, 337] width 117 height 16
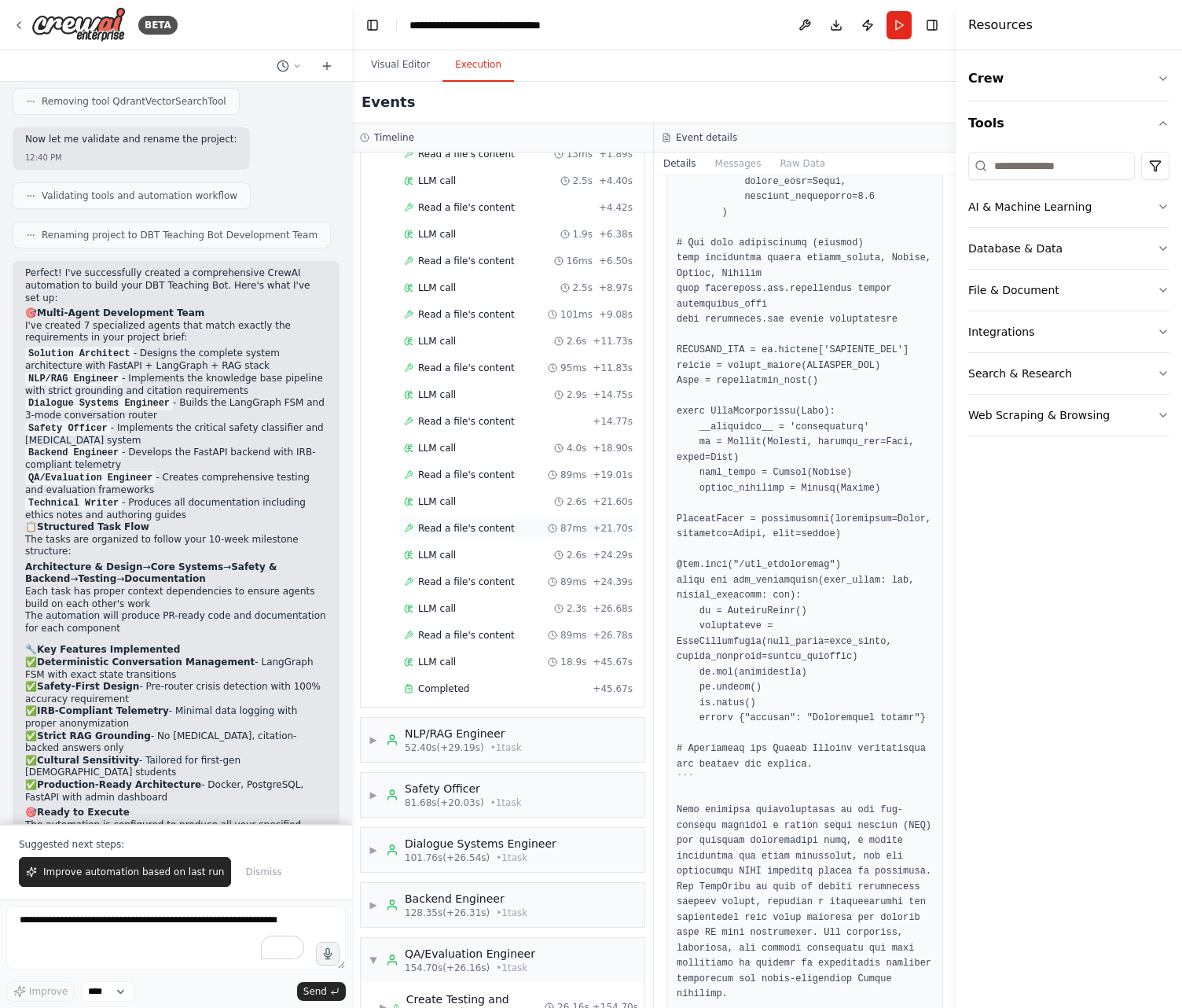
scroll to position [115, 0]
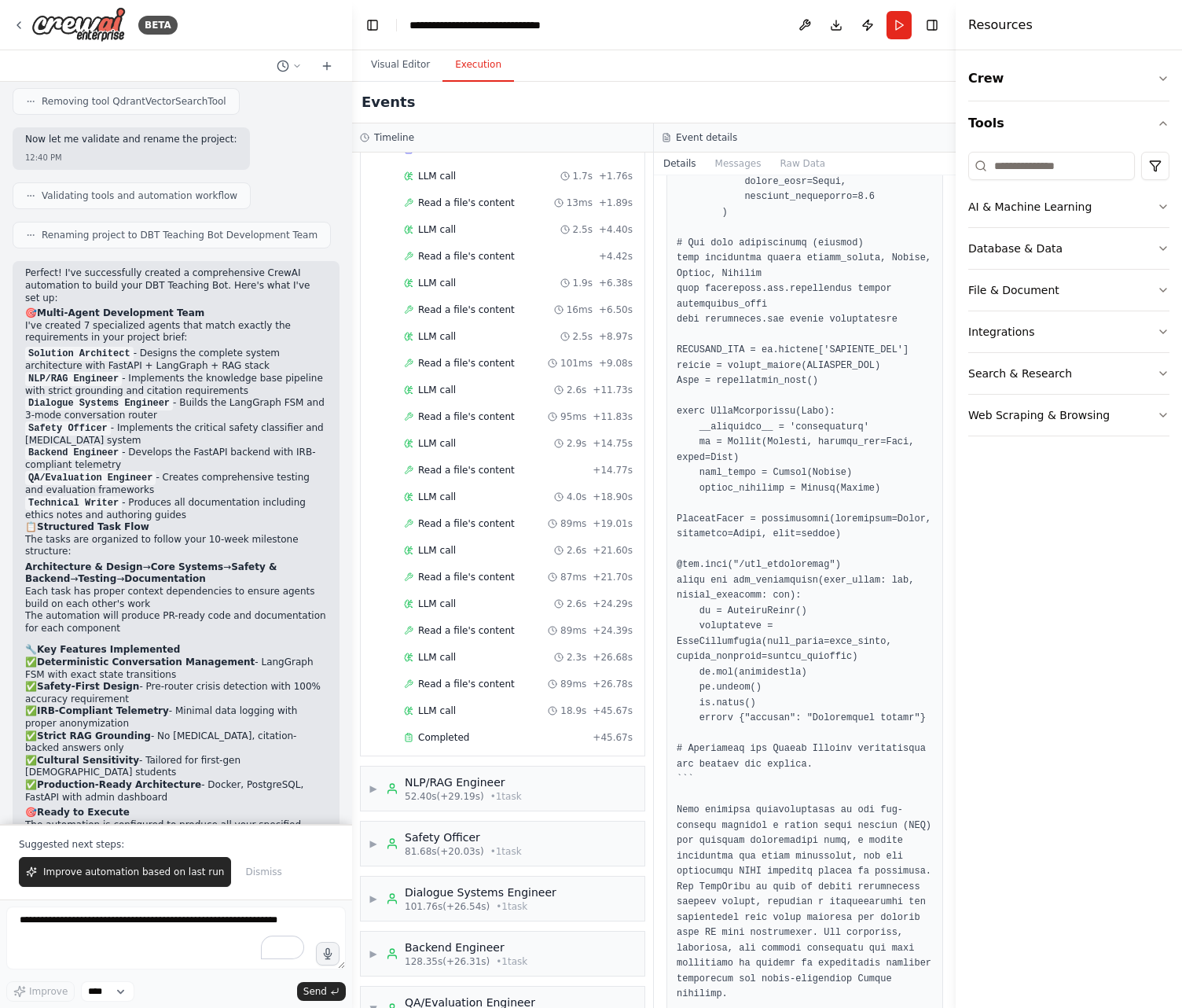
click at [388, 28] on header "**********" at bounding box center [654, 25] width 604 height 50
click at [386, 28] on header "**********" at bounding box center [654, 25] width 604 height 50
click at [35, 22] on img at bounding box center [78, 25] width 94 height 35
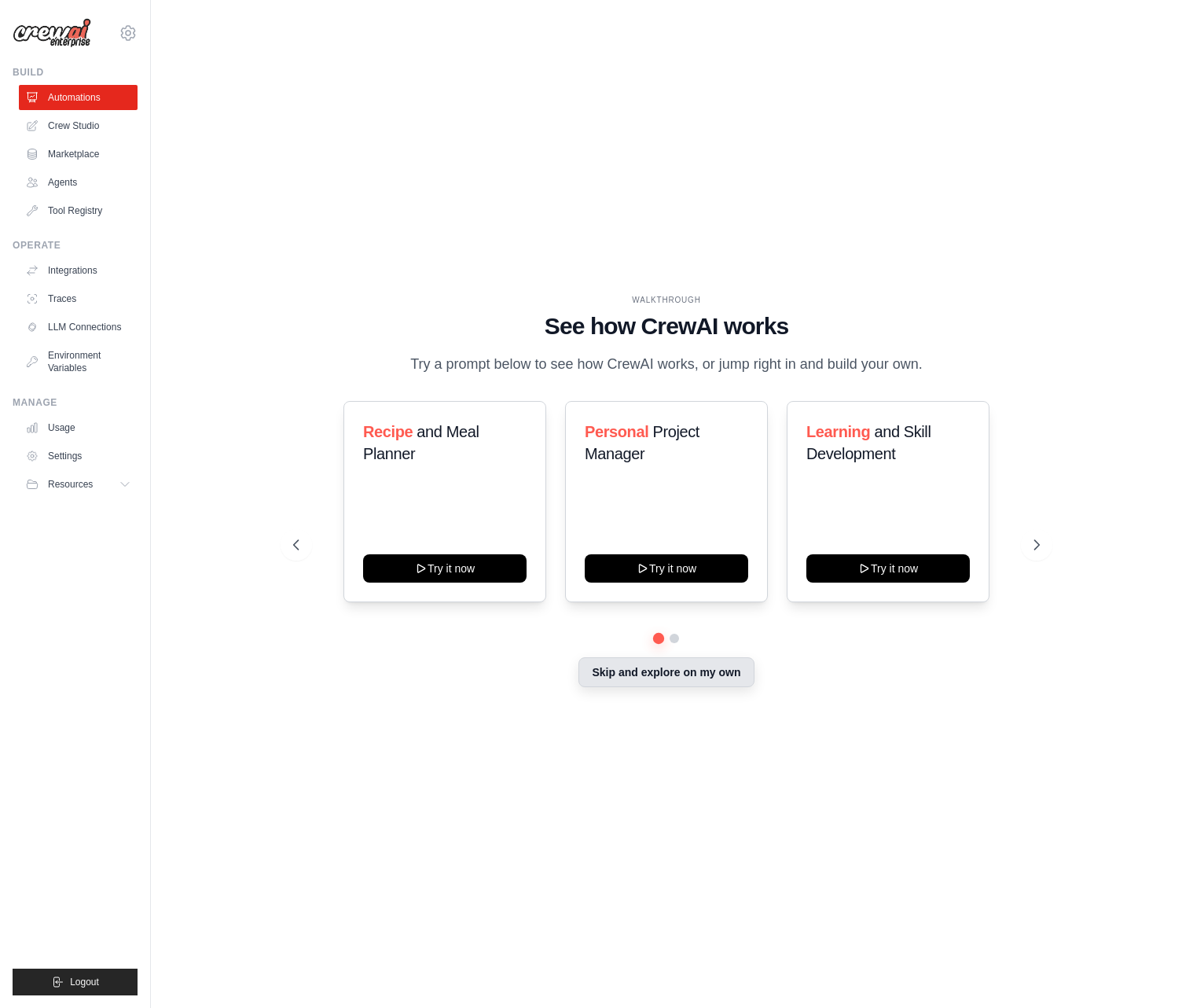
click at [646, 687] on button "Skip and explore on my own" at bounding box center [667, 672] width 175 height 30
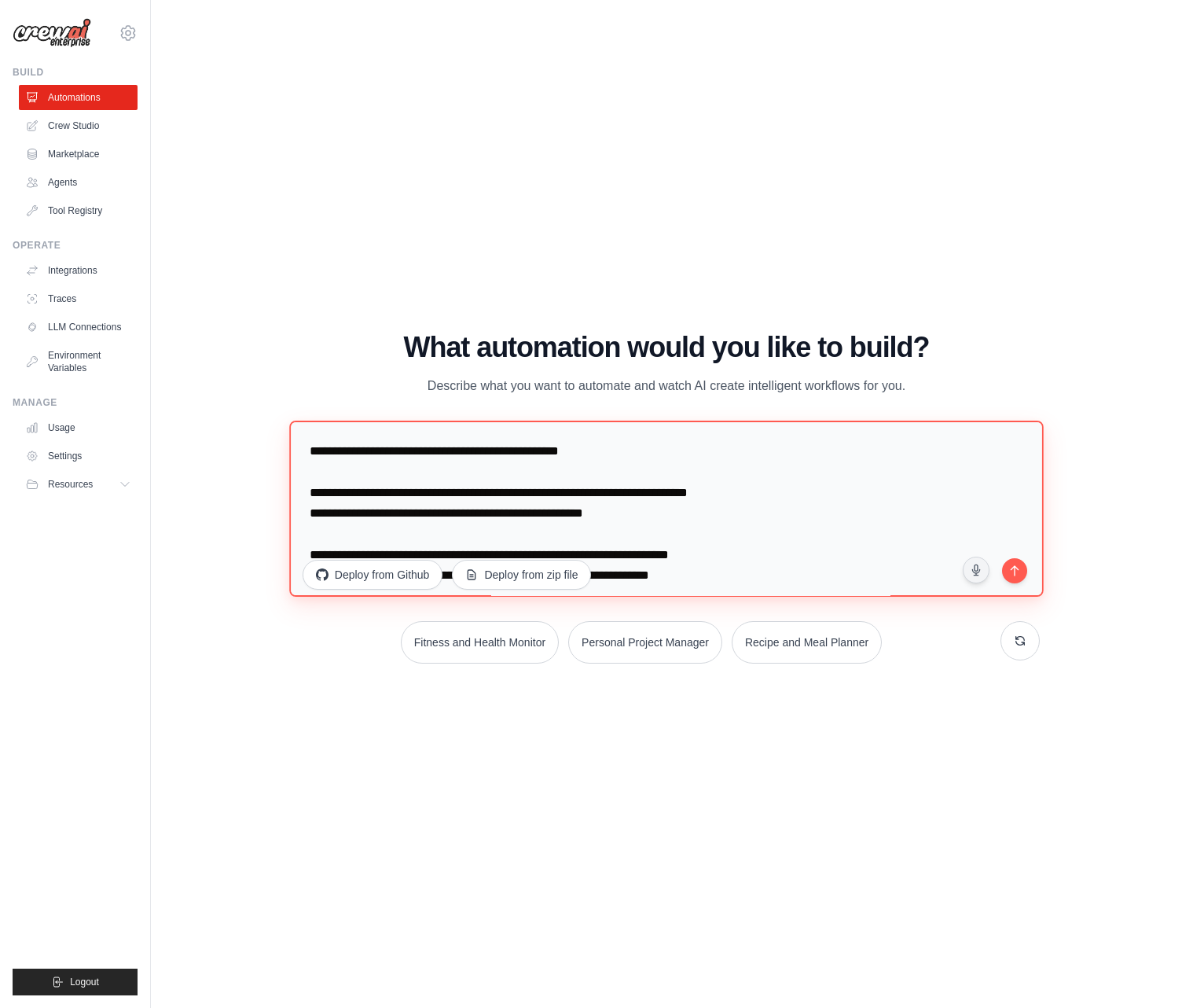
click at [535, 506] on textarea at bounding box center [667, 508] width 755 height 176
click at [535, 506] on textarea "To enrich screen reader interactions, please activate Accessibility in Grammarl…" at bounding box center [667, 508] width 755 height 176
click at [654, 528] on textarea "To enrich screen reader interactions, please activate Accessibility in Grammarl…" at bounding box center [667, 508] width 755 height 176
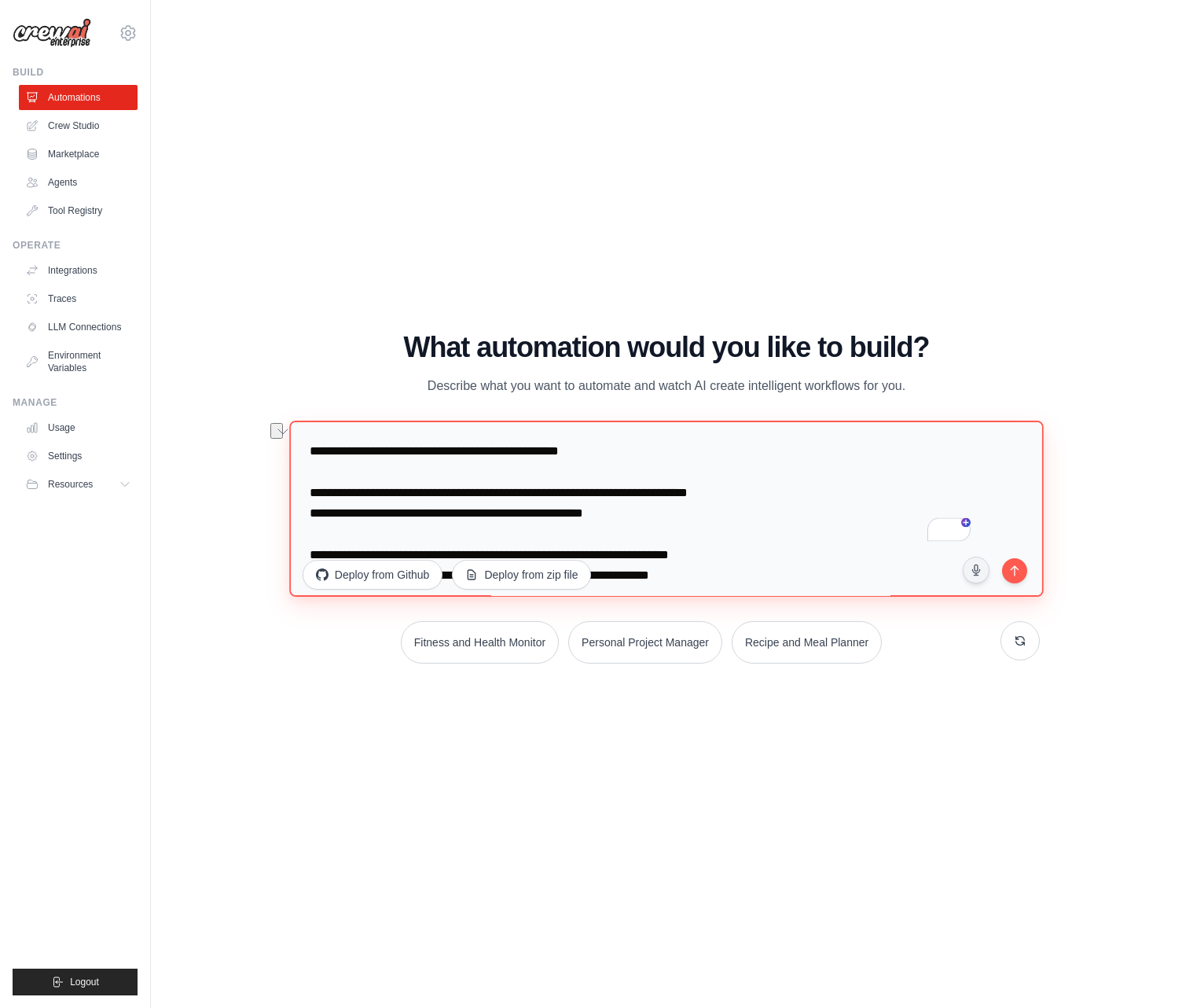
click at [653, 528] on textarea "To enrich screen reader interactions, please activate Accessibility in Grammarl…" at bounding box center [667, 508] width 755 height 176
click at [654, 526] on textarea "To enrich screen reader interactions, please activate Accessibility in Grammarl…" at bounding box center [667, 508] width 755 height 176
